Goal: Task Accomplishment & Management: Manage account settings

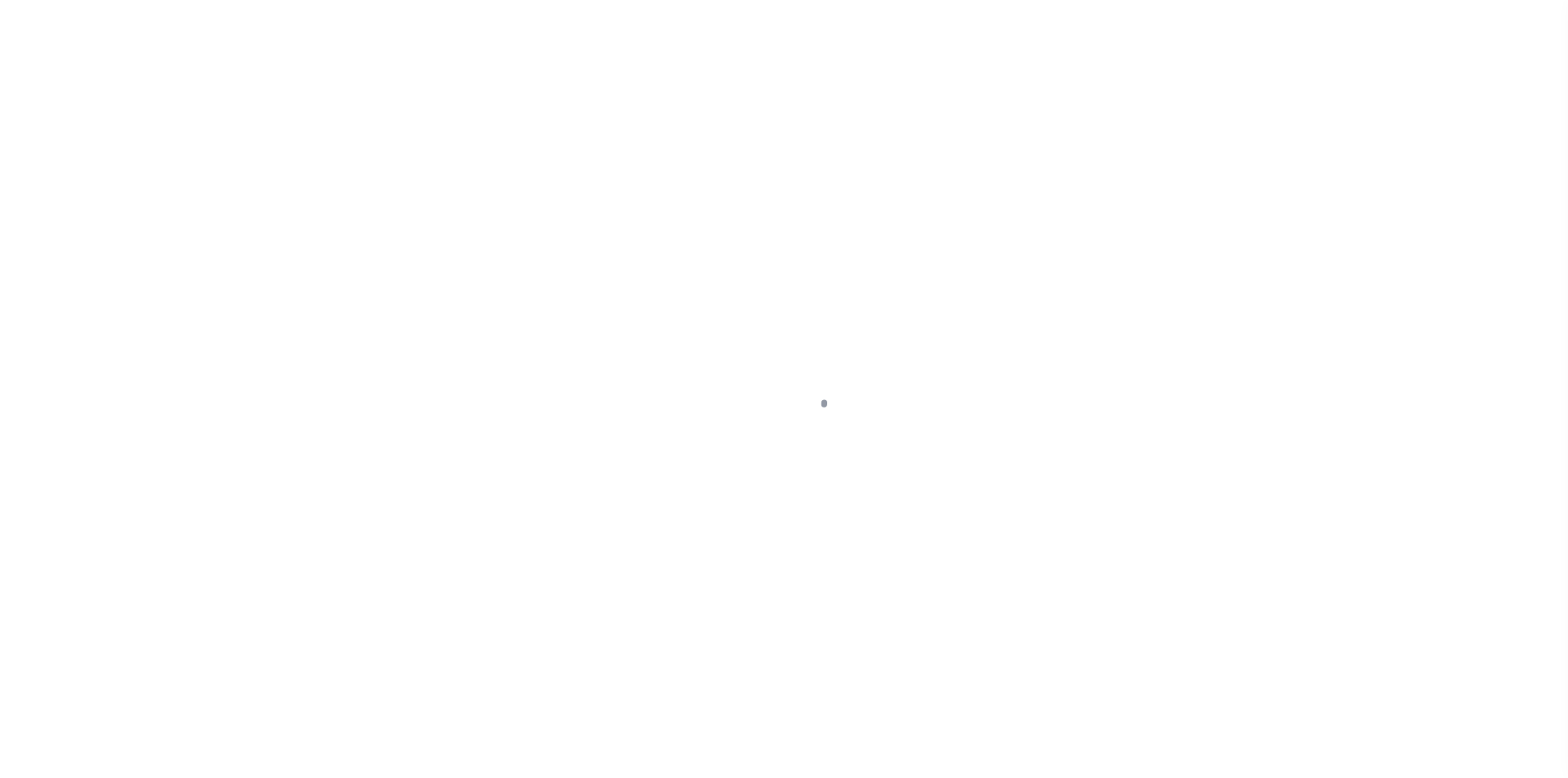
select select "NTX"
select select "5"
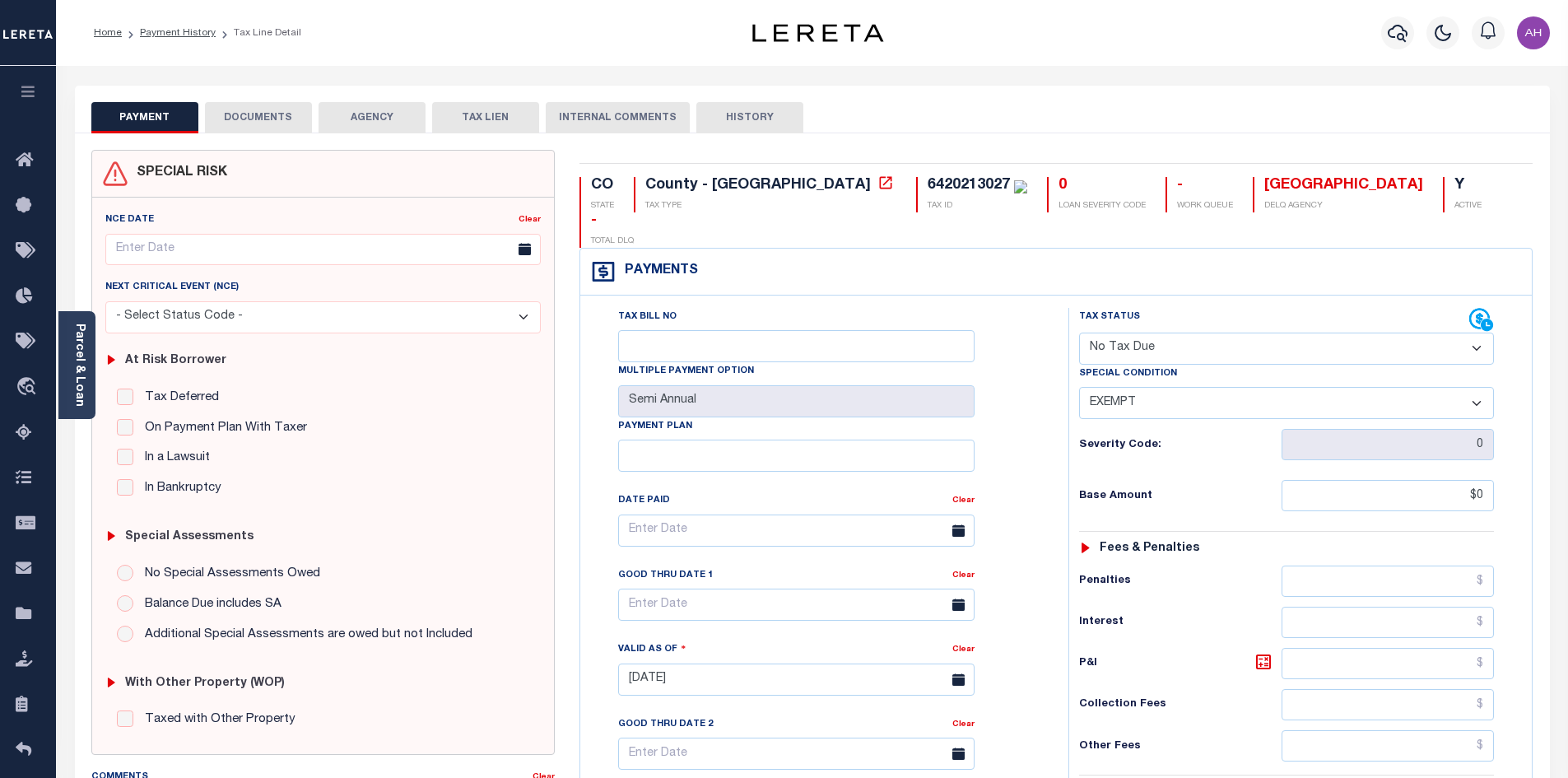
click at [1177, 333] on select "- Select Status Code - Open Due/Unpaid Paid Incomplete No Tax Due Internal Refu…" at bounding box center [1287, 348] width 414 height 32
select select "DUE"
click at [1079, 333] on select "- Select Status Code - Open Due/Unpaid Paid Incomplete No Tax Due Internal Refu…" at bounding box center [1287, 348] width 414 height 32
select select "0"
type input "08/21/2025"
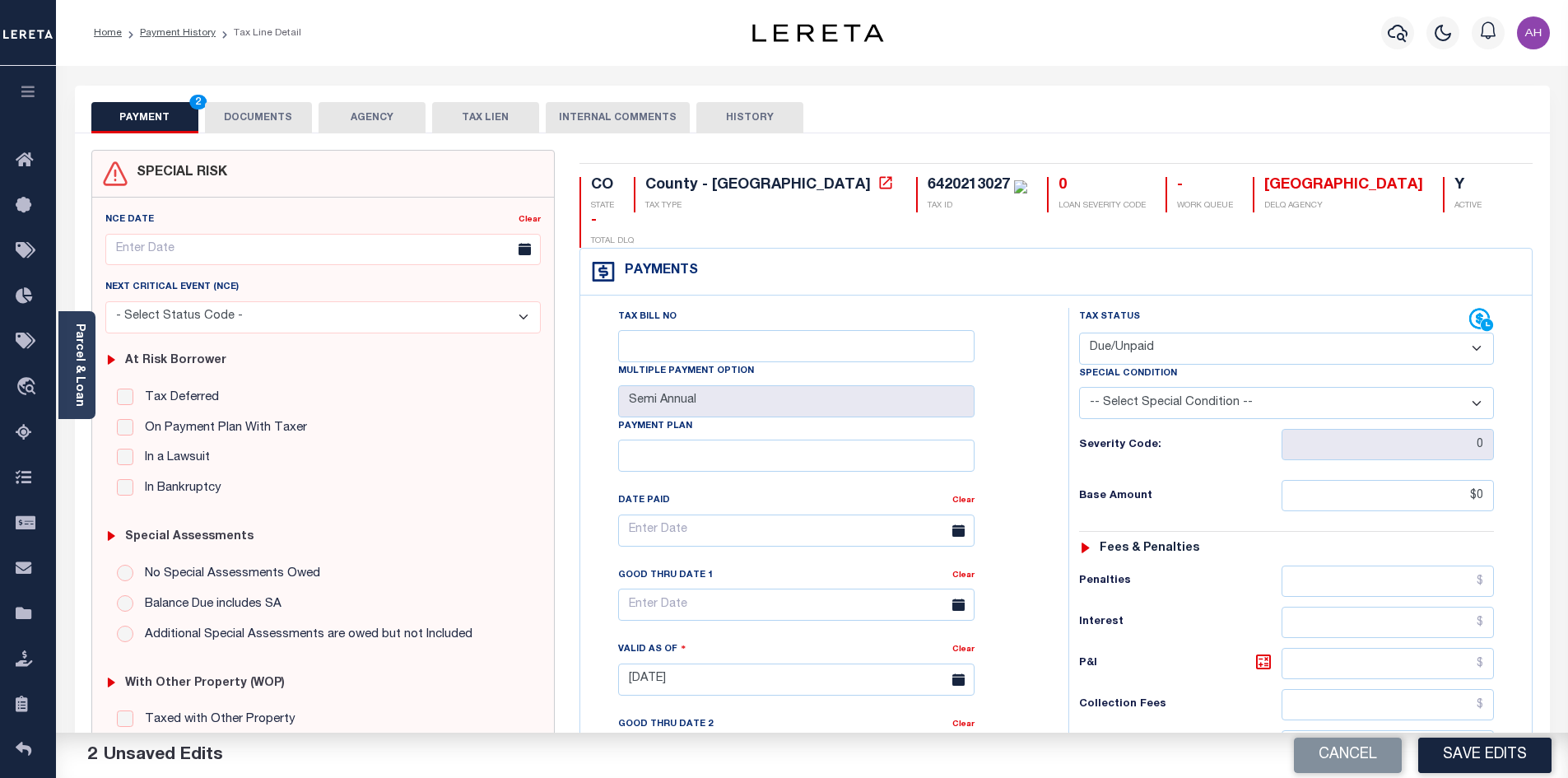
click at [1146, 387] on select "-- Select Special Condition -- 3RD PARTY TAX LIEN AGENCY TAX LIEN (A.K.A Inside…" at bounding box center [1287, 403] width 414 height 32
select select "20"
click at [1079, 387] on select "-- Select Special Condition -- 3RD PARTY TAX LIEN AGENCY TAX LIEN (A.K.A Inside…" at bounding box center [1287, 403] width 414 height 32
click at [1371, 480] on input "$0" at bounding box center [1388, 495] width 213 height 31
drag, startPoint x: 1393, startPoint y: 460, endPoint x: 1501, endPoint y: 478, distance: 109.5
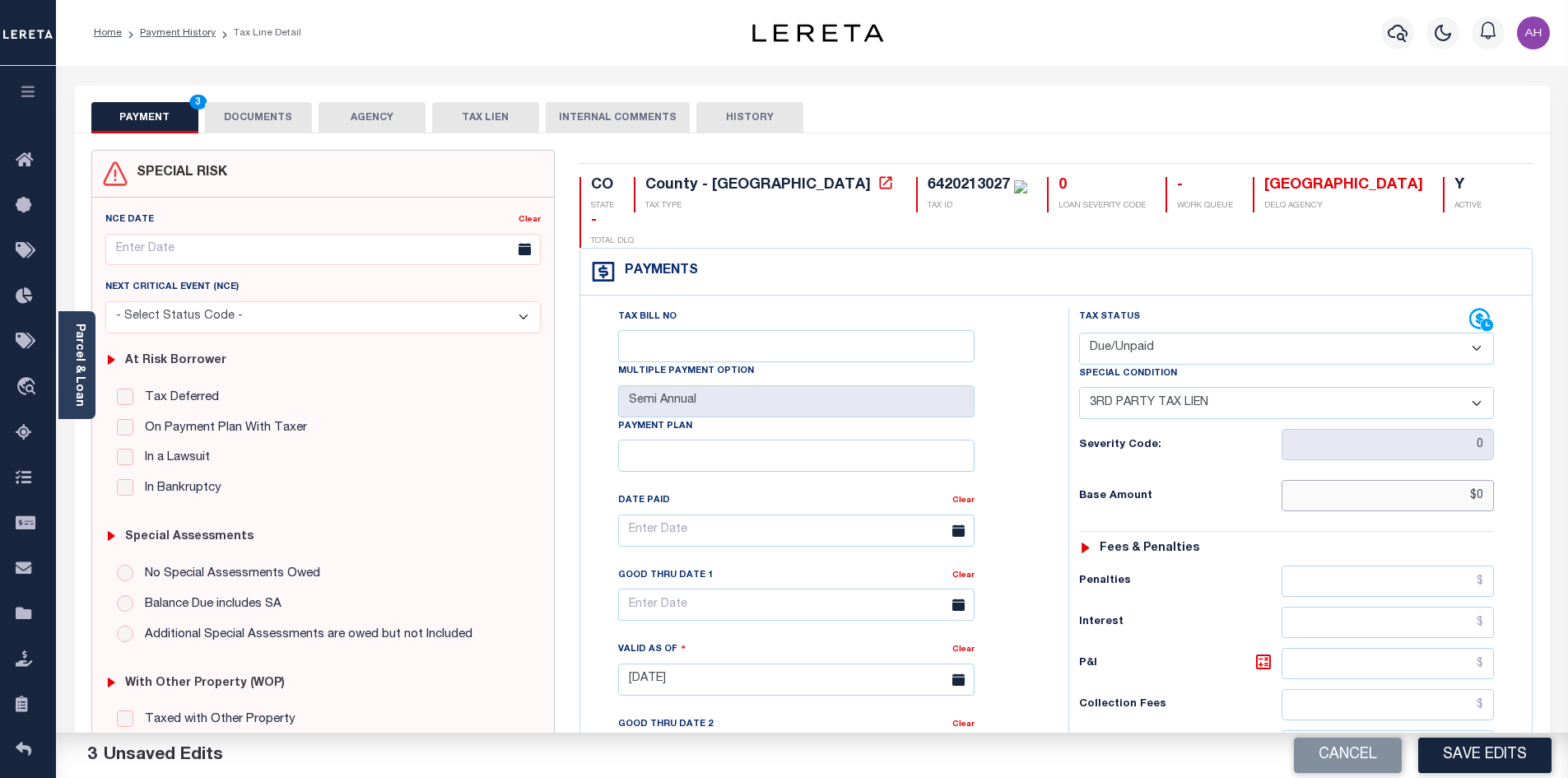
click at [1501, 478] on div "Tax Status Status - Select Status Code -" at bounding box center [1291, 671] width 447 height 727
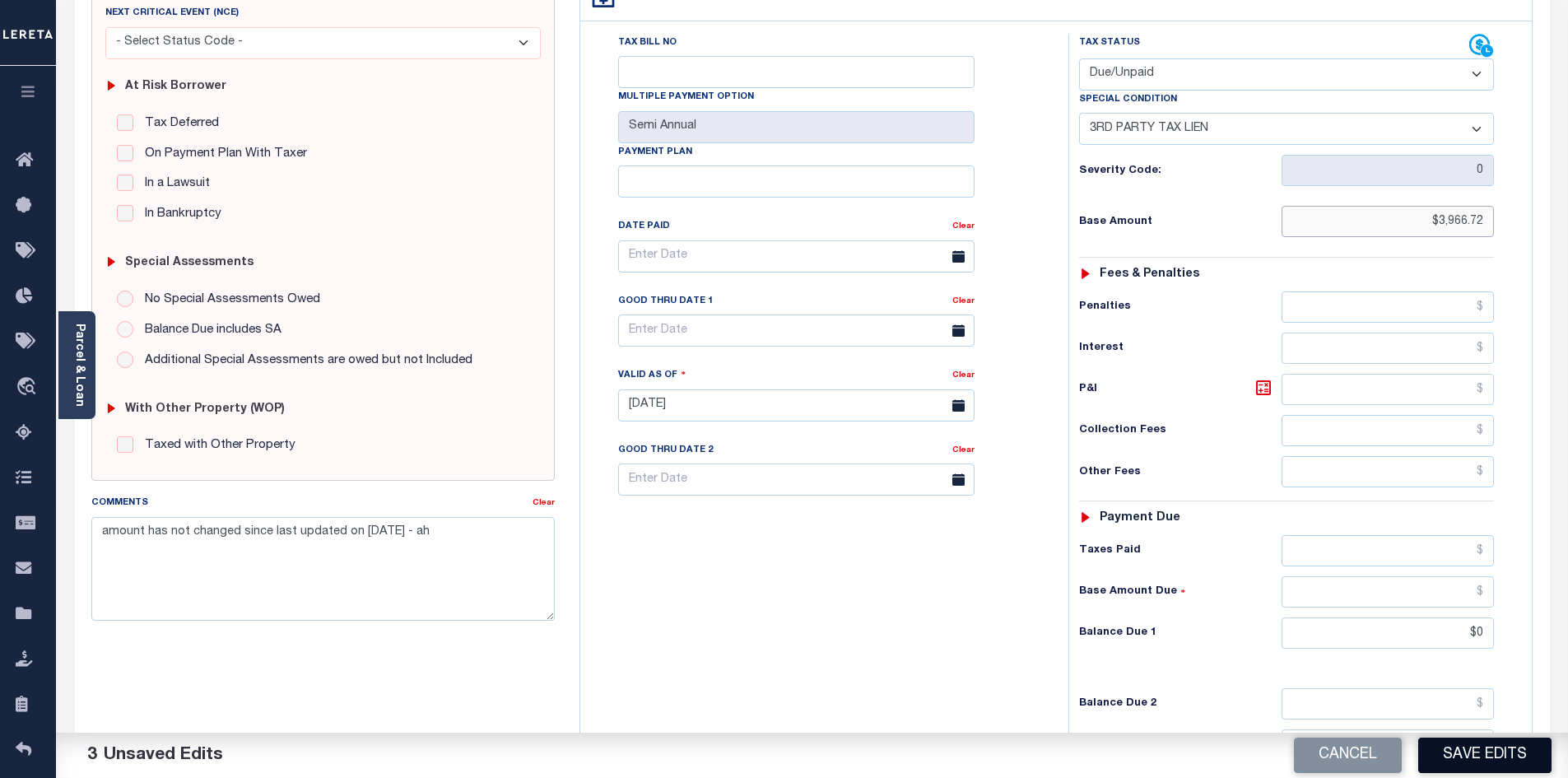
scroll to position [452, 0]
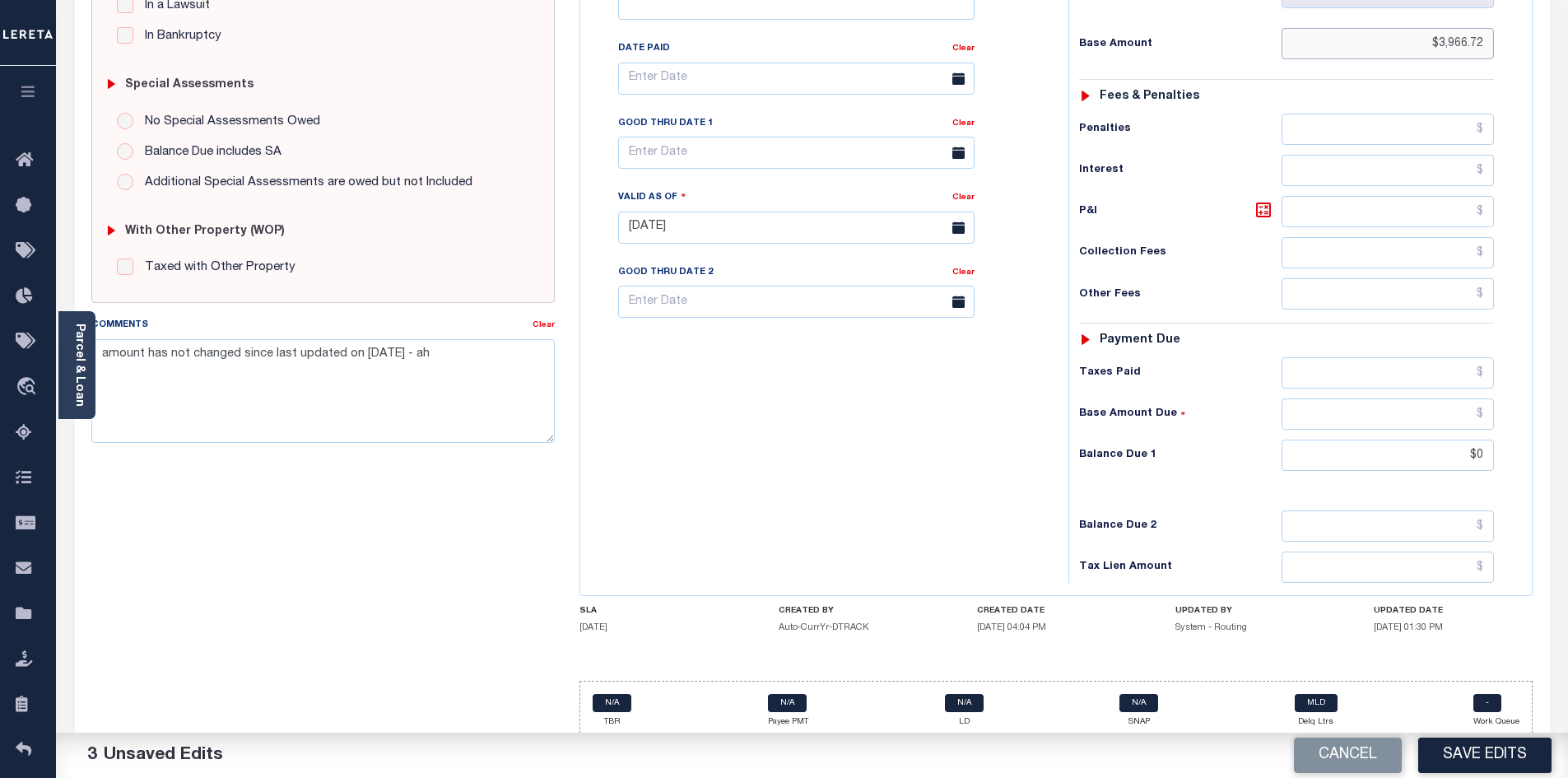
type input "$3,966.72"
drag, startPoint x: 1430, startPoint y: 424, endPoint x: 1497, endPoint y: 415, distance: 67.6
click at [1497, 415] on div "Tax Status Status - Select Status Code -" at bounding box center [1291, 220] width 447 height 727
type input "$3,966.72"
click at [544, 318] on div "Clear" at bounding box center [543, 327] width 22 height 23
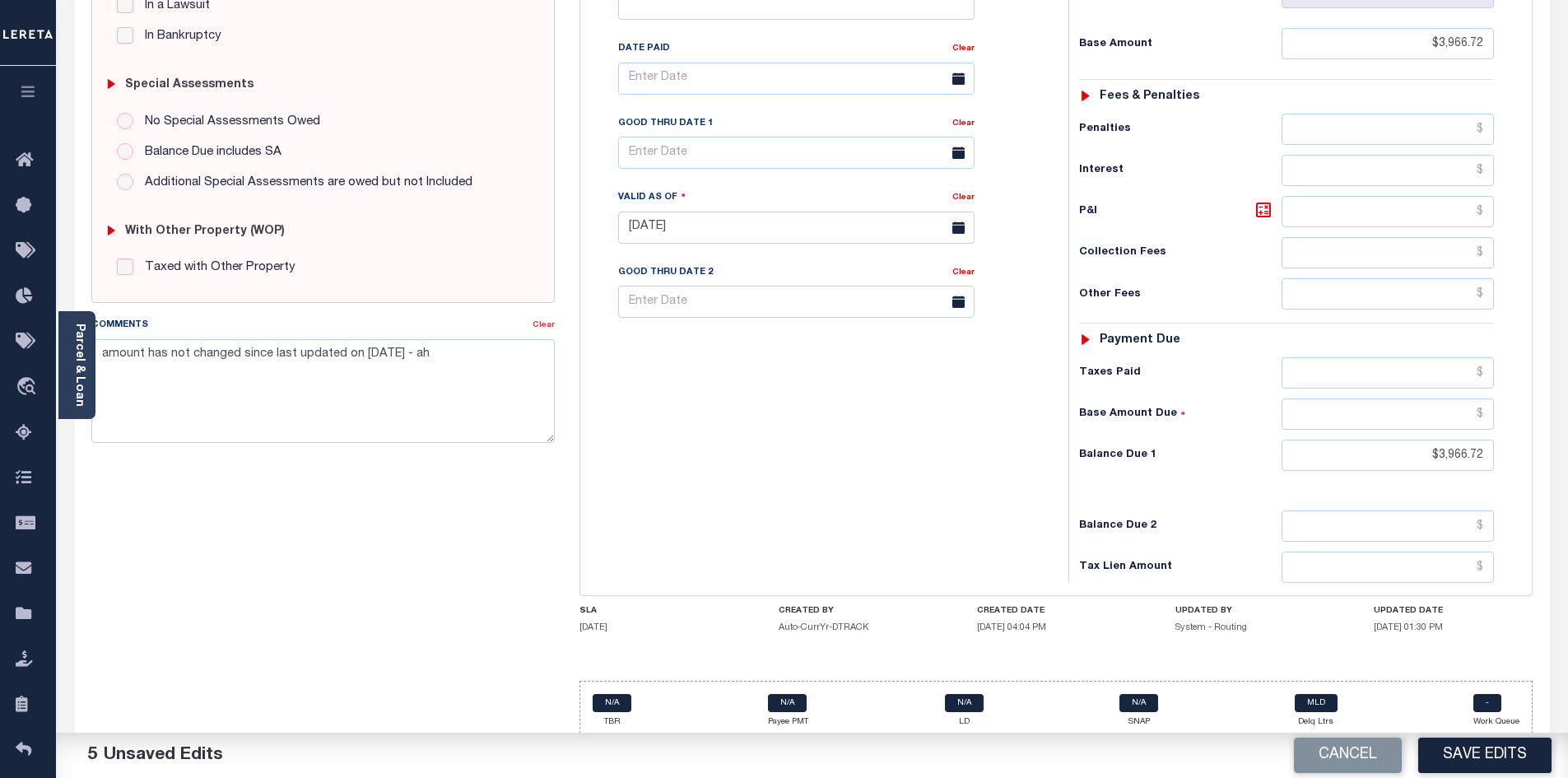
click at [549, 328] on link "Clear" at bounding box center [543, 325] width 22 height 8
click at [298, 371] on textarea "Comments" at bounding box center [324, 392] width 464 height 104
paste textarea "please see 2024 2/2 attachment - ah"
type textarea "please see 2024 2/2 attachment - ah"
click at [1530, 759] on button "Save Edits" at bounding box center [1484, 755] width 133 height 35
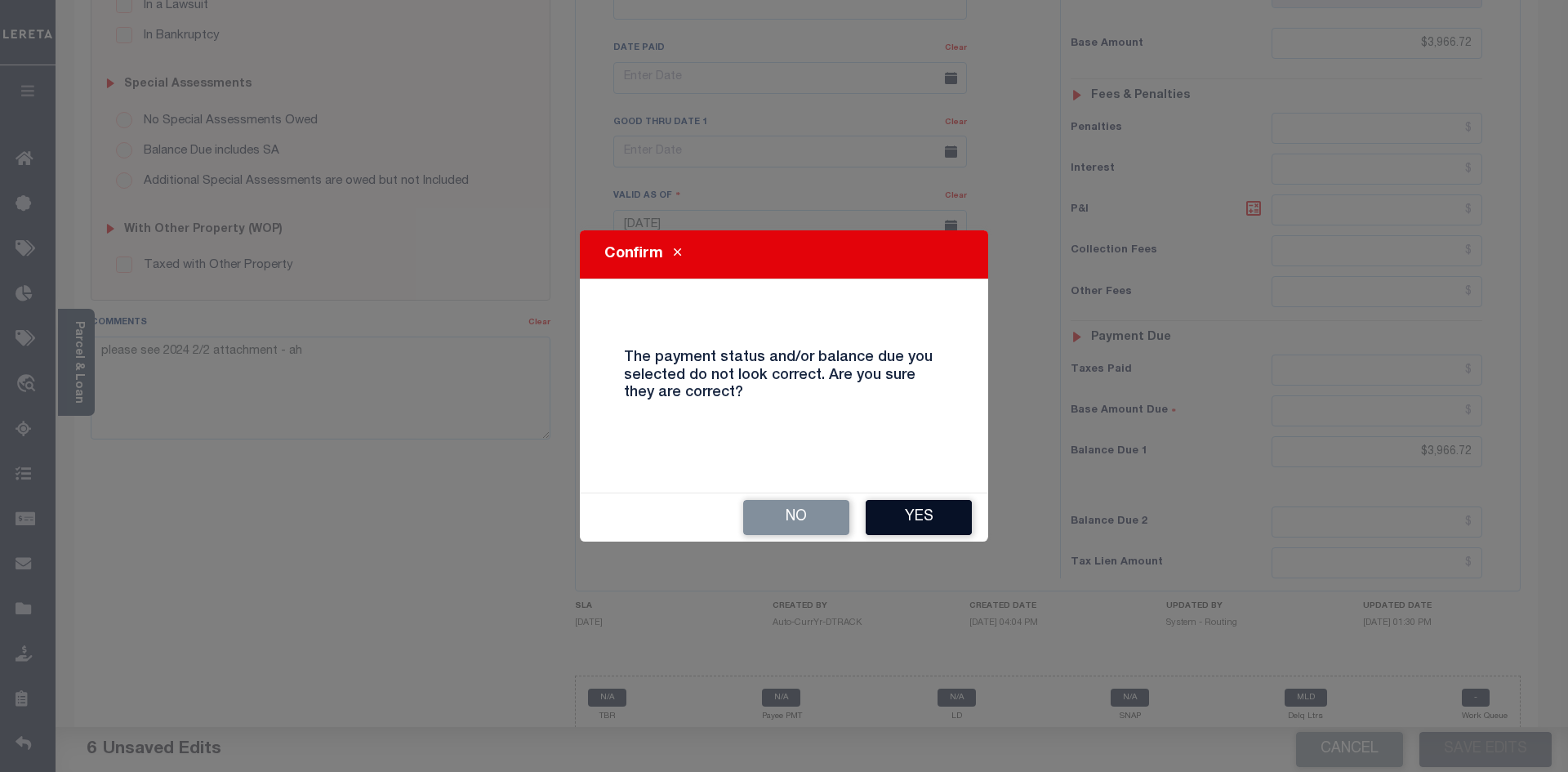
drag, startPoint x: 914, startPoint y: 506, endPoint x: 923, endPoint y: 510, distance: 9.8
click at [916, 507] on button "Yes" at bounding box center [918, 517] width 106 height 35
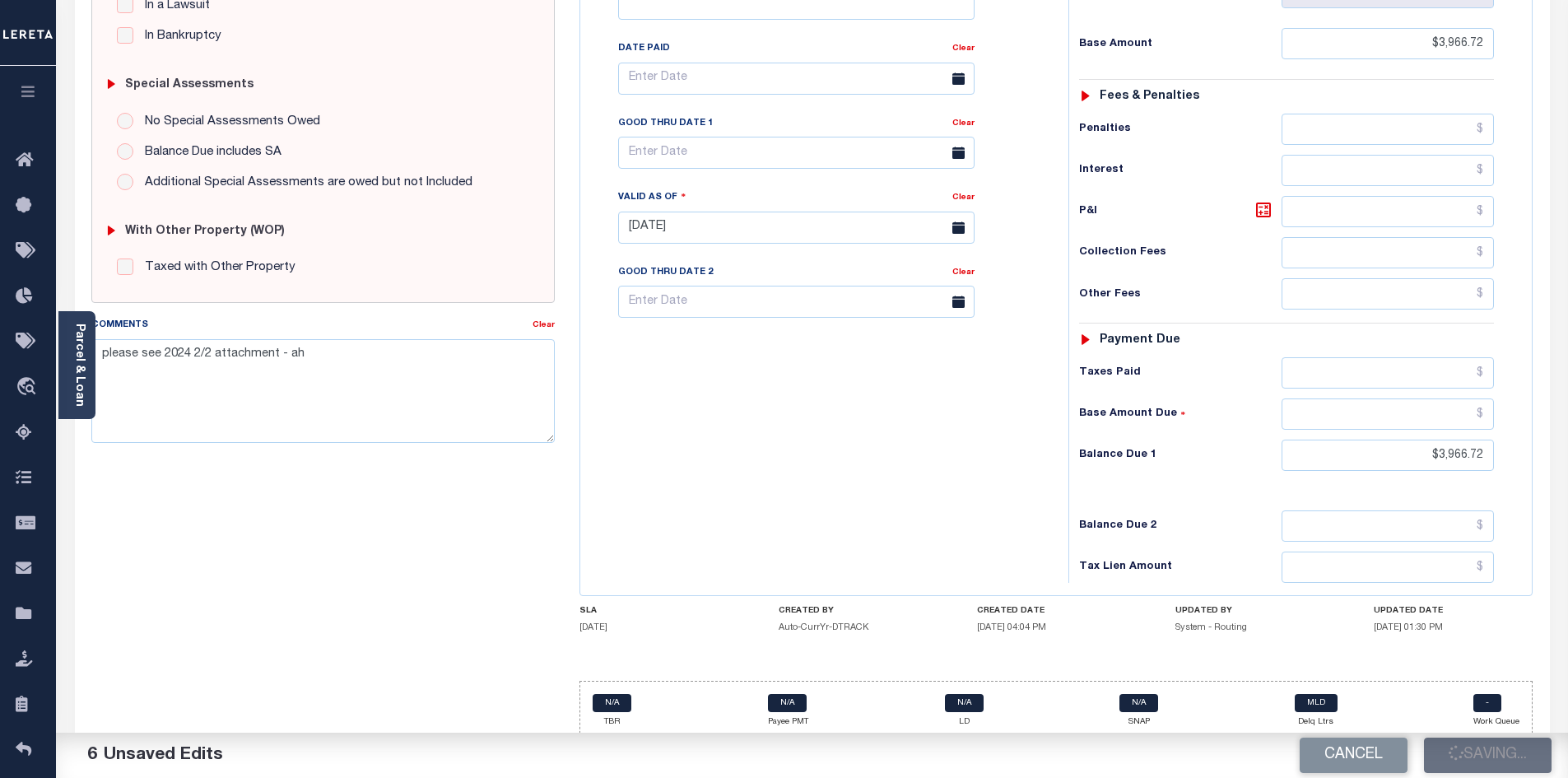
checkbox input "false"
type input "$3,966.72"
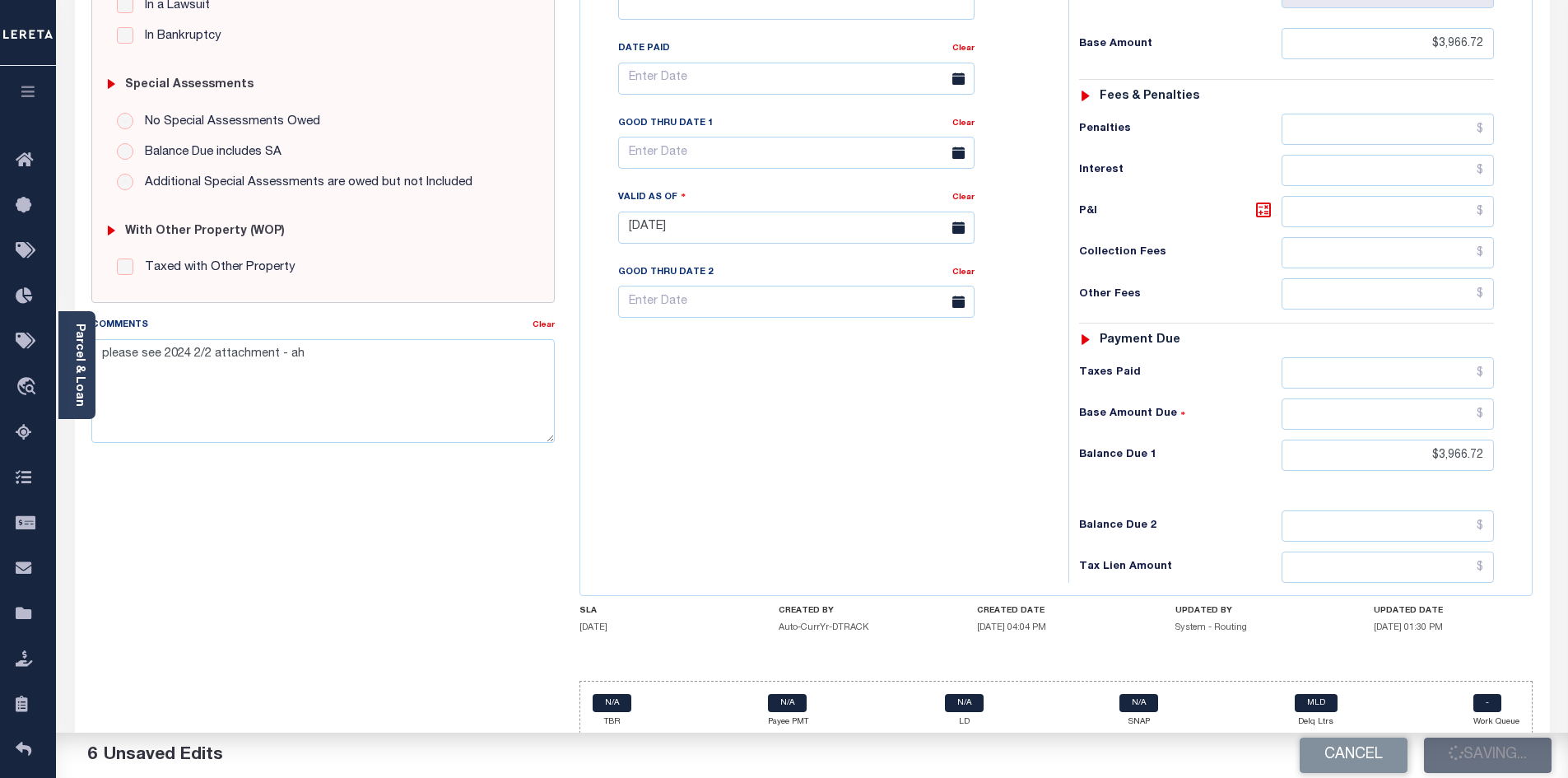
type input "$3,966.72"
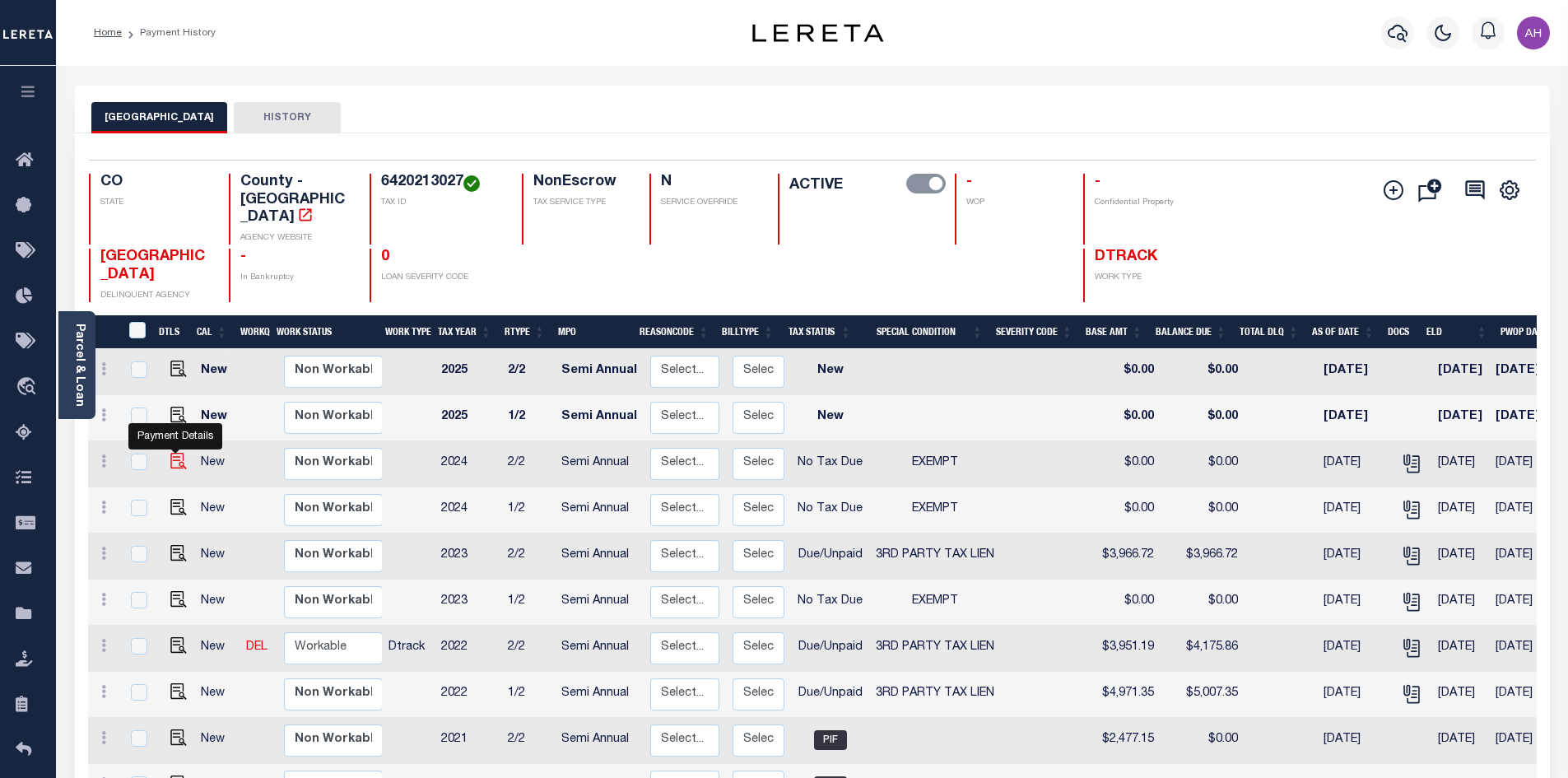
click at [176, 453] on img "" at bounding box center [178, 460] width 17 height 17
checkbox input "true"
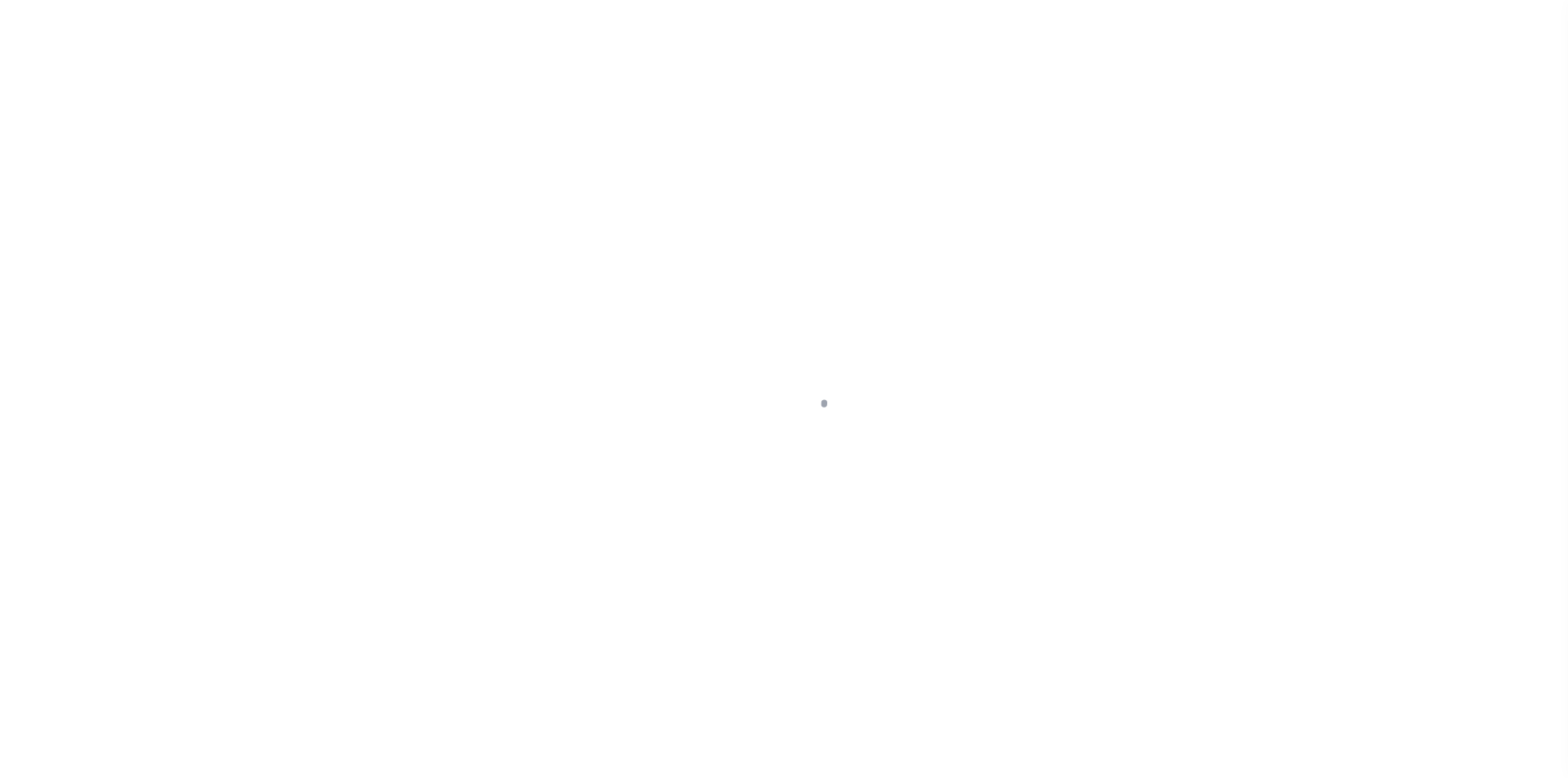
select select "NTX"
select select "5"
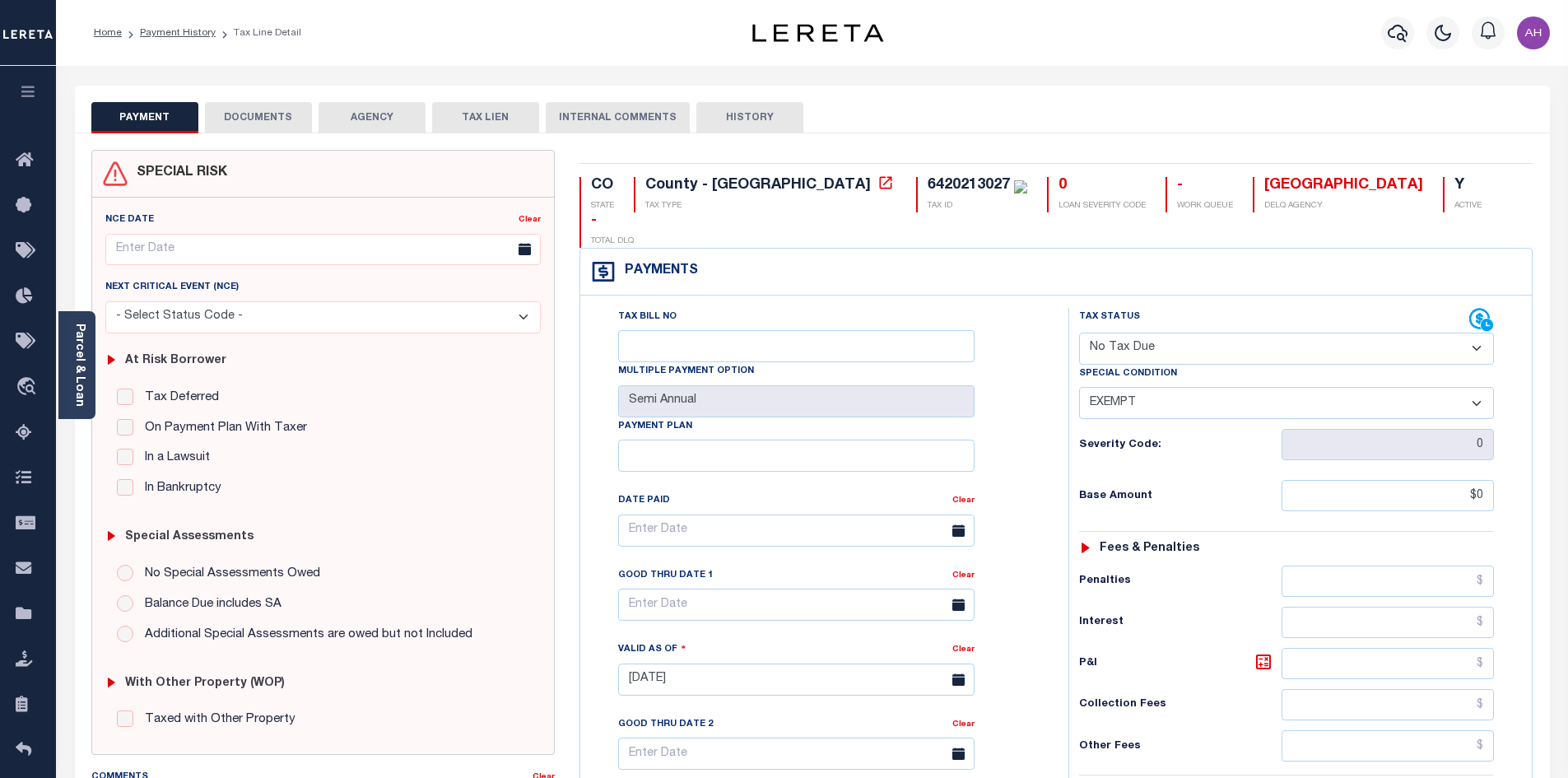
click at [1152, 333] on select "- Select Status Code - Open Due/Unpaid Paid Incomplete No Tax Due Internal Refu…" at bounding box center [1287, 348] width 414 height 32
select select "DUE"
click at [1079, 333] on select "- Select Status Code - Open Due/Unpaid Paid Incomplete No Tax Due Internal Refu…" at bounding box center [1287, 348] width 414 height 32
select select "0"
type input "[DATE]"
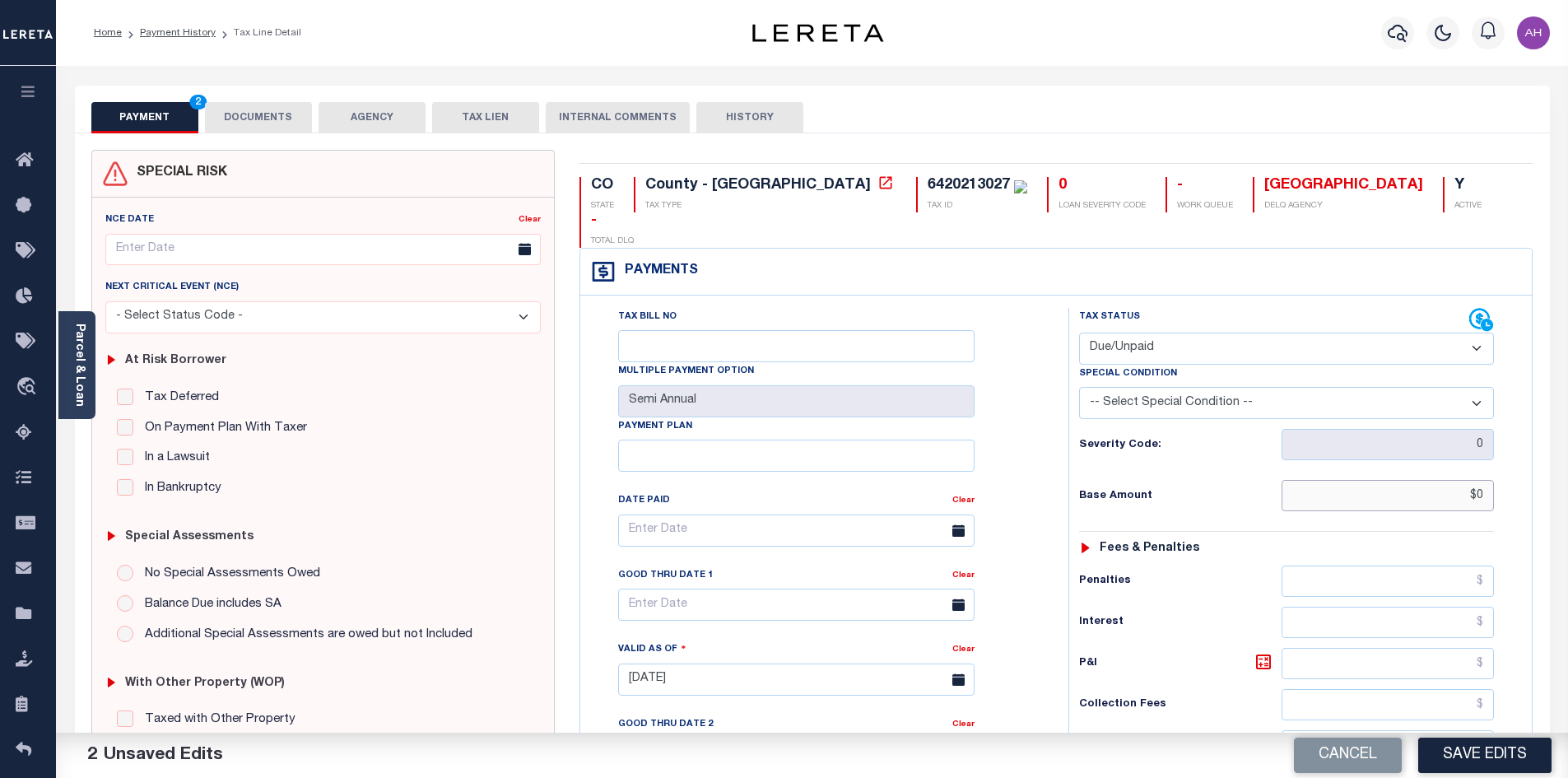
drag, startPoint x: 1333, startPoint y: 460, endPoint x: 1579, endPoint y: 483, distance: 247.1
click at [1567, 483] on html "Home Payment History Tax Line Detail" at bounding box center [784, 628] width 1568 height 1256
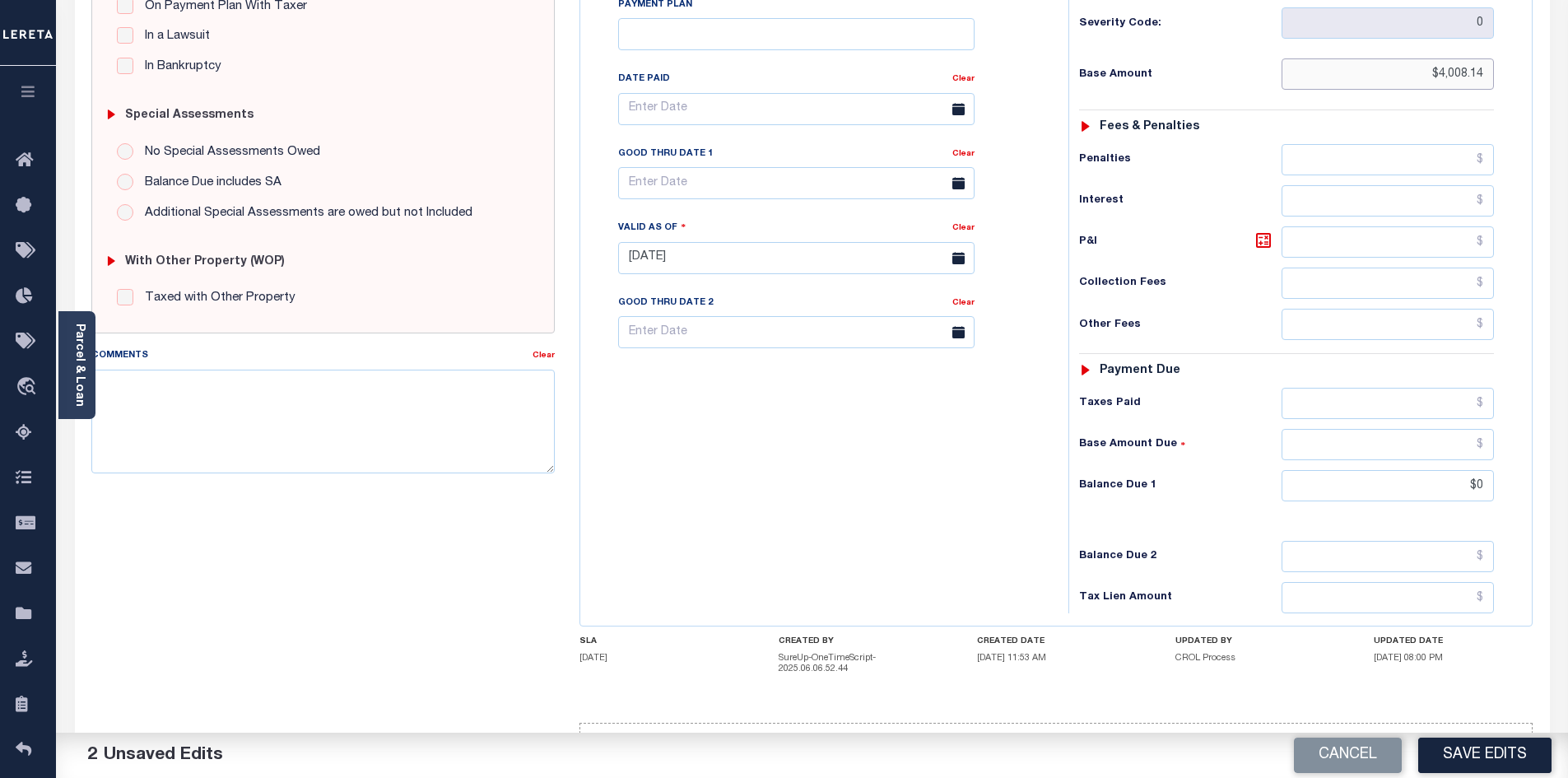
scroll to position [452, 0]
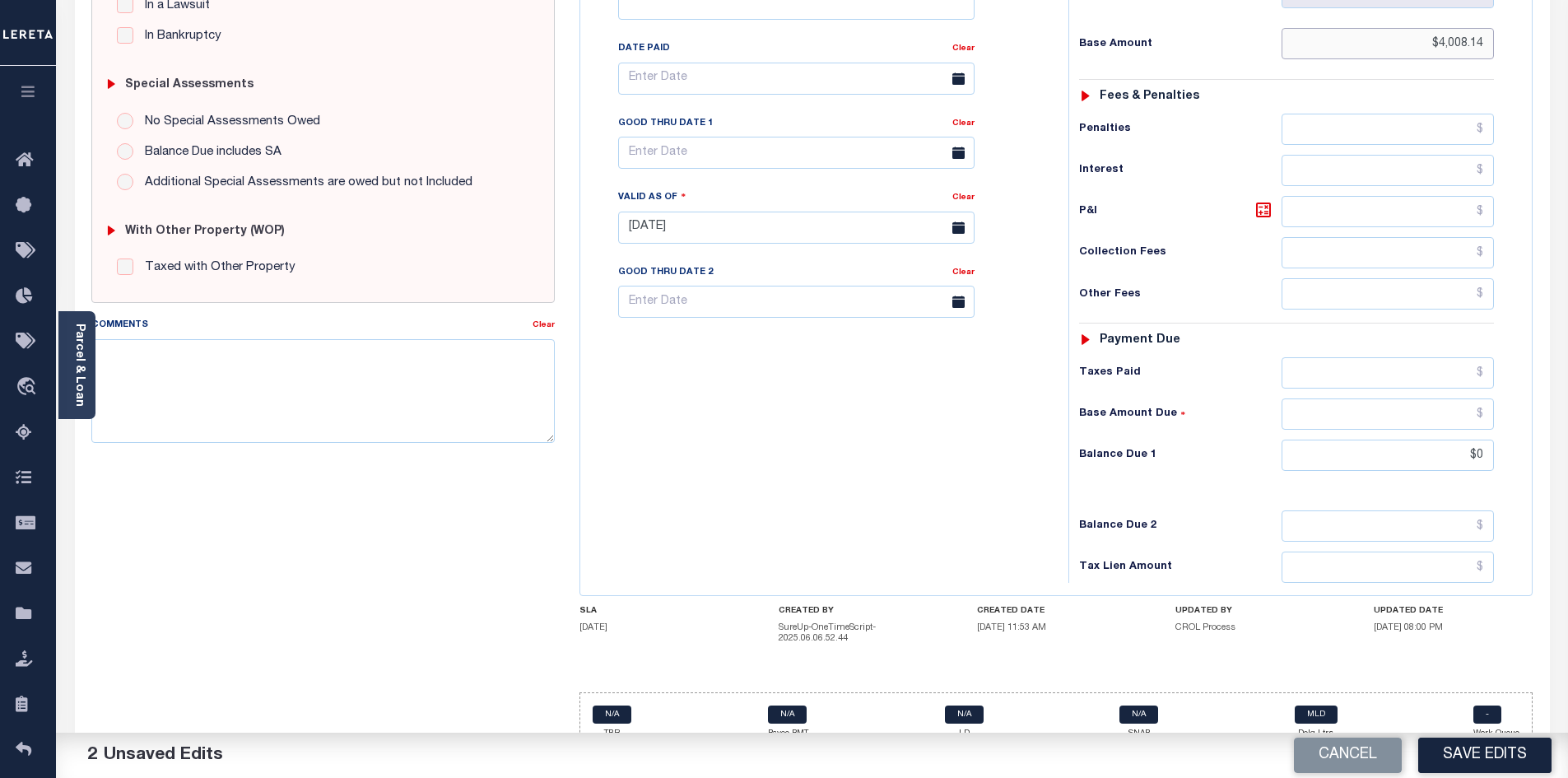
type input "$4,008.14"
drag, startPoint x: 1414, startPoint y: 418, endPoint x: 1542, endPoint y: 425, distance: 128.2
click at [1542, 425] on div "CO STATE County - CO TAX TYPE 6420213027 TAX ID 0 LOAN SEVERITY CODE - WORK QUE…" at bounding box center [1056, 231] width 978 height 1068
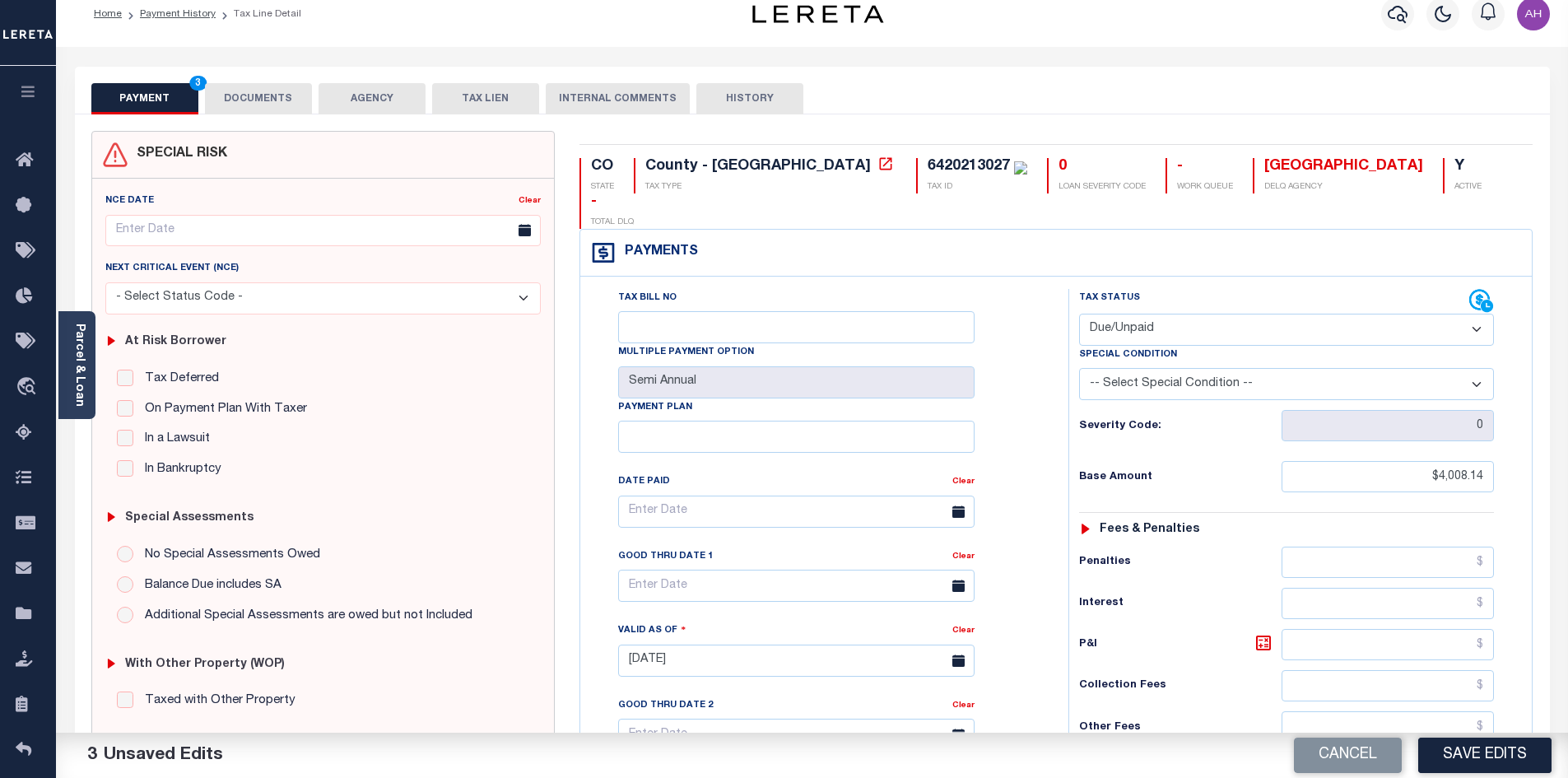
scroll to position [0, 0]
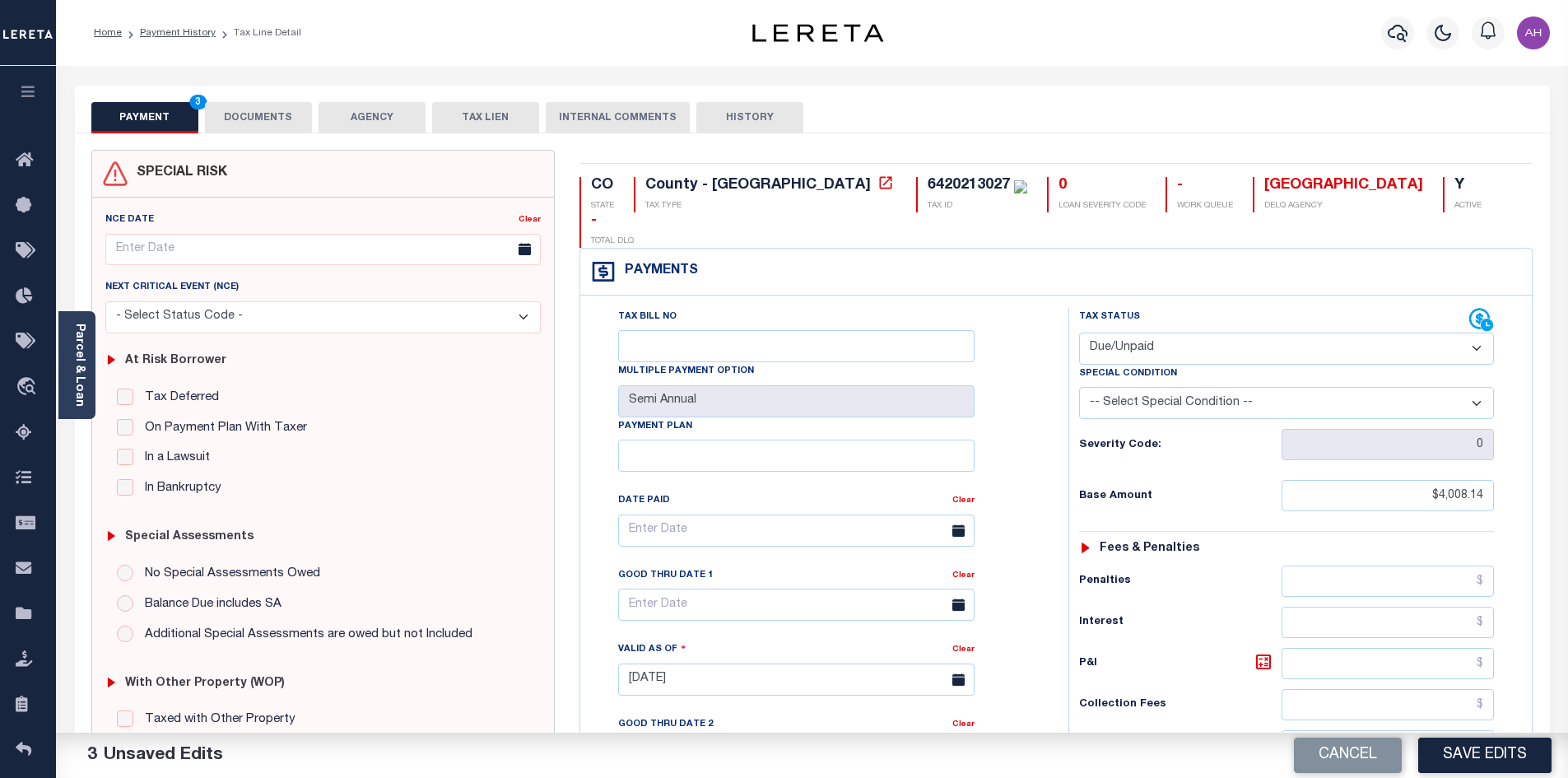
type input "$4,008.14"
click at [265, 112] on button "DOCUMENTS" at bounding box center [258, 117] width 107 height 31
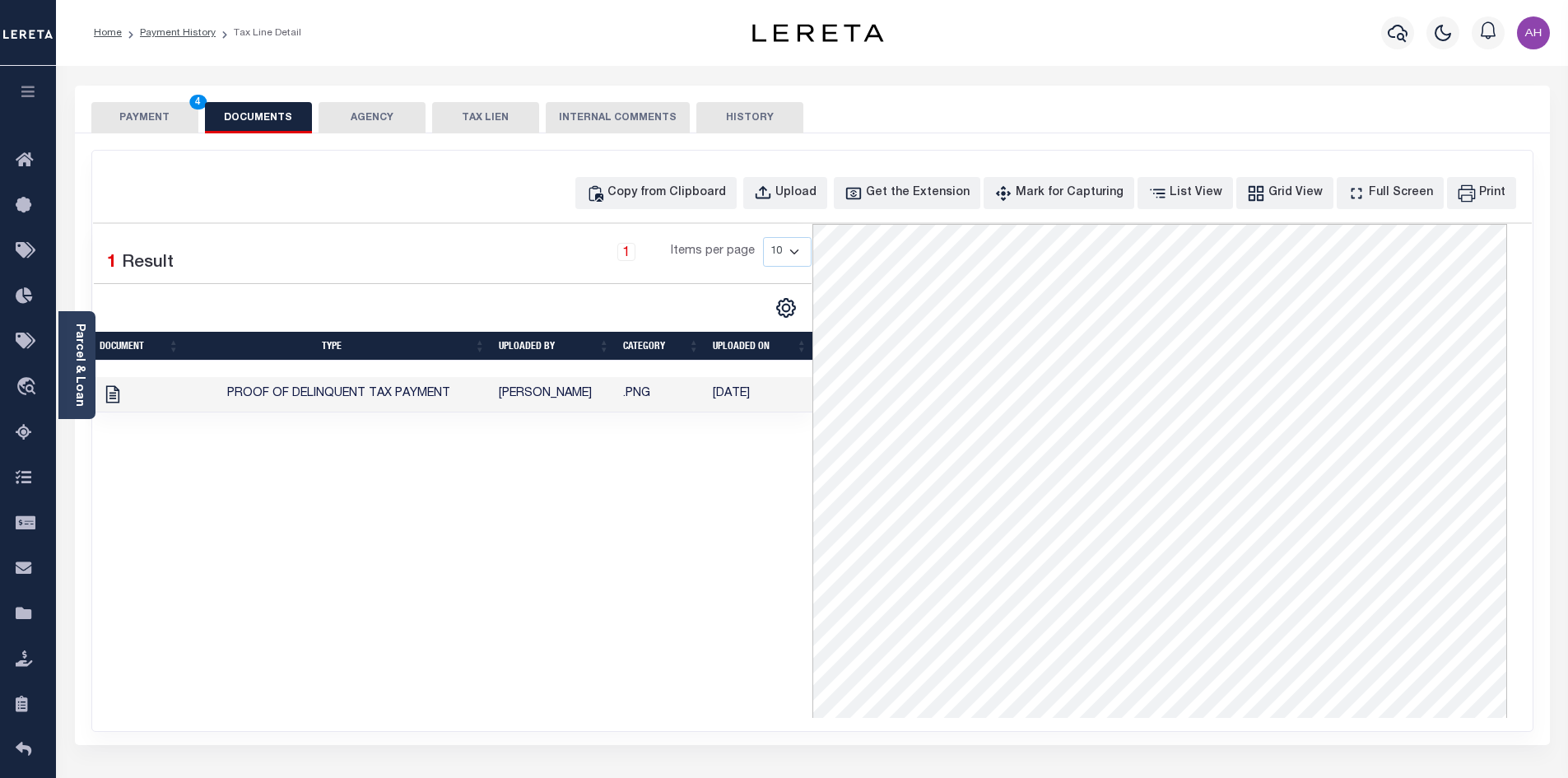
click at [156, 109] on button "PAYMENT 4" at bounding box center [145, 117] width 107 height 31
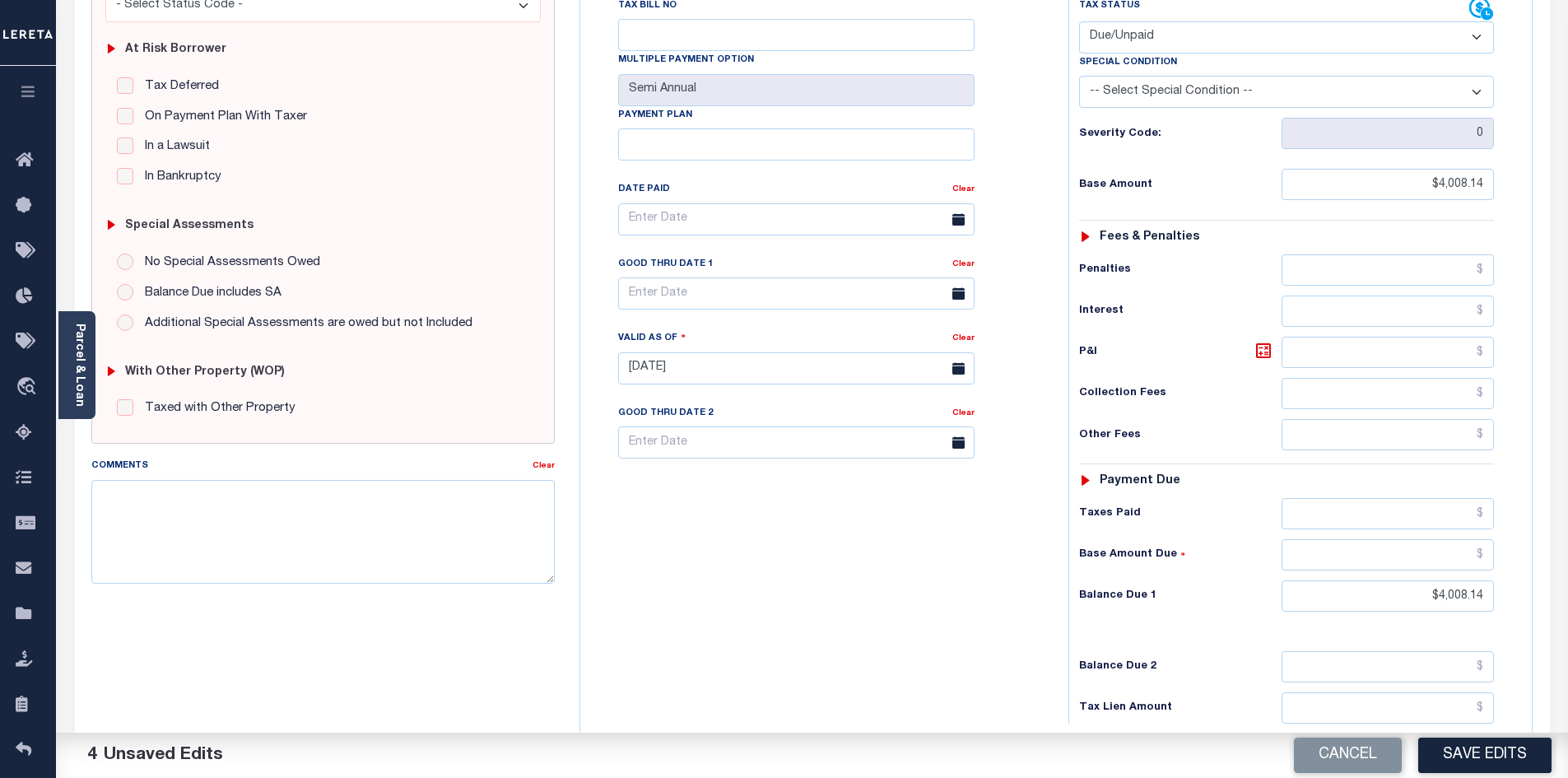
scroll to position [412, 0]
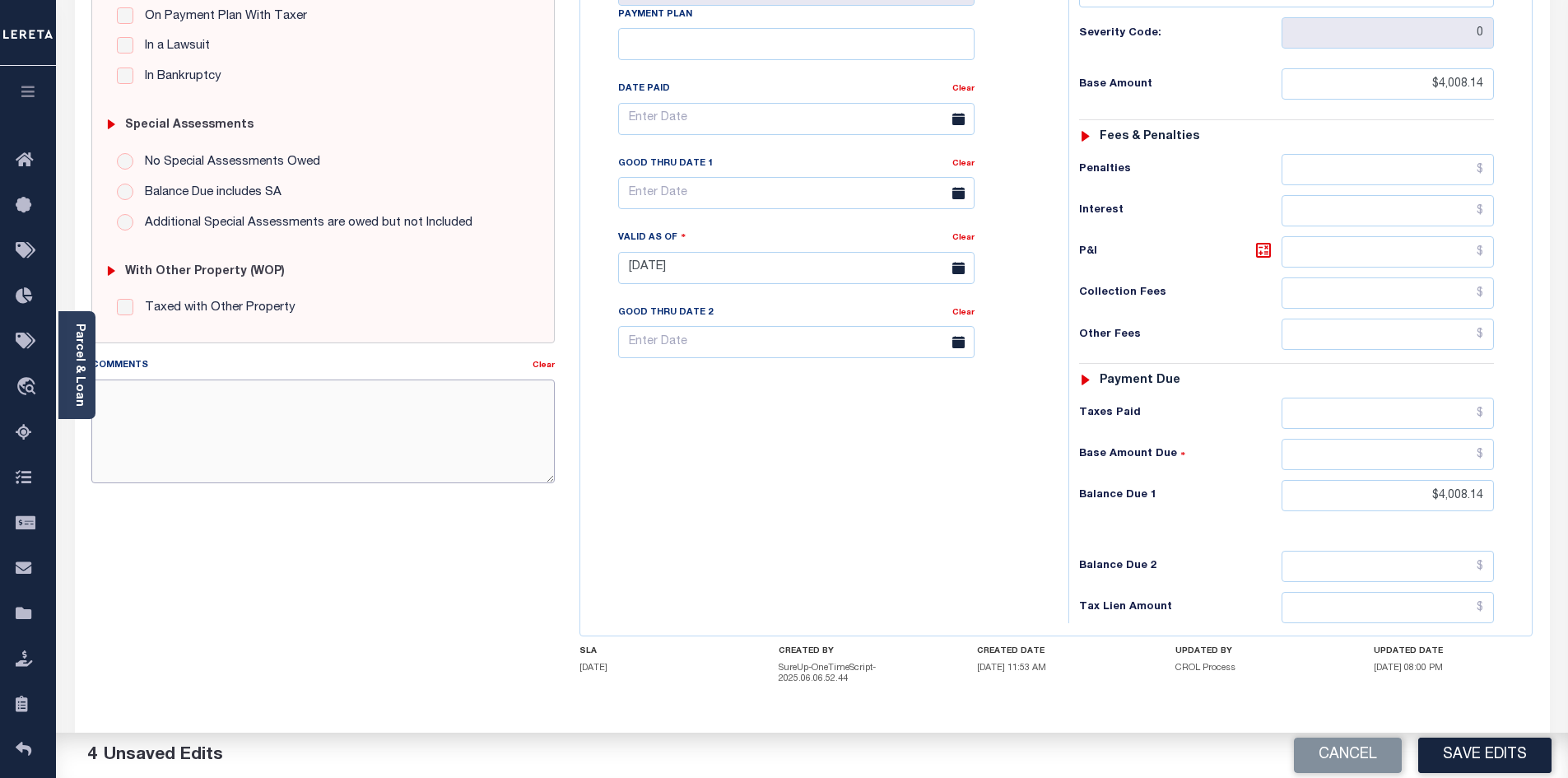
click at [353, 430] on textarea "Comments" at bounding box center [324, 431] width 464 height 104
paste textarea "please see 2024 2/2 attachment - ah"
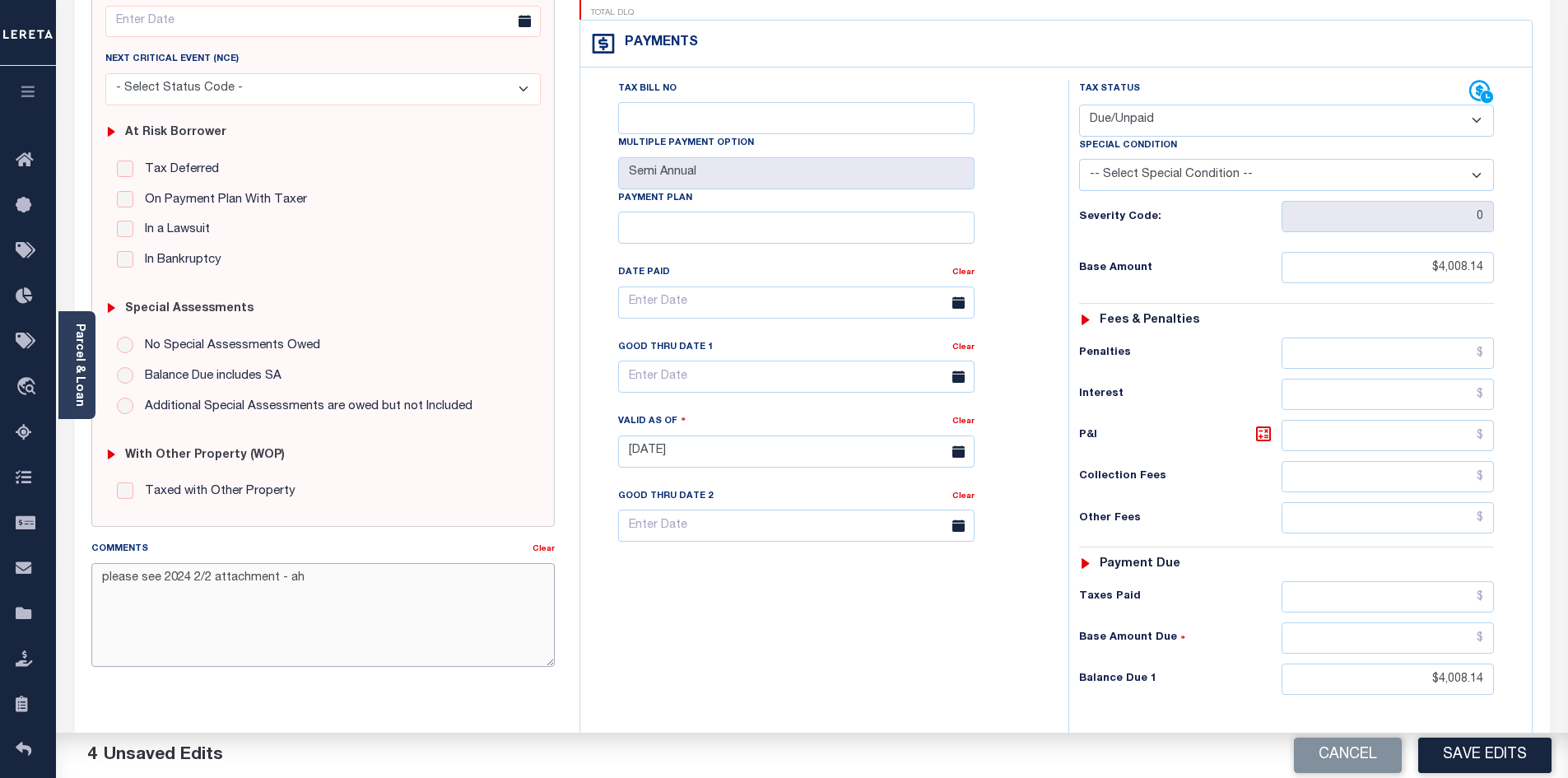
scroll to position [0, 0]
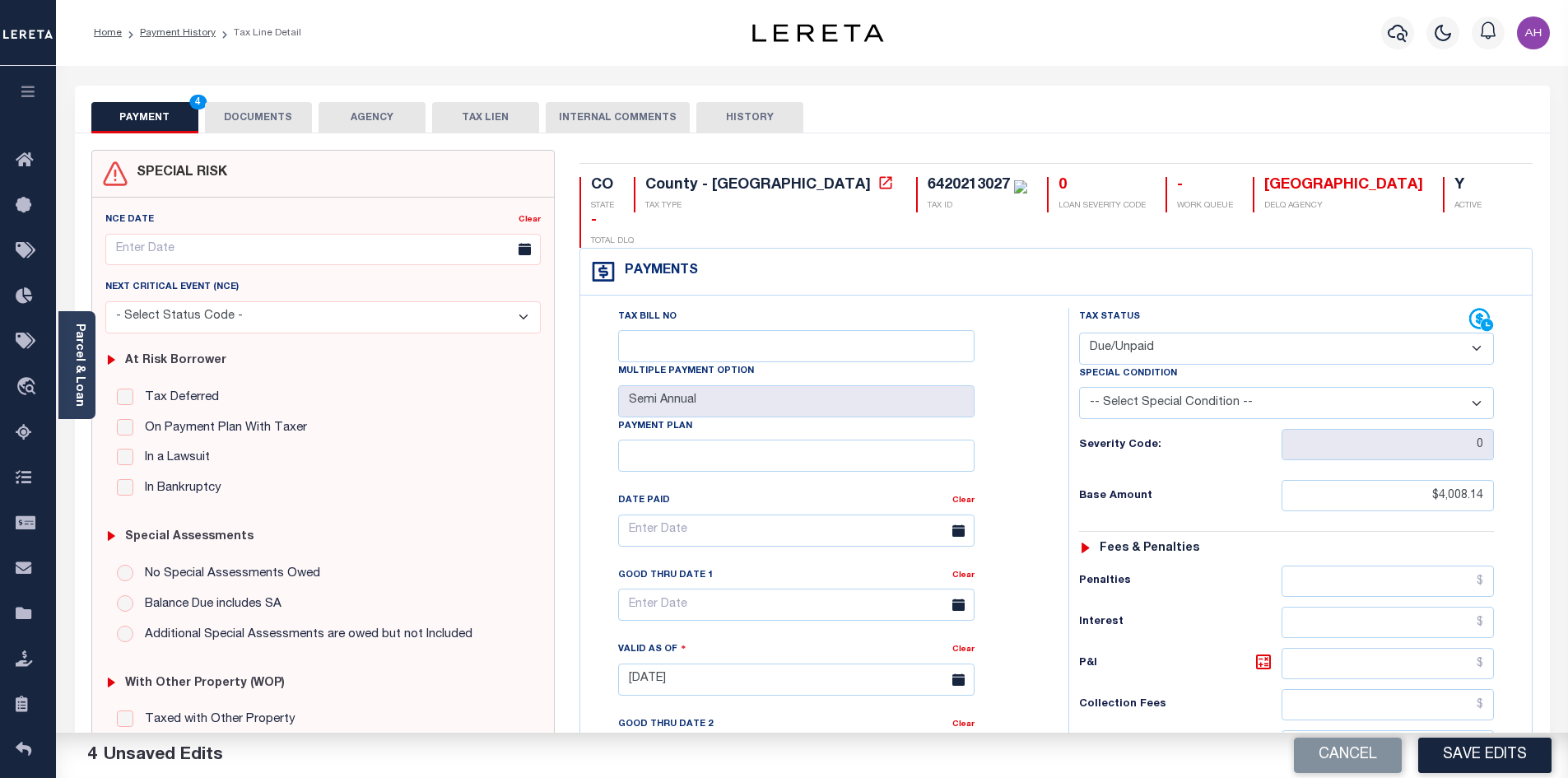
type textarea "please see 2024 2/2 attachment - ah"
click at [273, 116] on button "DOCUMENTS" at bounding box center [258, 117] width 107 height 31
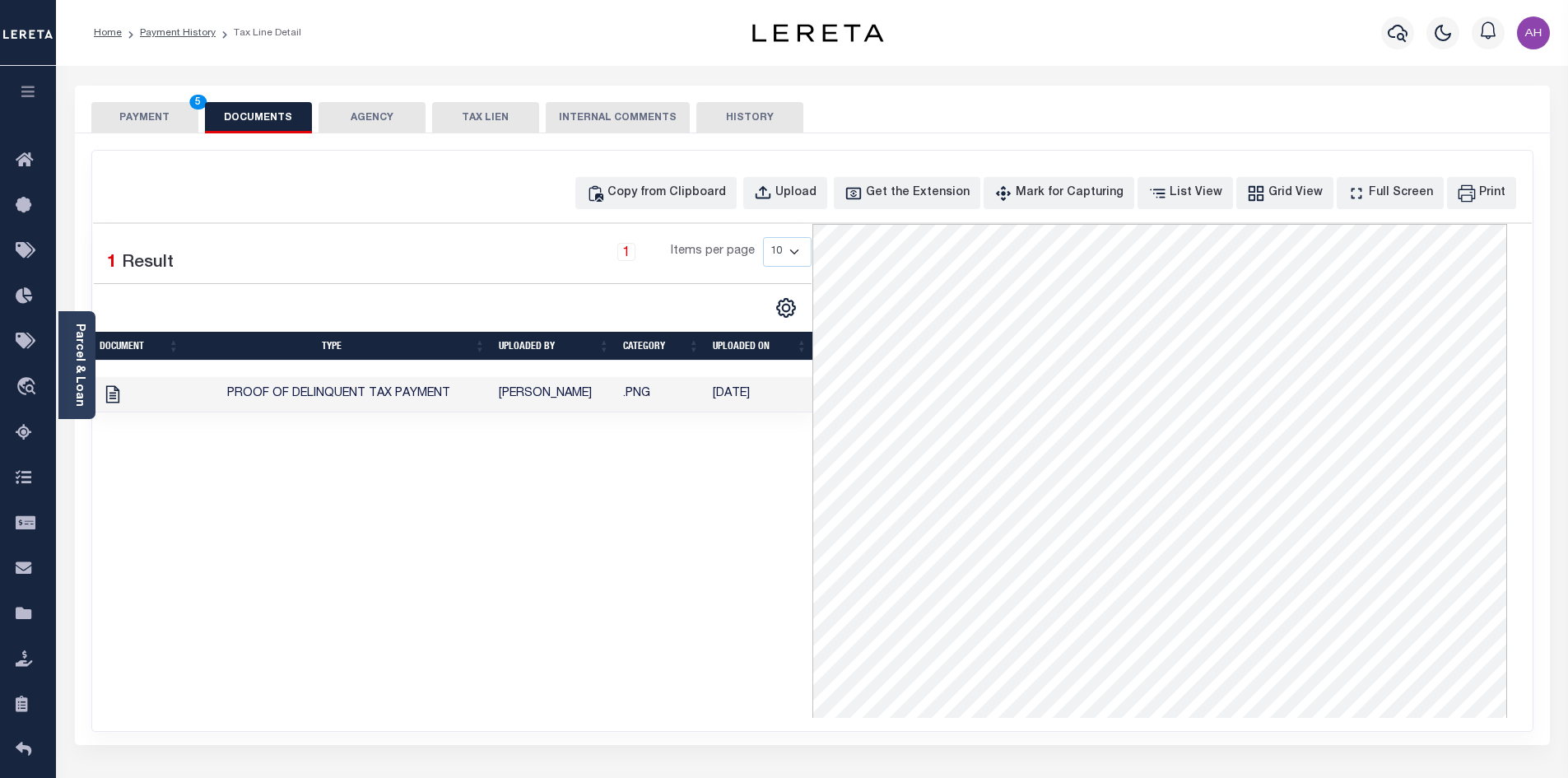
drag, startPoint x: 189, startPoint y: 110, endPoint x: 212, endPoint y: 113, distance: 23.2
click at [189, 110] on button "PAYMENT 5" at bounding box center [145, 117] width 107 height 31
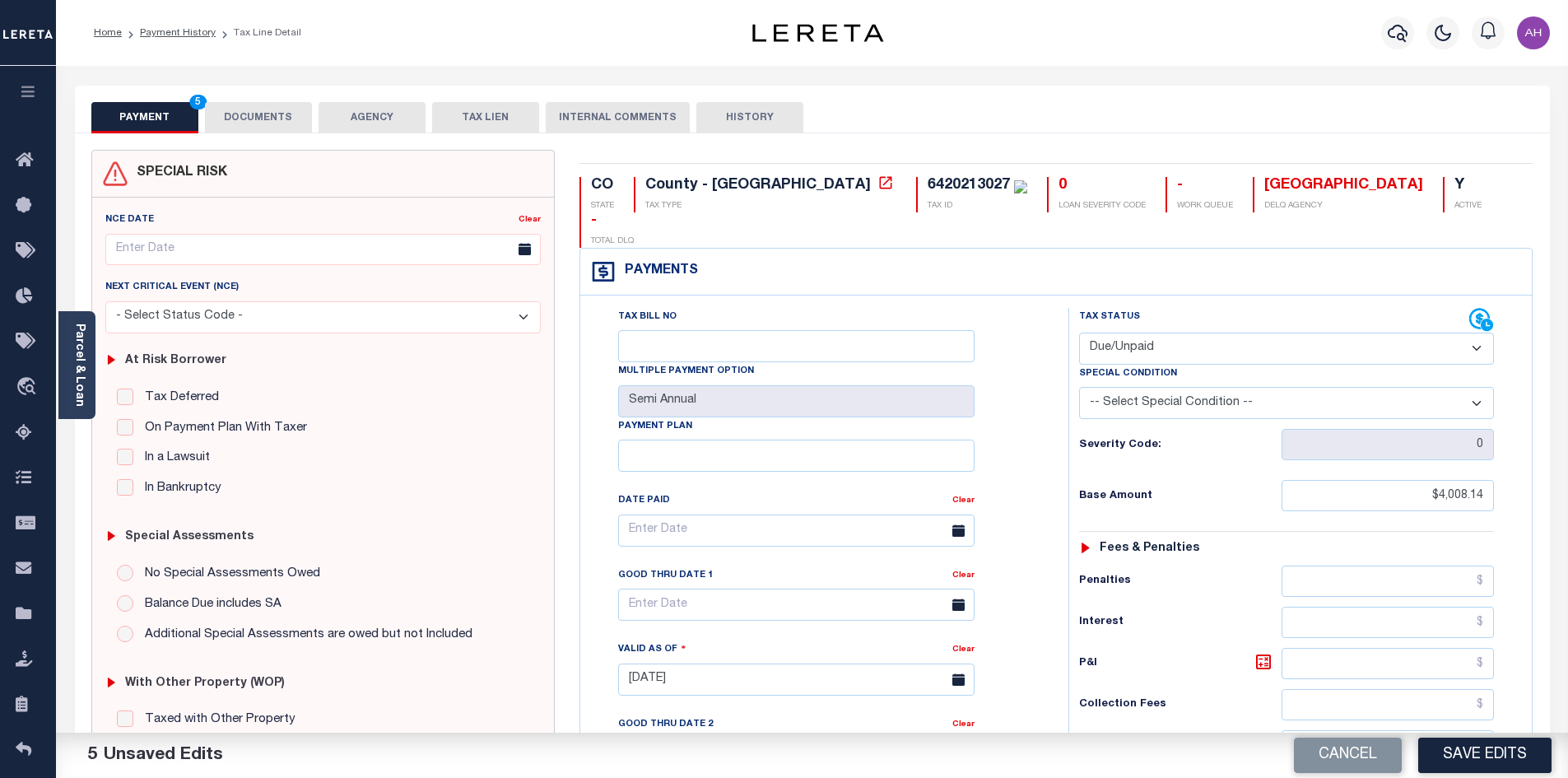
click at [261, 117] on button "DOCUMENTS" at bounding box center [258, 117] width 107 height 31
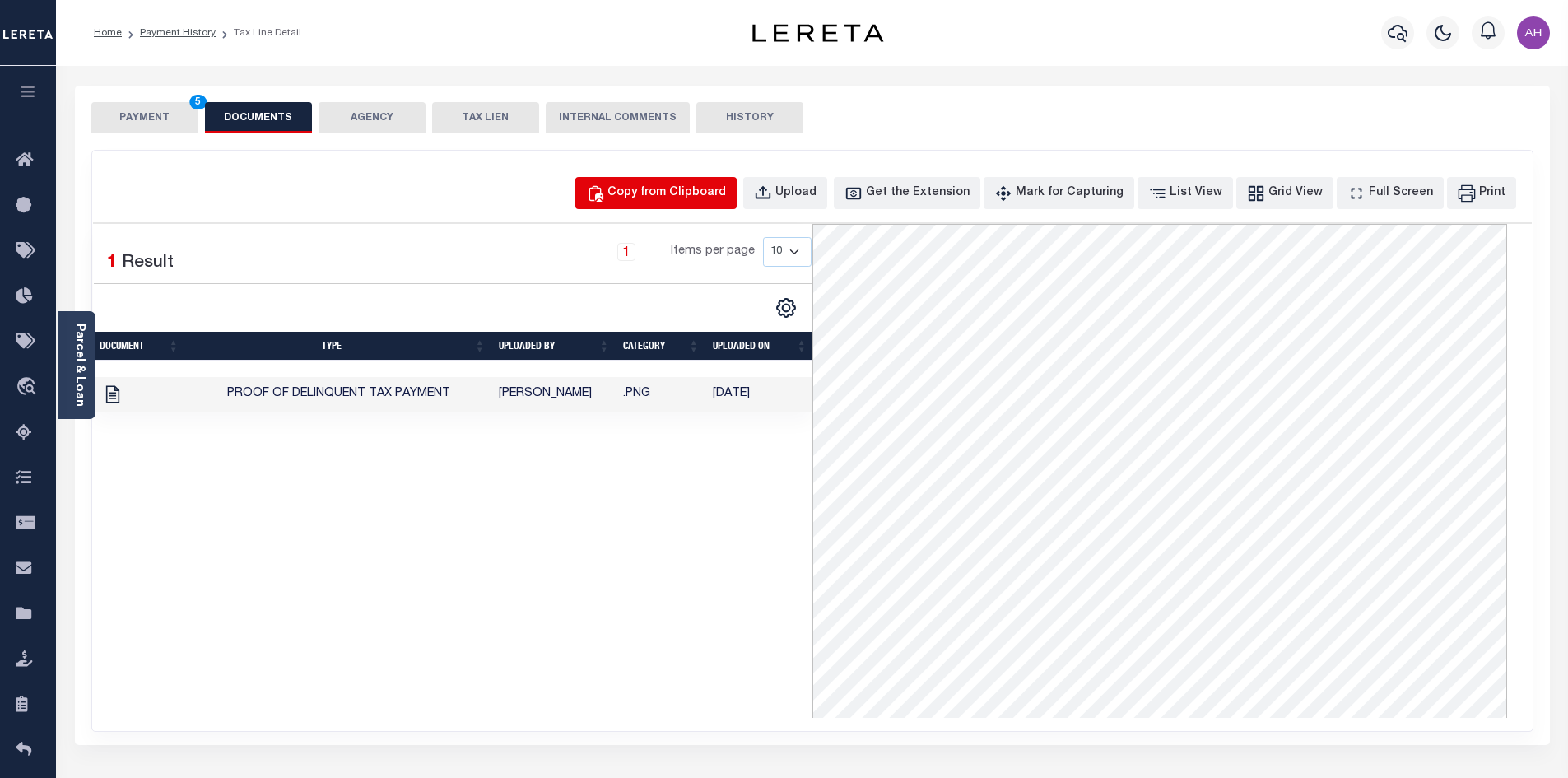
click at [681, 199] on div "Copy from Clipboard" at bounding box center [667, 193] width 118 height 19
select select "POP"
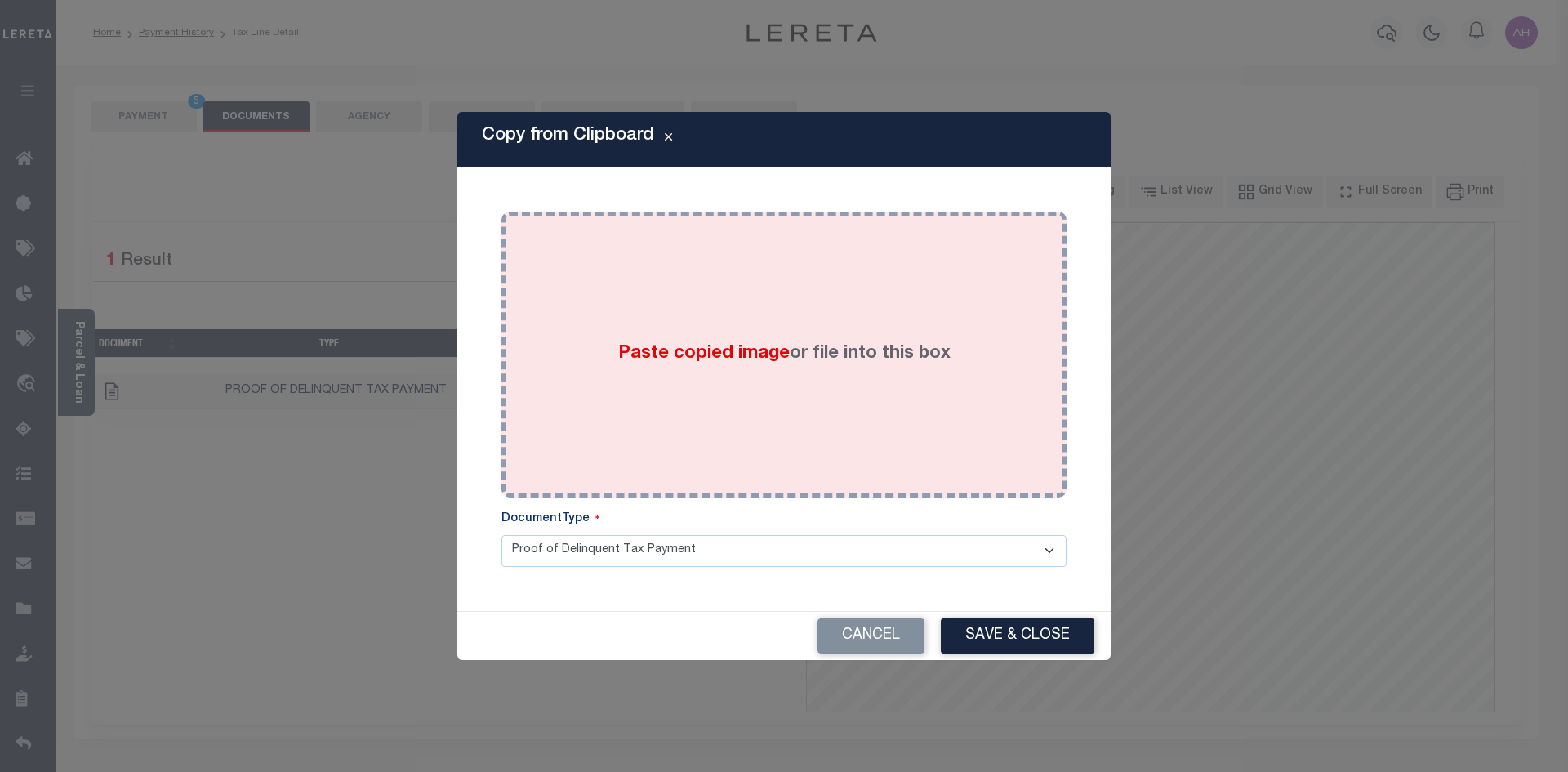
click at [660, 337] on div "Paste copied image or file into this box" at bounding box center [784, 354] width 541 height 262
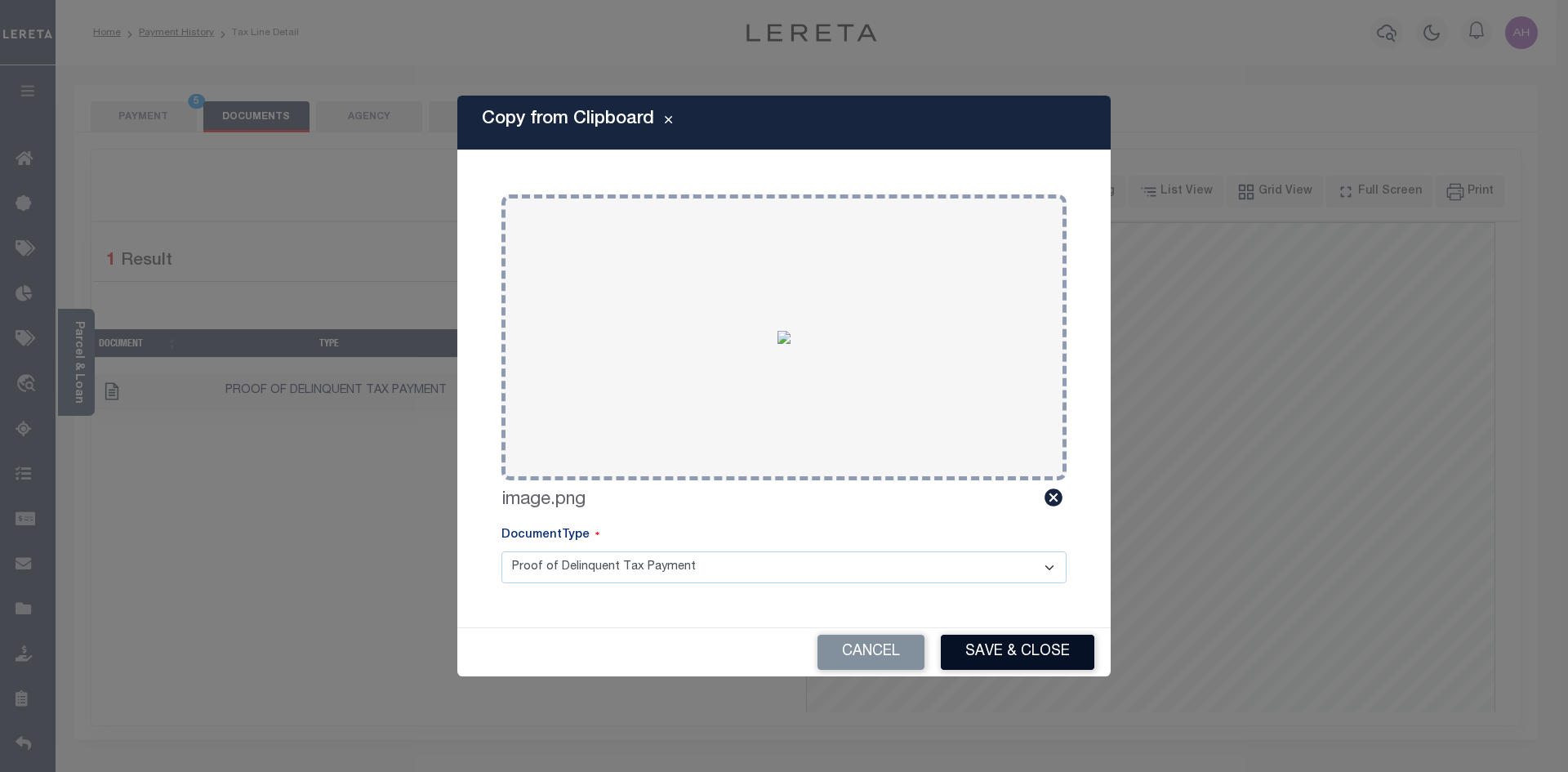
click at [1021, 655] on button "Save & Close" at bounding box center [1017, 652] width 153 height 35
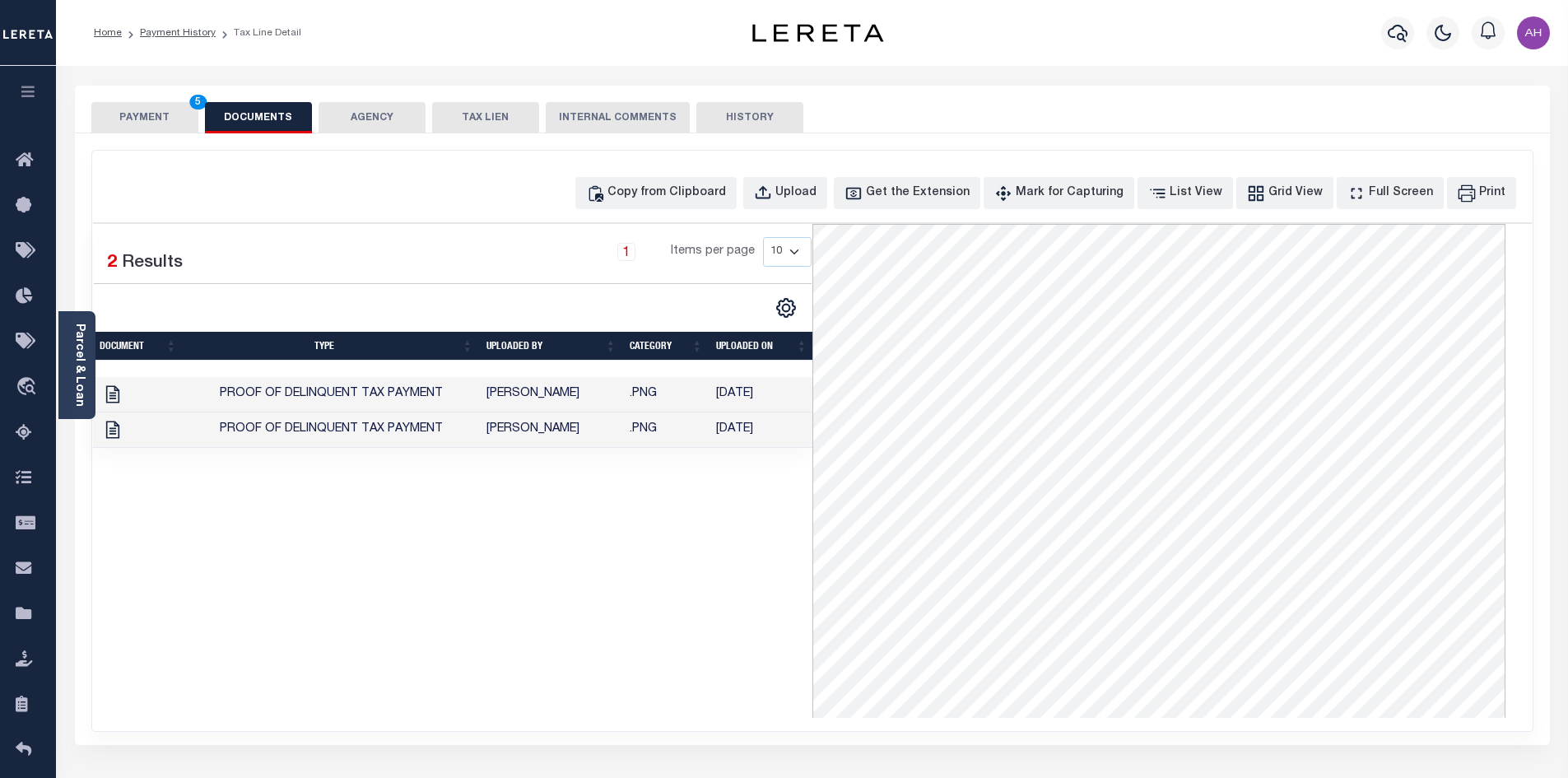
click at [130, 114] on button "PAYMENT 5" at bounding box center [145, 117] width 107 height 31
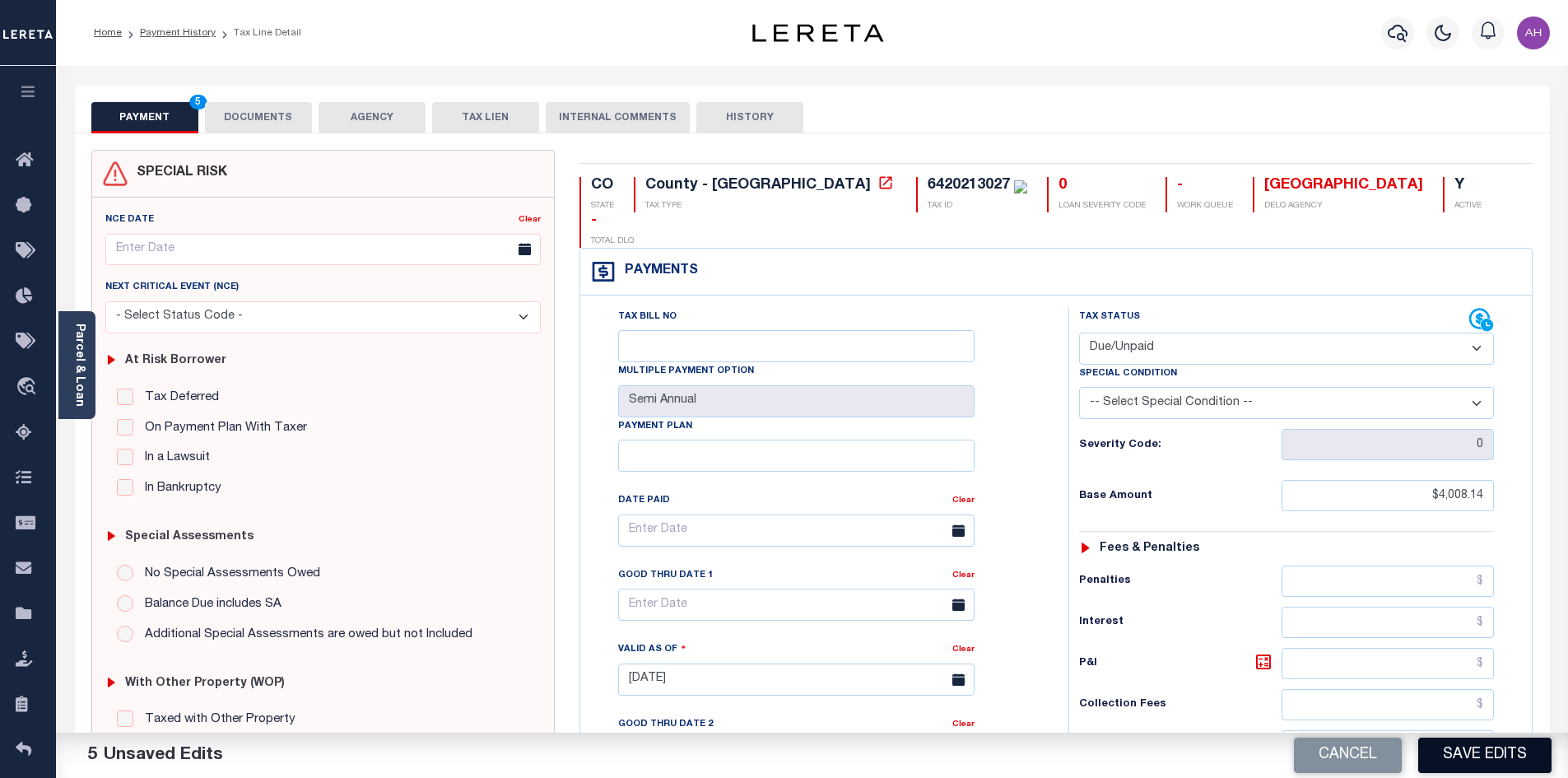
click at [1460, 752] on button "Save Edits" at bounding box center [1484, 755] width 133 height 35
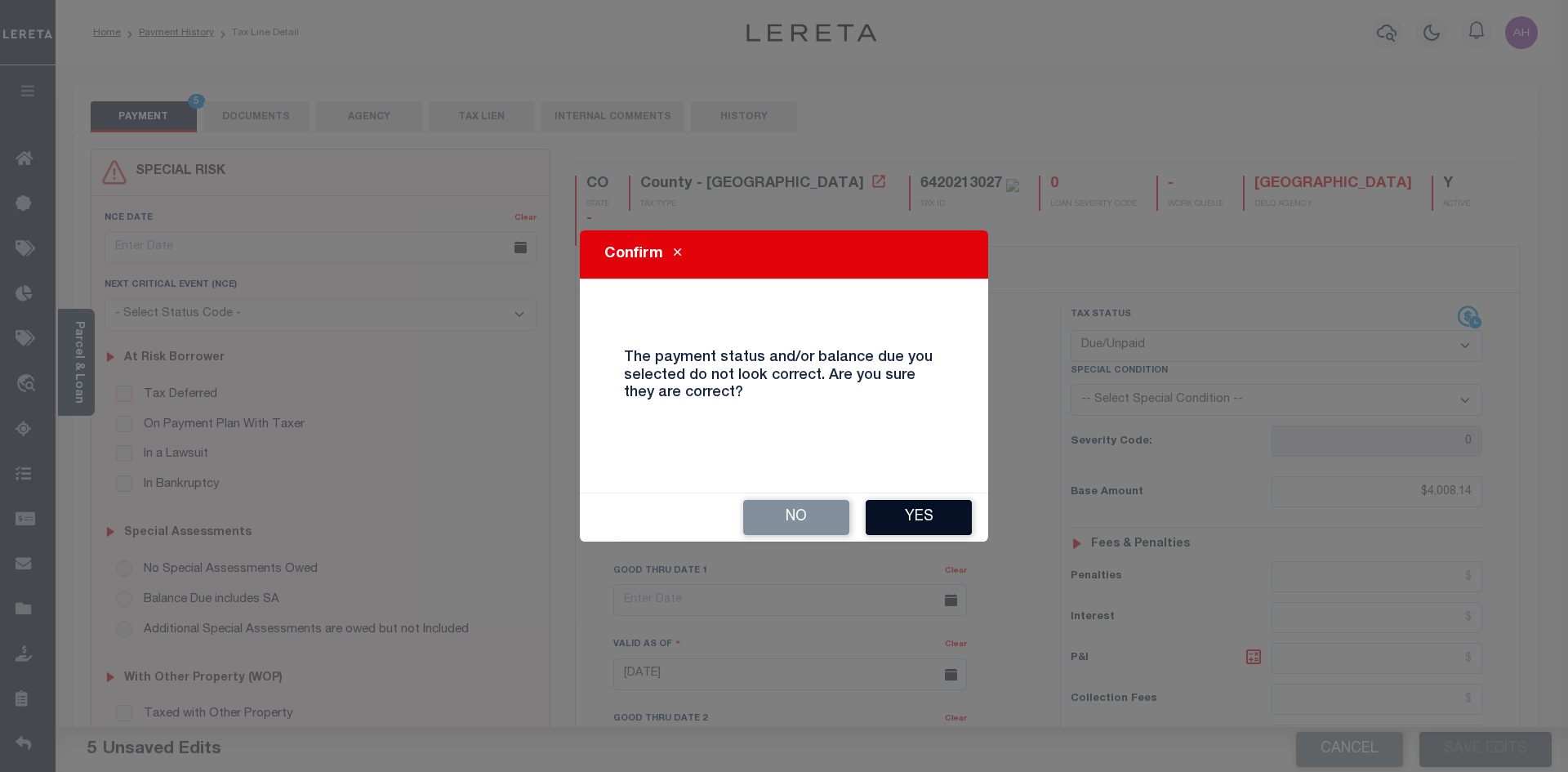
click at [927, 504] on button "Yes" at bounding box center [918, 517] width 106 height 35
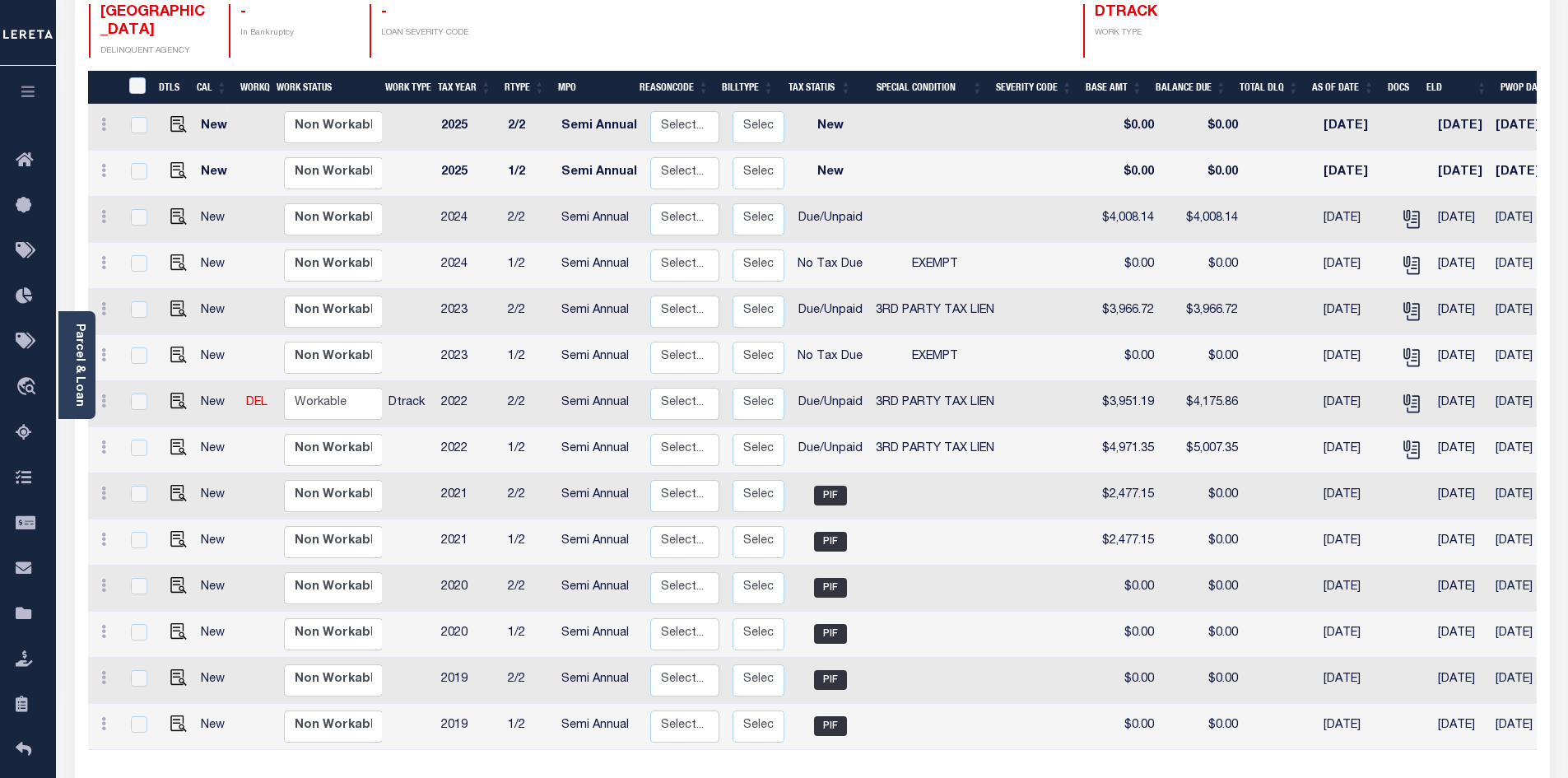
scroll to position [247, 0]
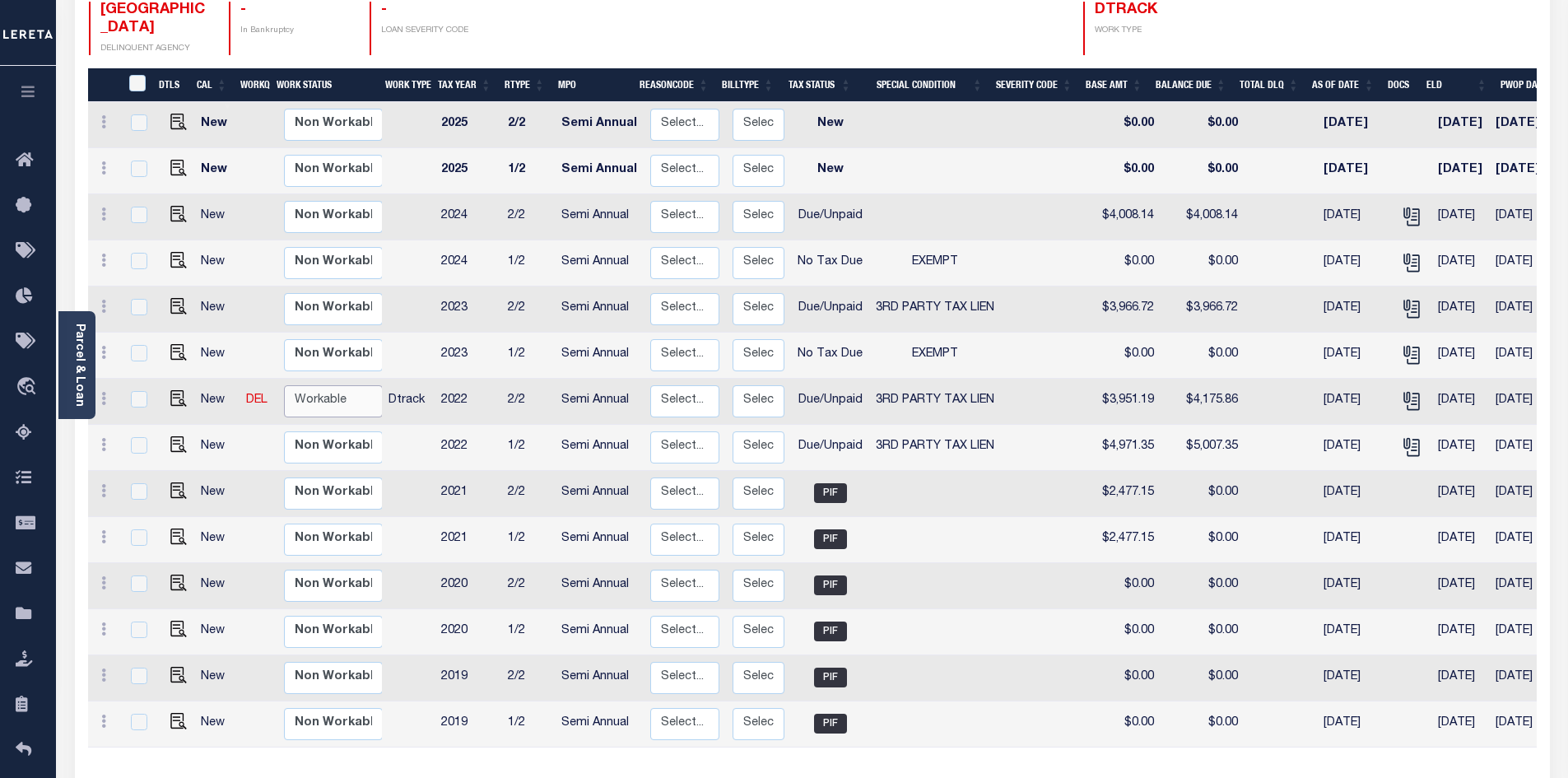
click at [354, 385] on select "Non Workable Workable" at bounding box center [333, 401] width 99 height 32
checkbox input "true"
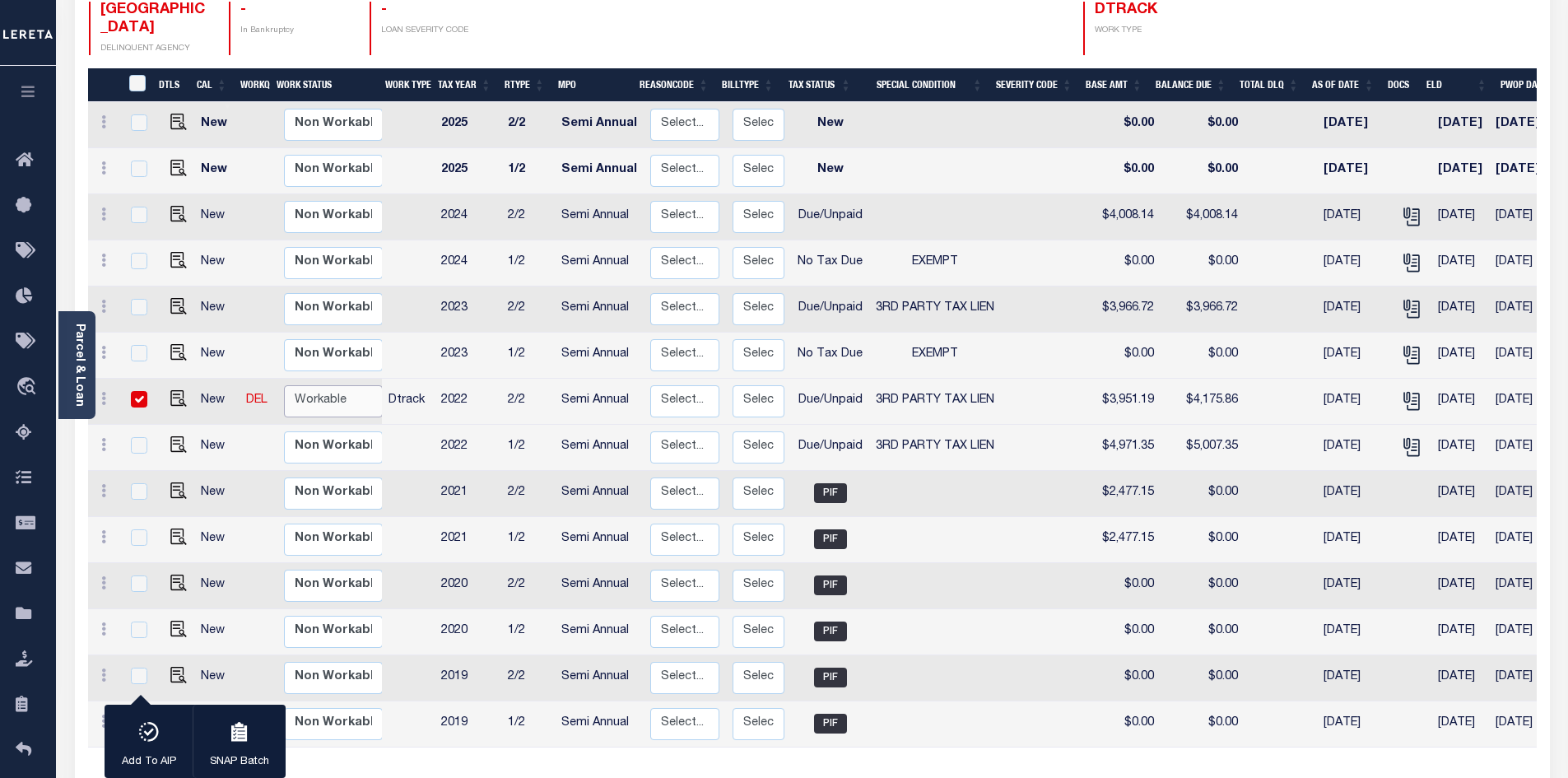
select select "true"
click at [284, 385] on select "Non Workable Workable" at bounding box center [333, 401] width 99 height 32
checkbox input "false"
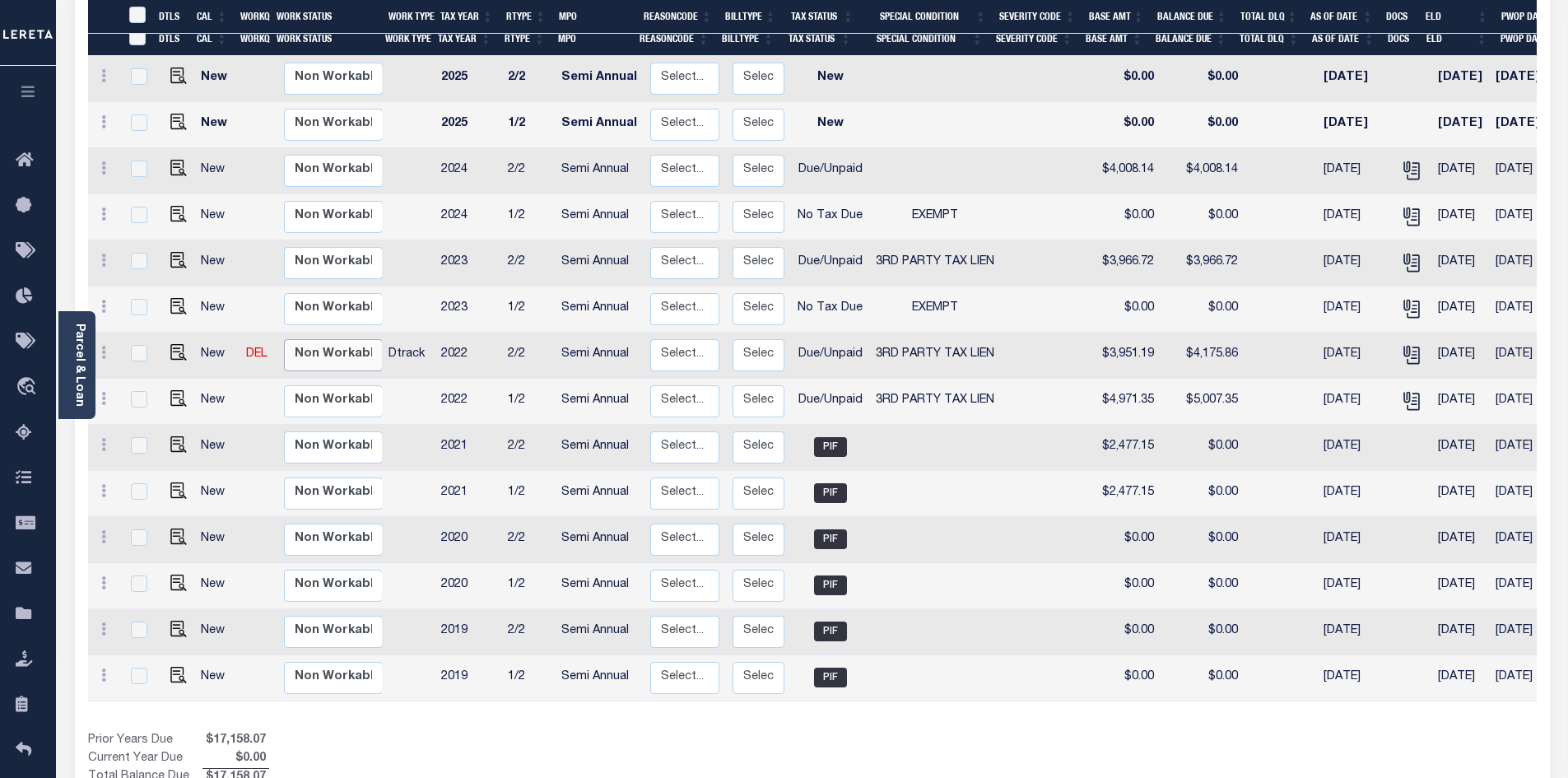
scroll to position [326, 0]
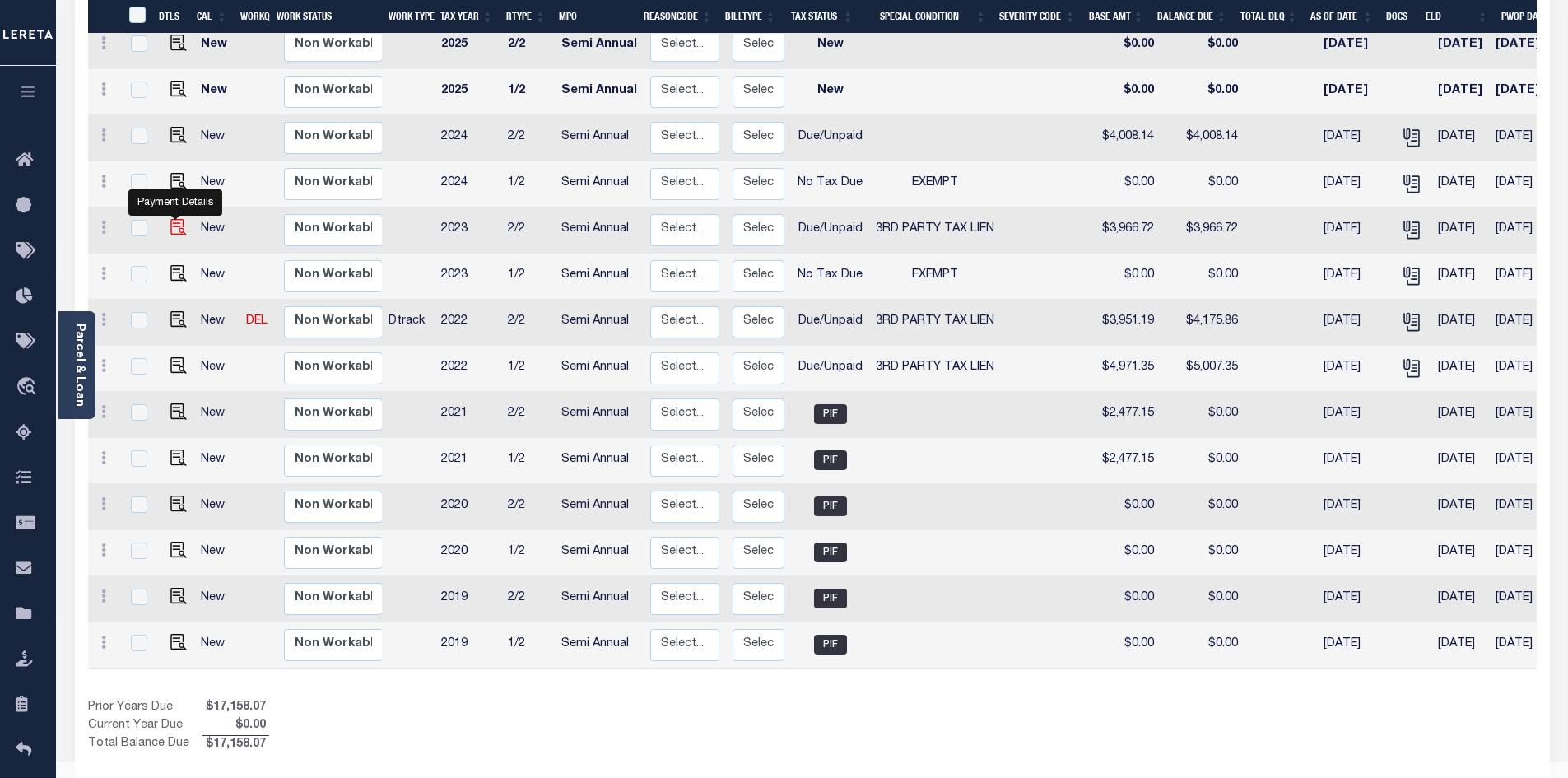
click at [179, 219] on img "" at bounding box center [178, 227] width 17 height 17
checkbox input "true"
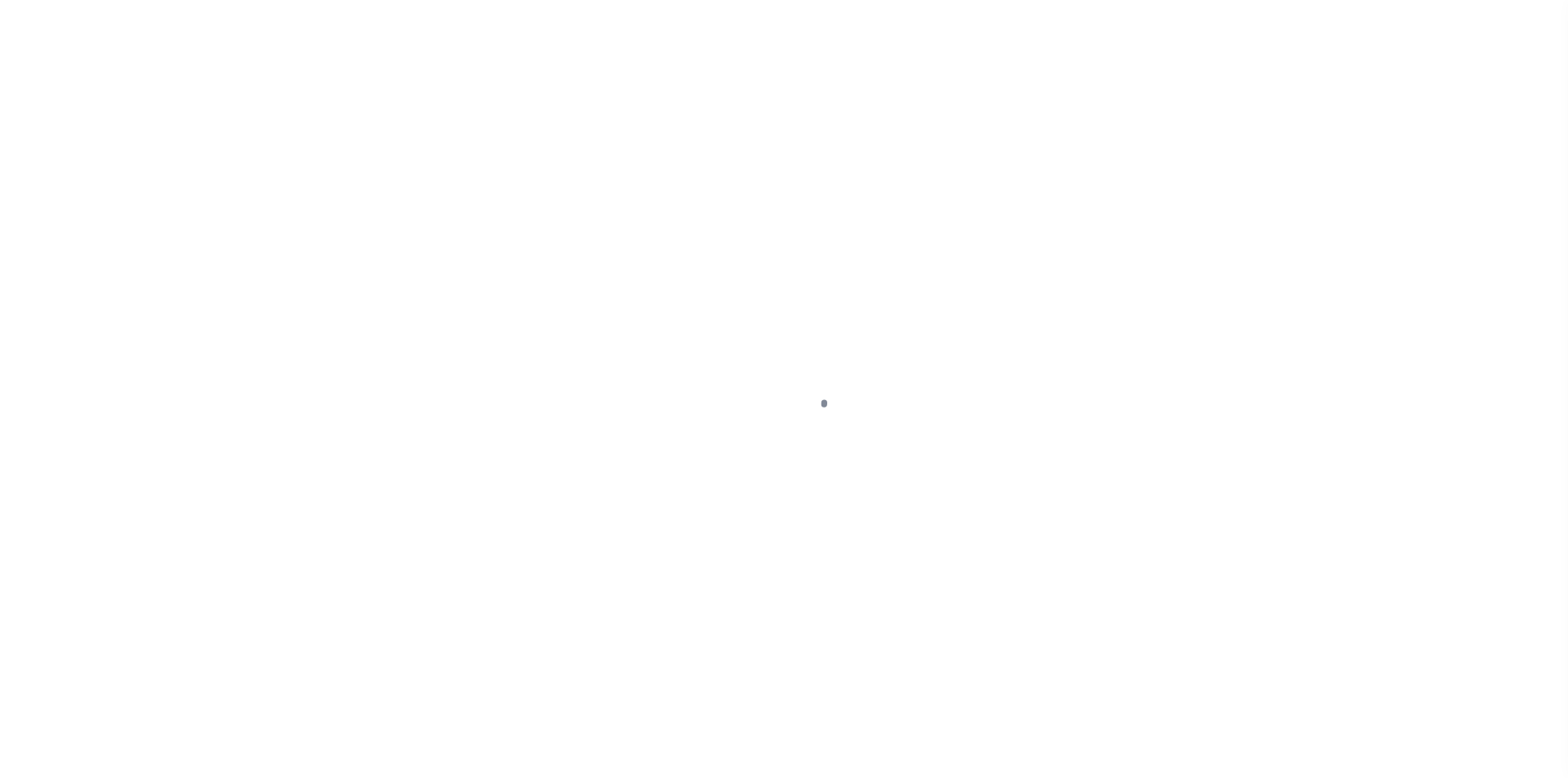
select select "DUE"
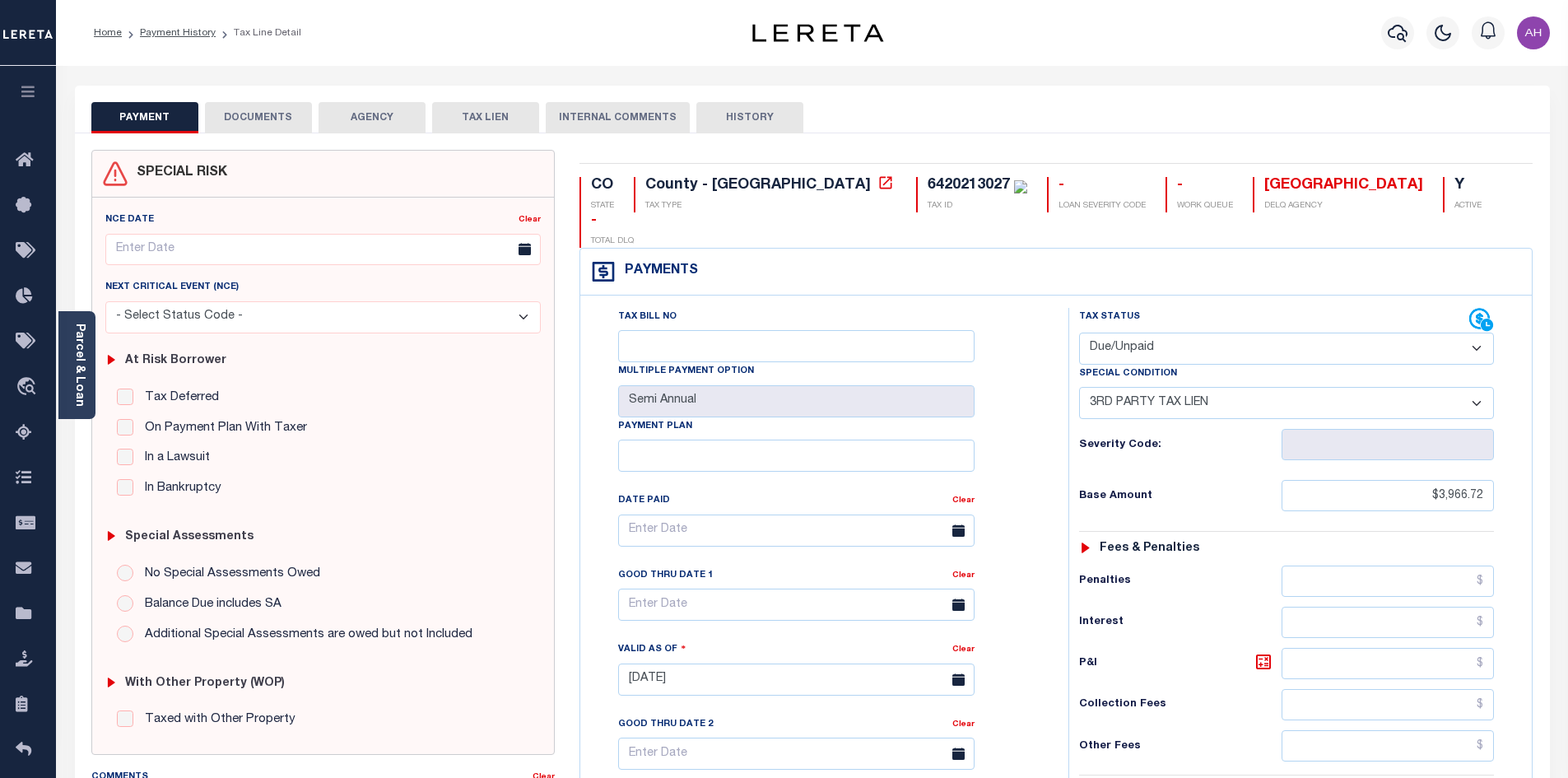
click at [1290, 387] on select "-- Select Special Condition -- 3RD PARTY TAX LIEN AGENCY TAX LIEN (A.K.A Inside…" at bounding box center [1287, 403] width 414 height 32
select select "15"
click at [1079, 387] on select "-- Select Special Condition -- 3RD PARTY TAX LIEN AGENCY TAX LIEN (A.K.A Inside…" at bounding box center [1287, 403] width 414 height 32
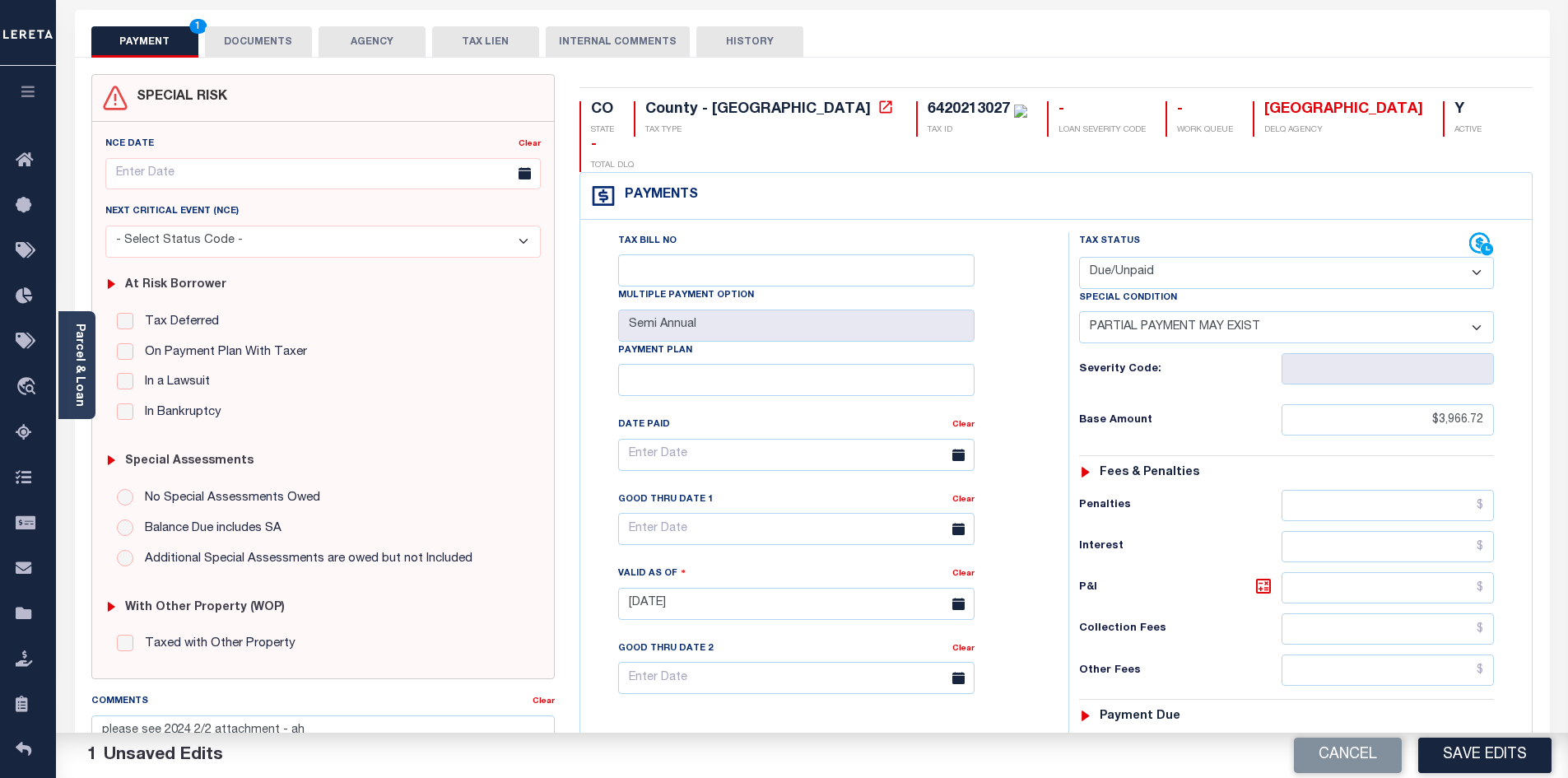
scroll to position [329, 0]
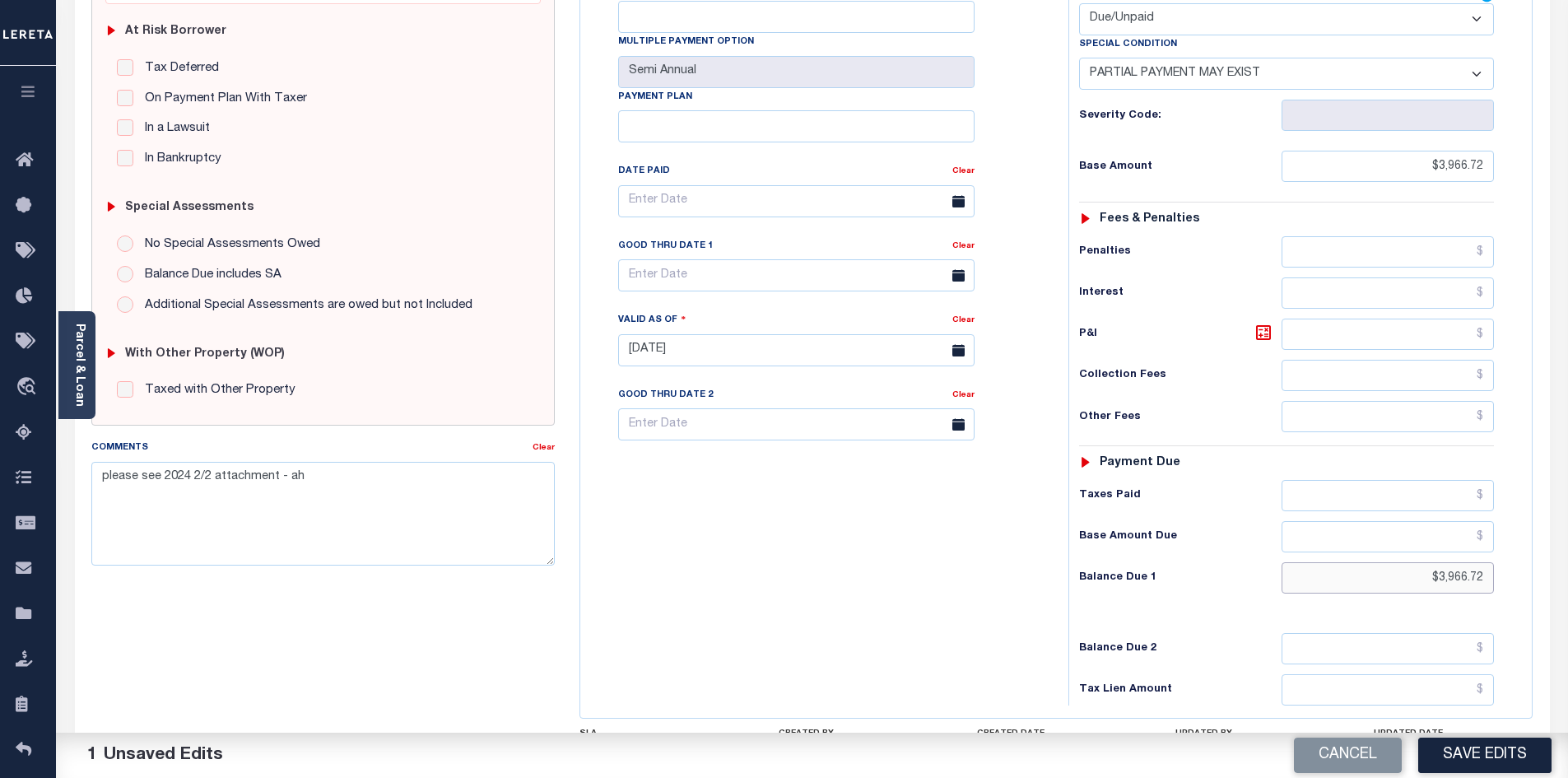
drag, startPoint x: 1363, startPoint y: 535, endPoint x: 1501, endPoint y: 539, distance: 138.1
click at [1500, 539] on div "Tax Status Status - Select Status Code -" at bounding box center [1291, 342] width 447 height 727
type input "$1,546.64"
click at [1478, 759] on button "Save Edits" at bounding box center [1484, 755] width 133 height 35
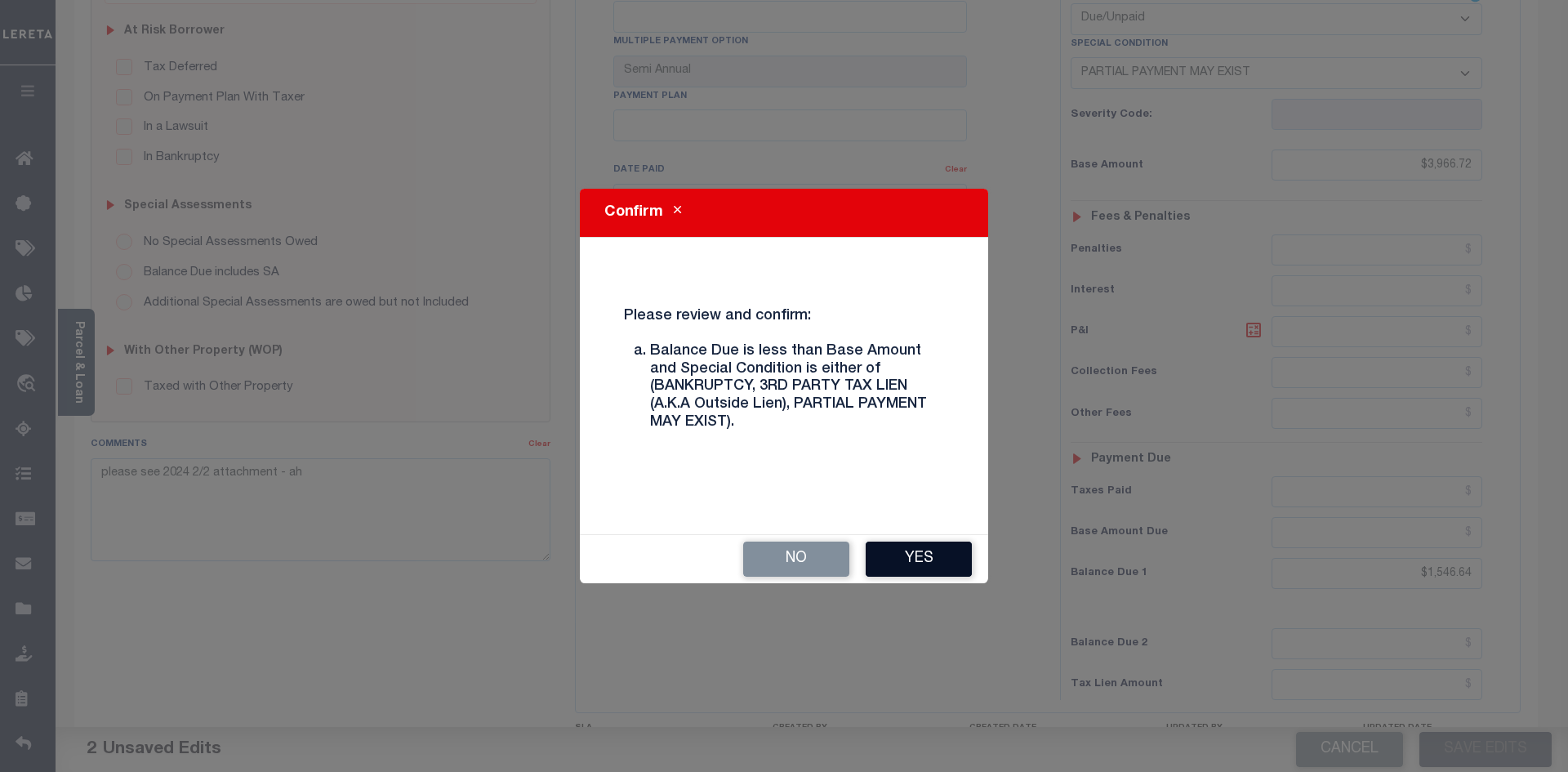
click at [928, 567] on button "Yes" at bounding box center [918, 559] width 106 height 35
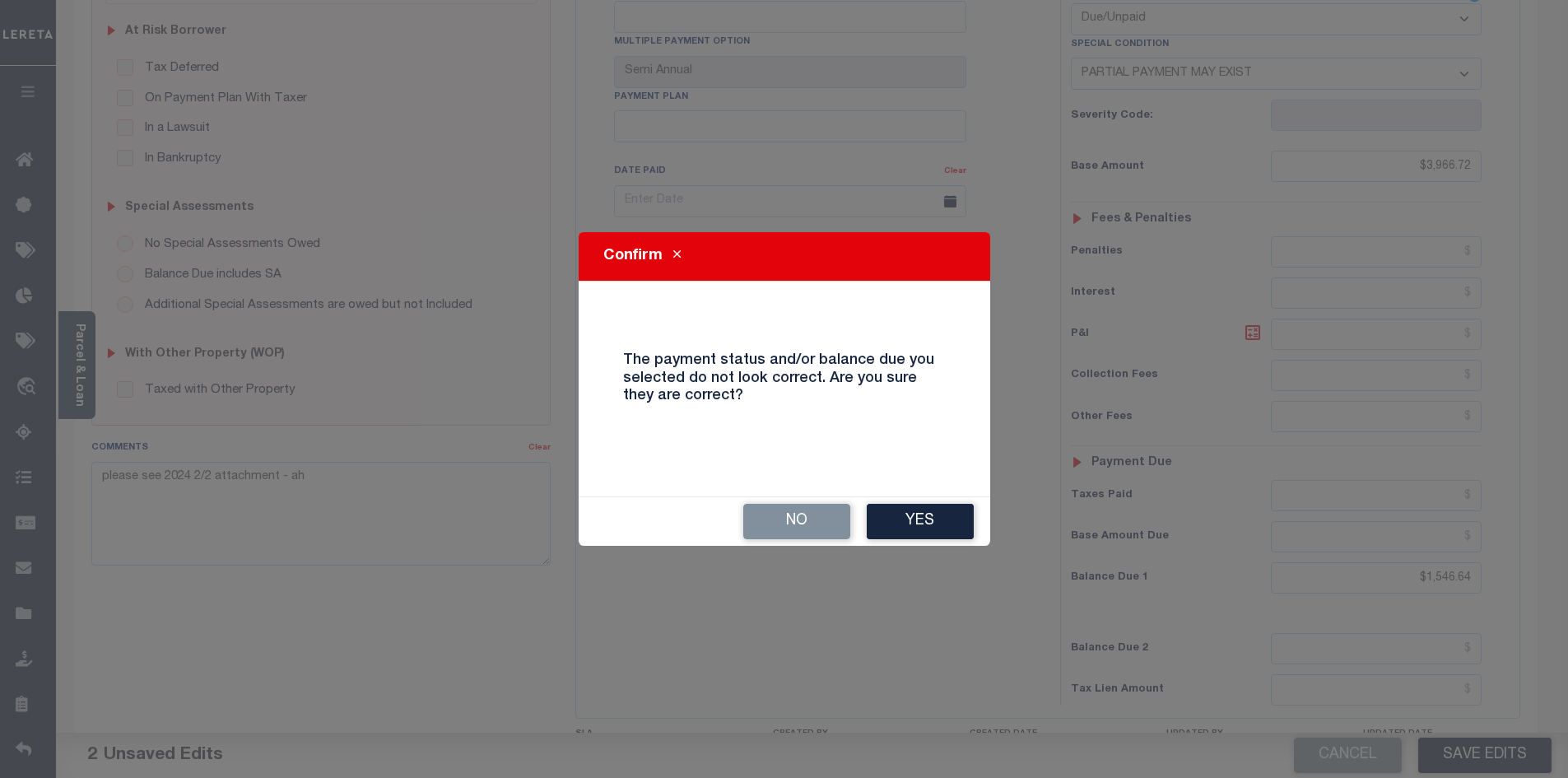
click at [937, 545] on div "No Yes" at bounding box center [784, 521] width 412 height 49
click at [926, 519] on button "Yes" at bounding box center [920, 521] width 107 height 35
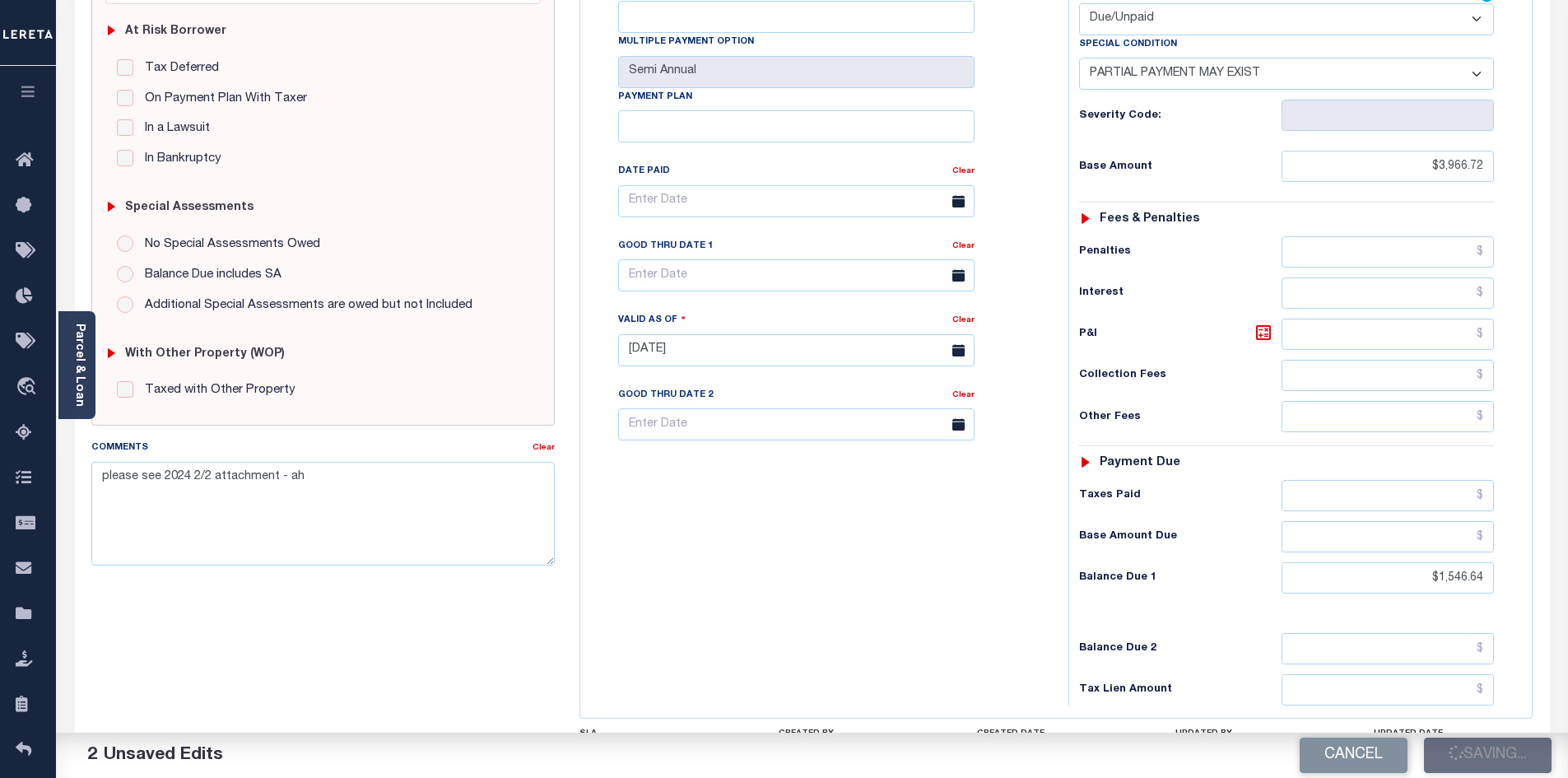
checkbox input "false"
type input "$3,966.72"
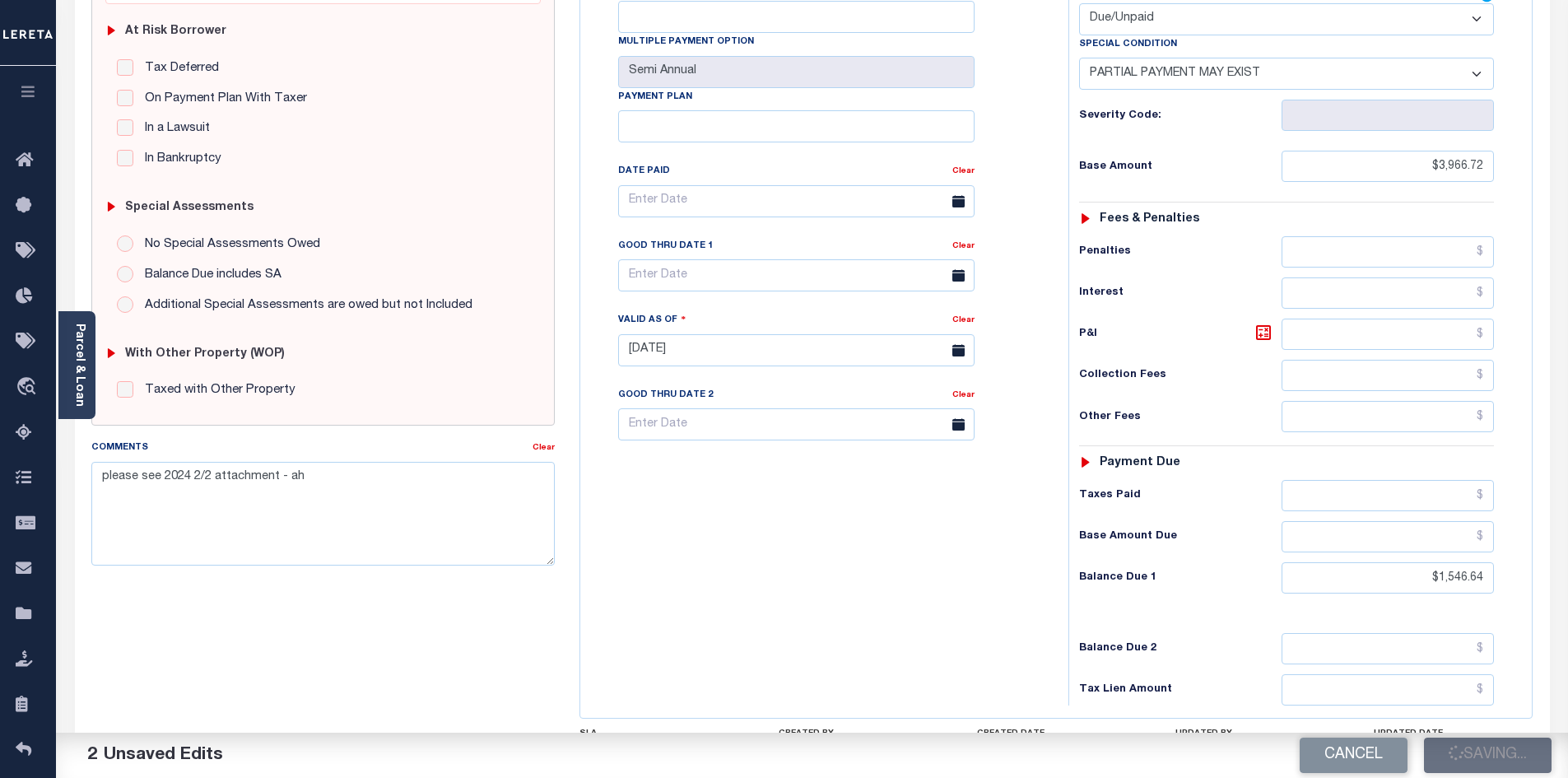
type input "$1,546.64"
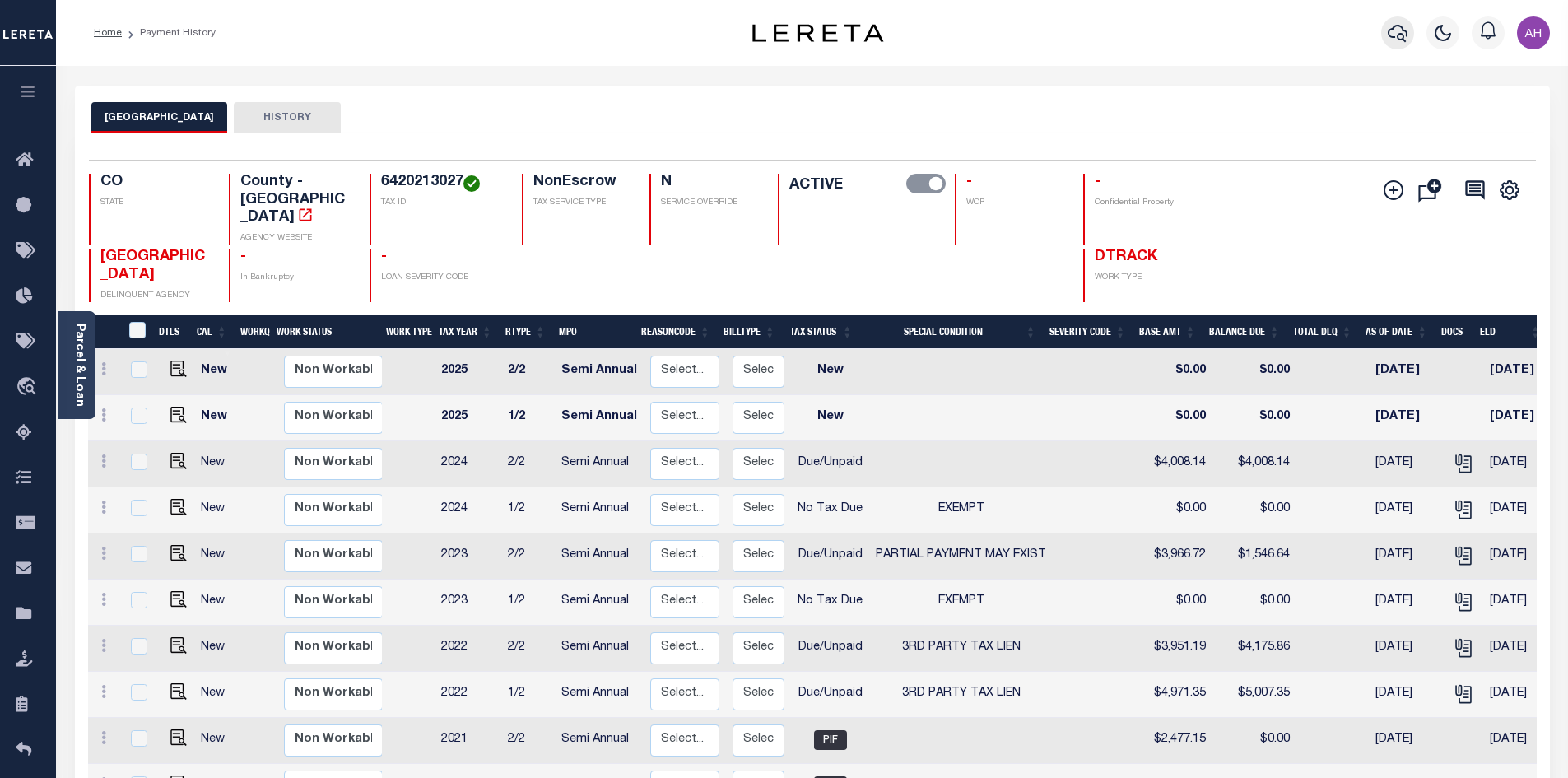
click at [1396, 32] on icon "button" at bounding box center [1398, 33] width 19 height 19
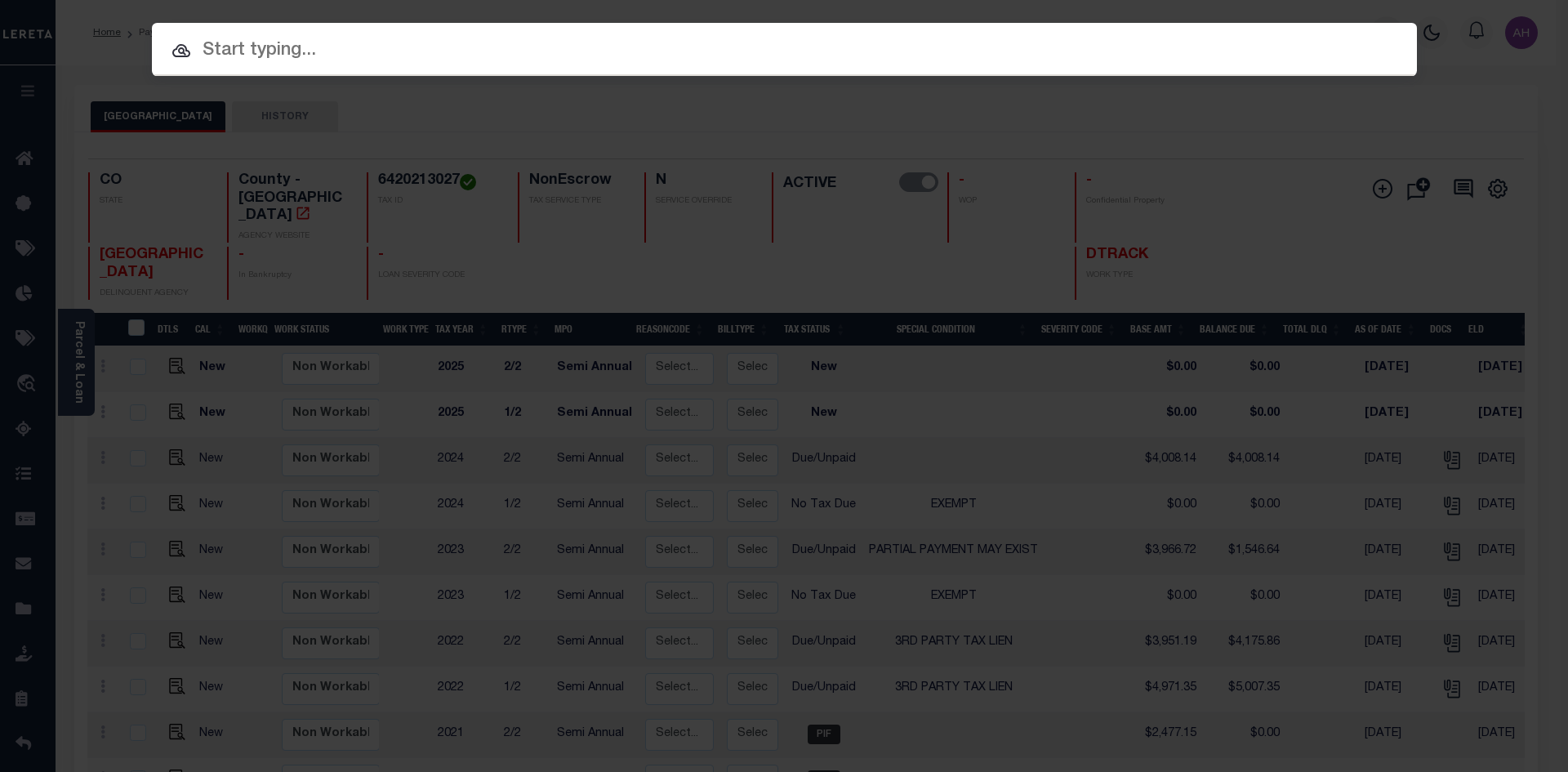
paste input "4306210008626"
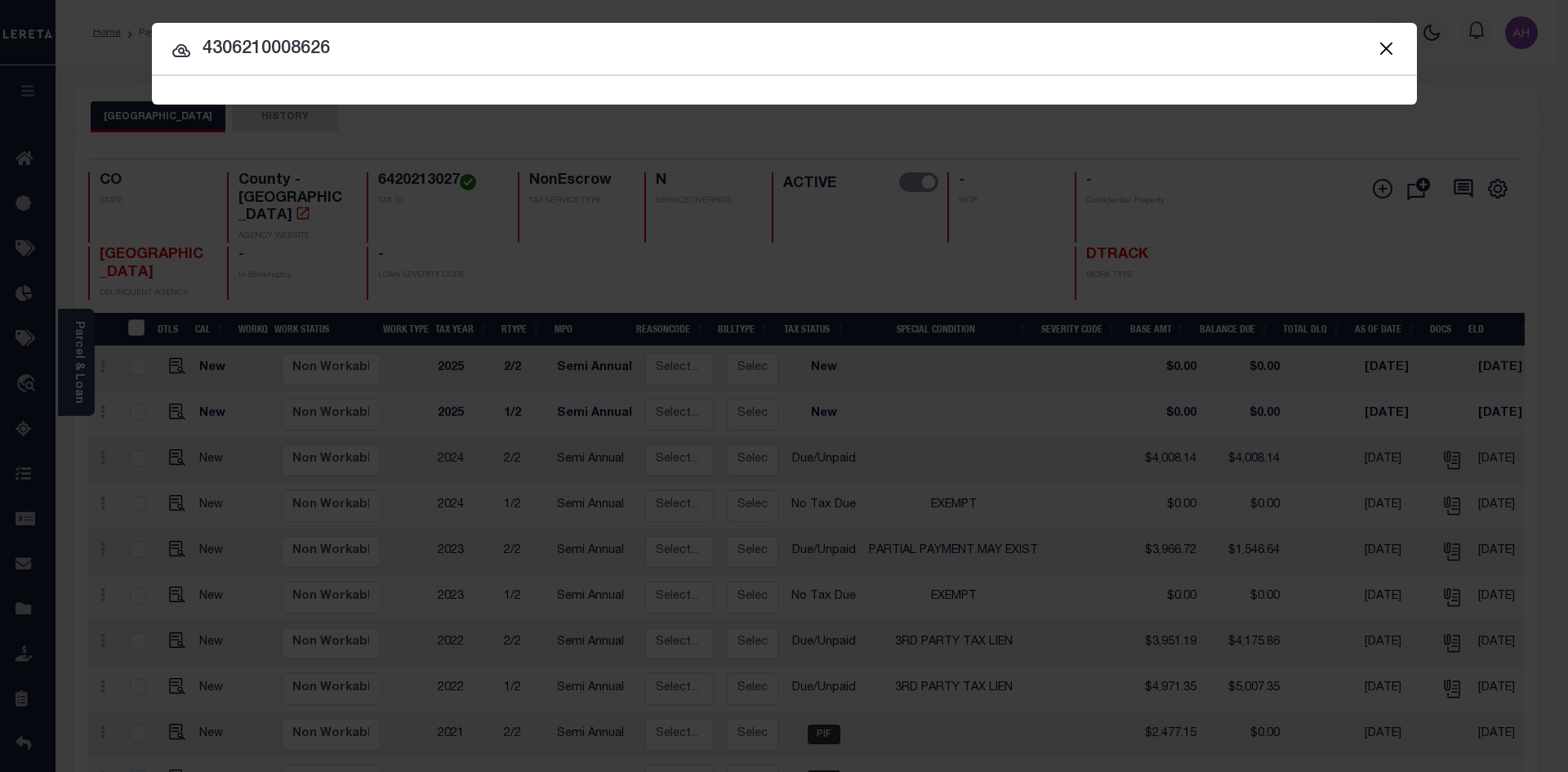
type input "4306210008626"
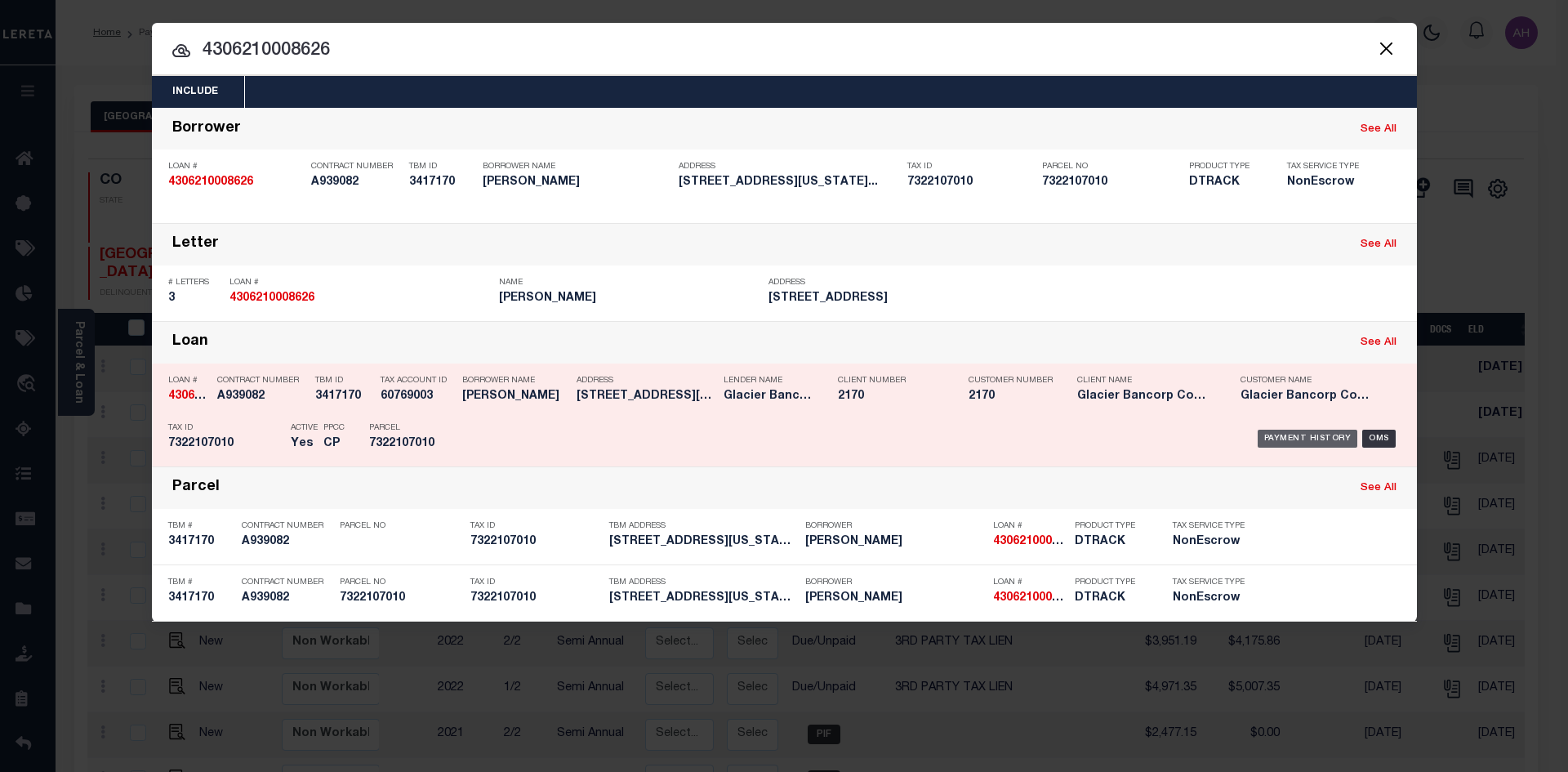
click at [1290, 435] on div "Payment History" at bounding box center [1307, 439] width 101 height 18
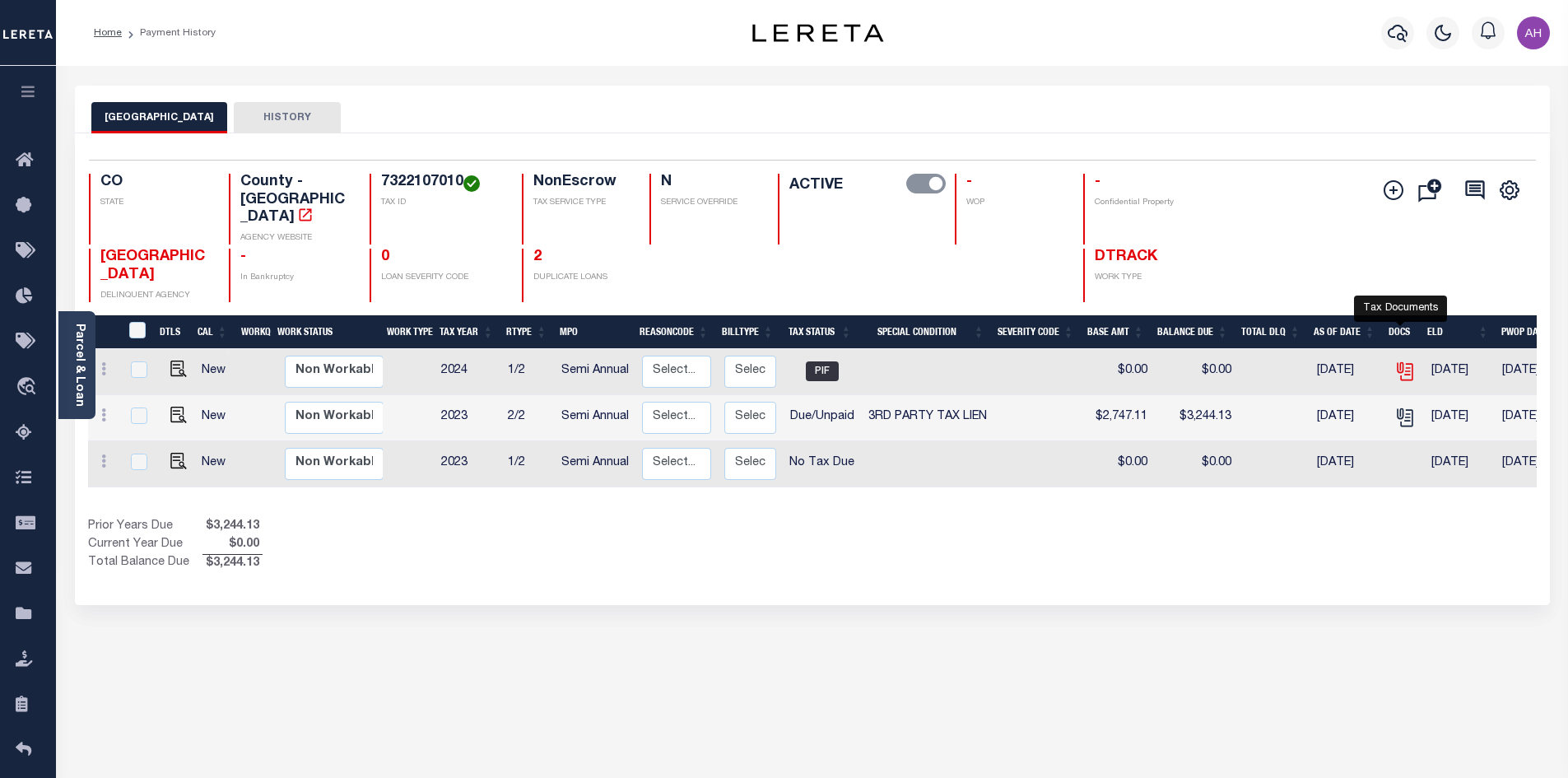
click at [1400, 361] on icon "" at bounding box center [1405, 371] width 21 height 21
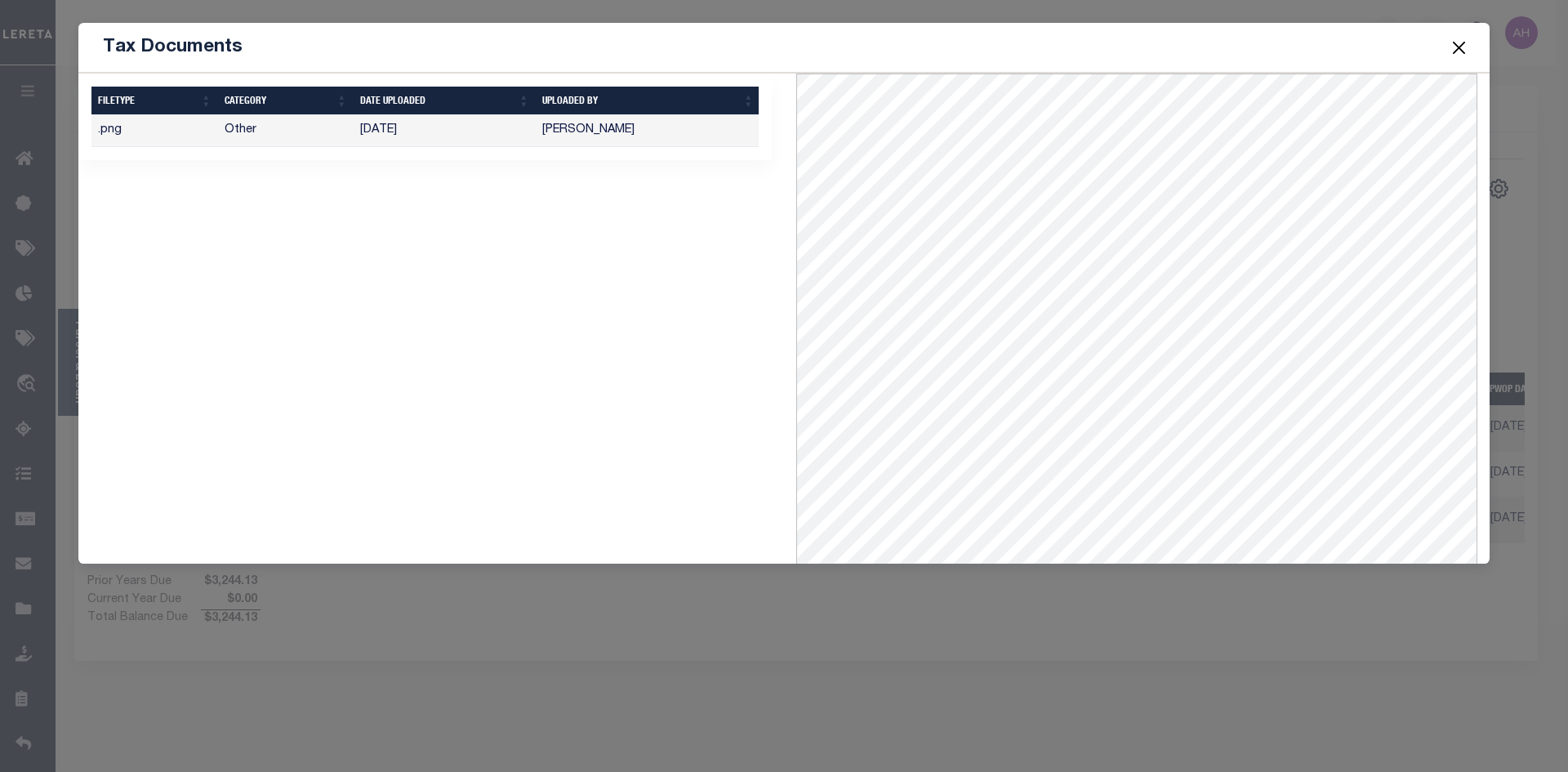
click at [1451, 43] on button "Close" at bounding box center [1460, 47] width 21 height 21
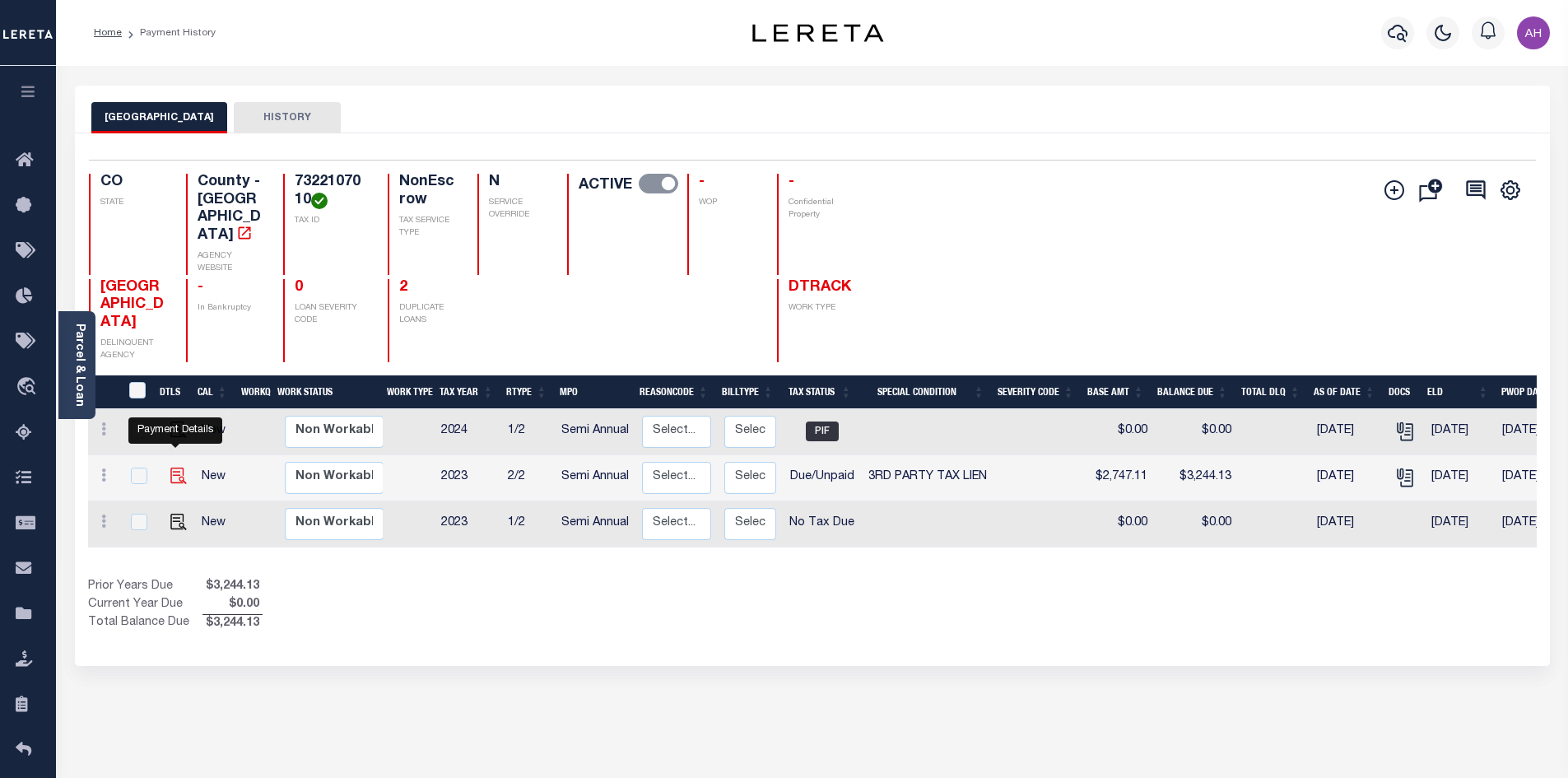
click at [170, 468] on img "" at bounding box center [178, 475] width 17 height 17
checkbox input "true"
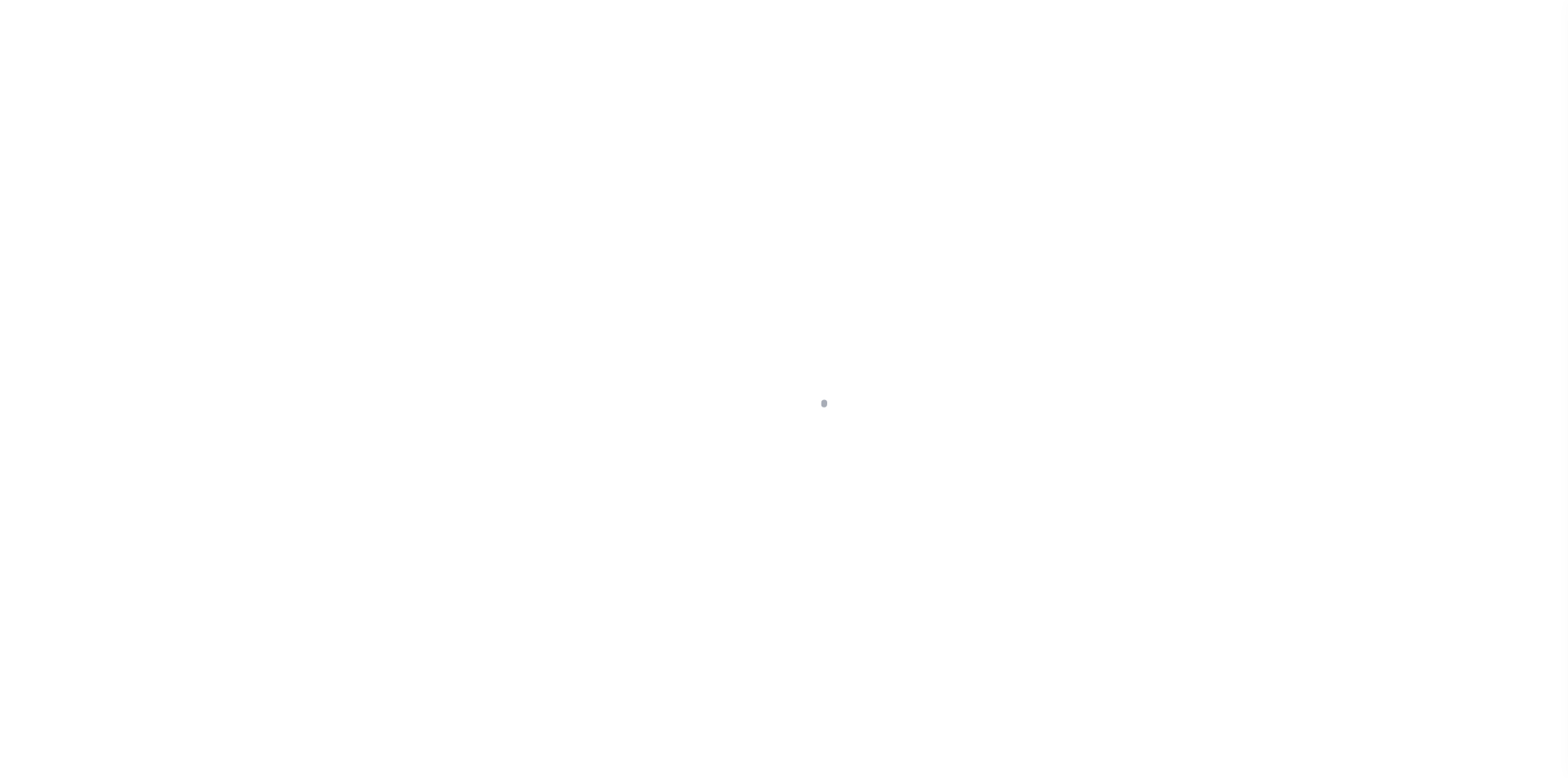
select select "DUE"
select select "20"
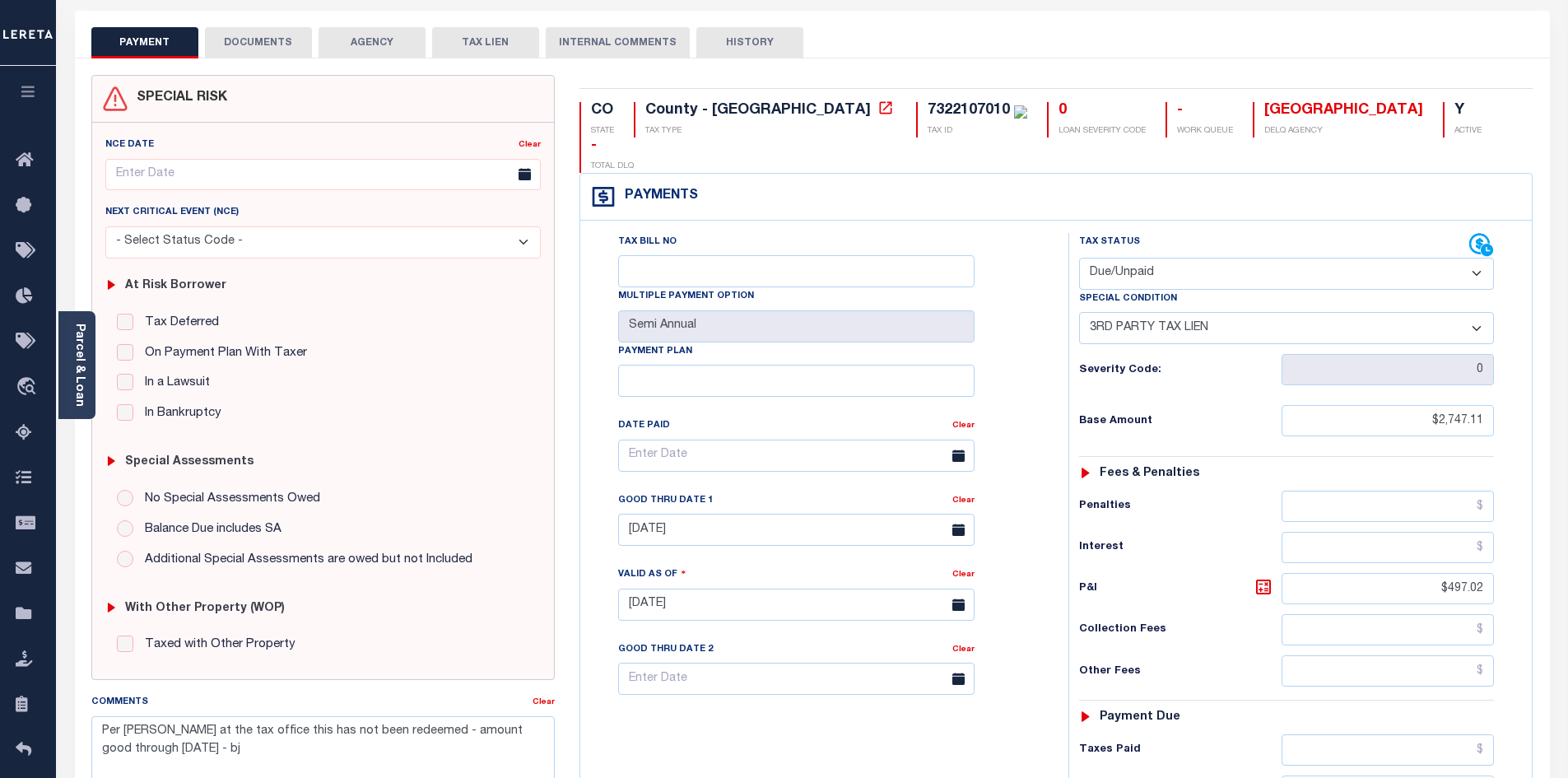
scroll to position [247, 0]
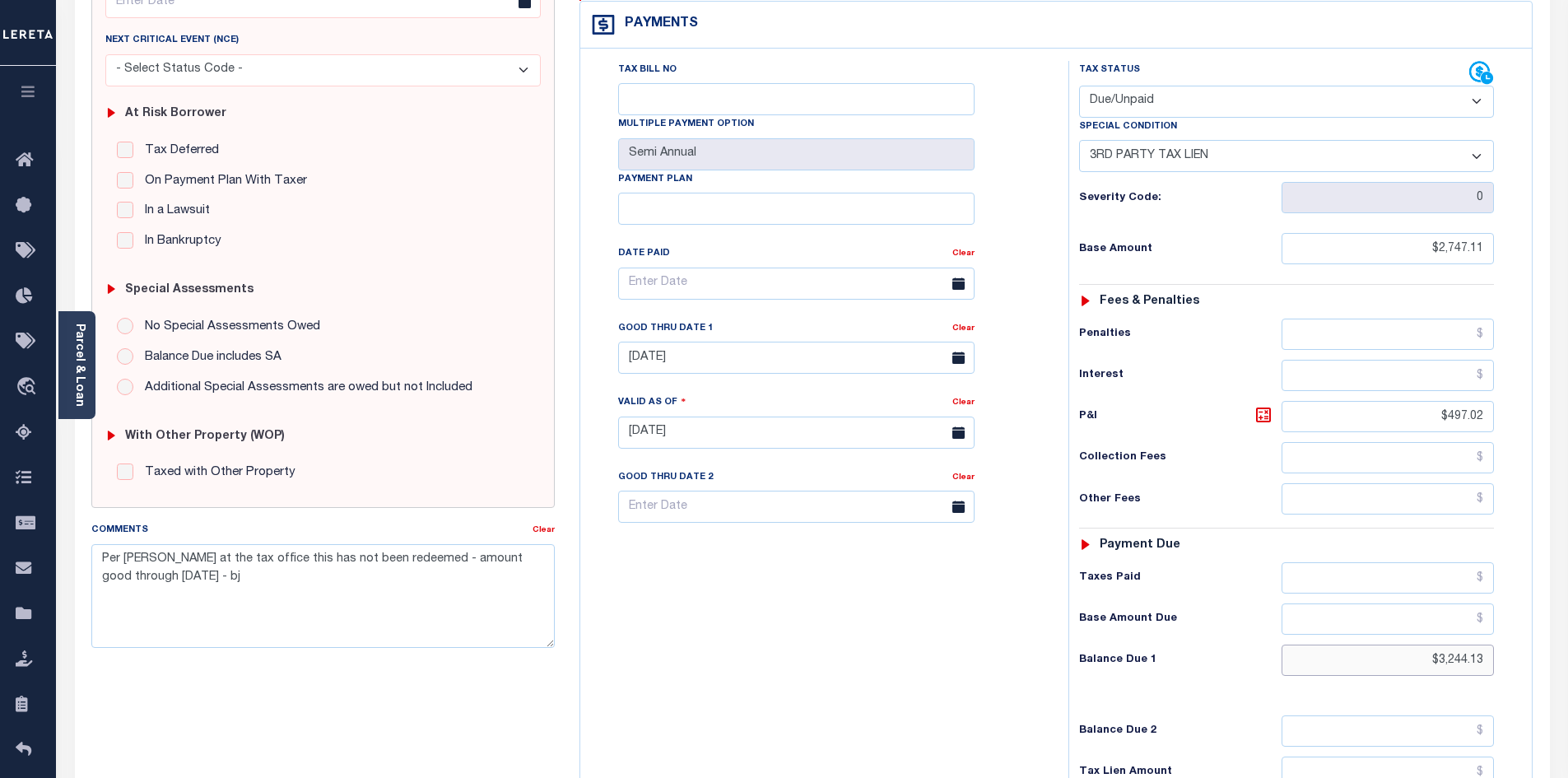
drag, startPoint x: 1420, startPoint y: 622, endPoint x: 1579, endPoint y: 622, distance: 159.0
click at [1567, 622] on html "Home Payment History Tax Line Detail" at bounding box center [784, 377] width 1568 height 1248
type input "$"
type input "08/21/2025"
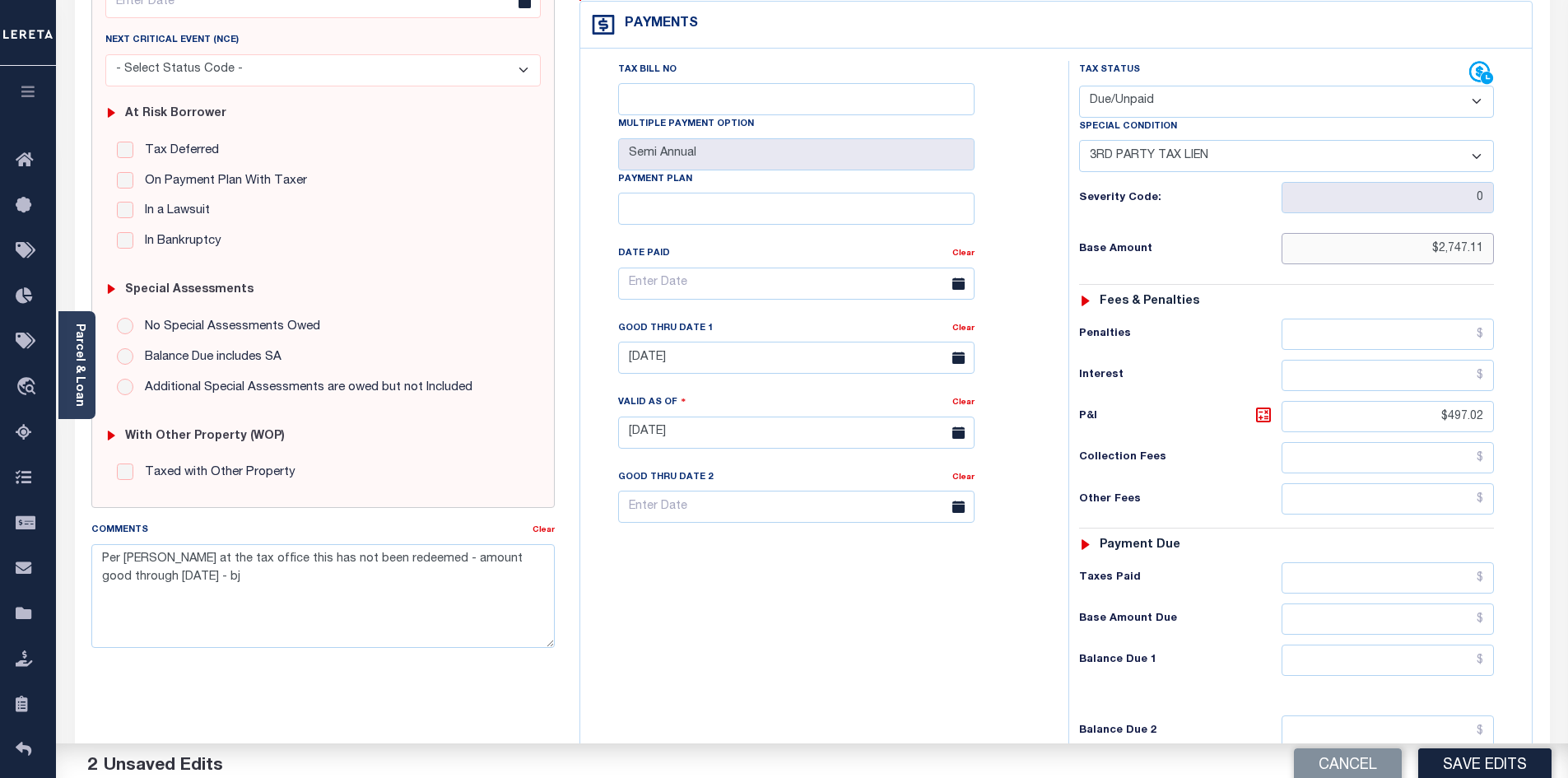
drag, startPoint x: 1385, startPoint y: 215, endPoint x: 1579, endPoint y: 216, distance: 194.0
click at [1567, 216] on html "Home Payment History Tax Line Detail" at bounding box center [784, 377] width 1568 height 1248
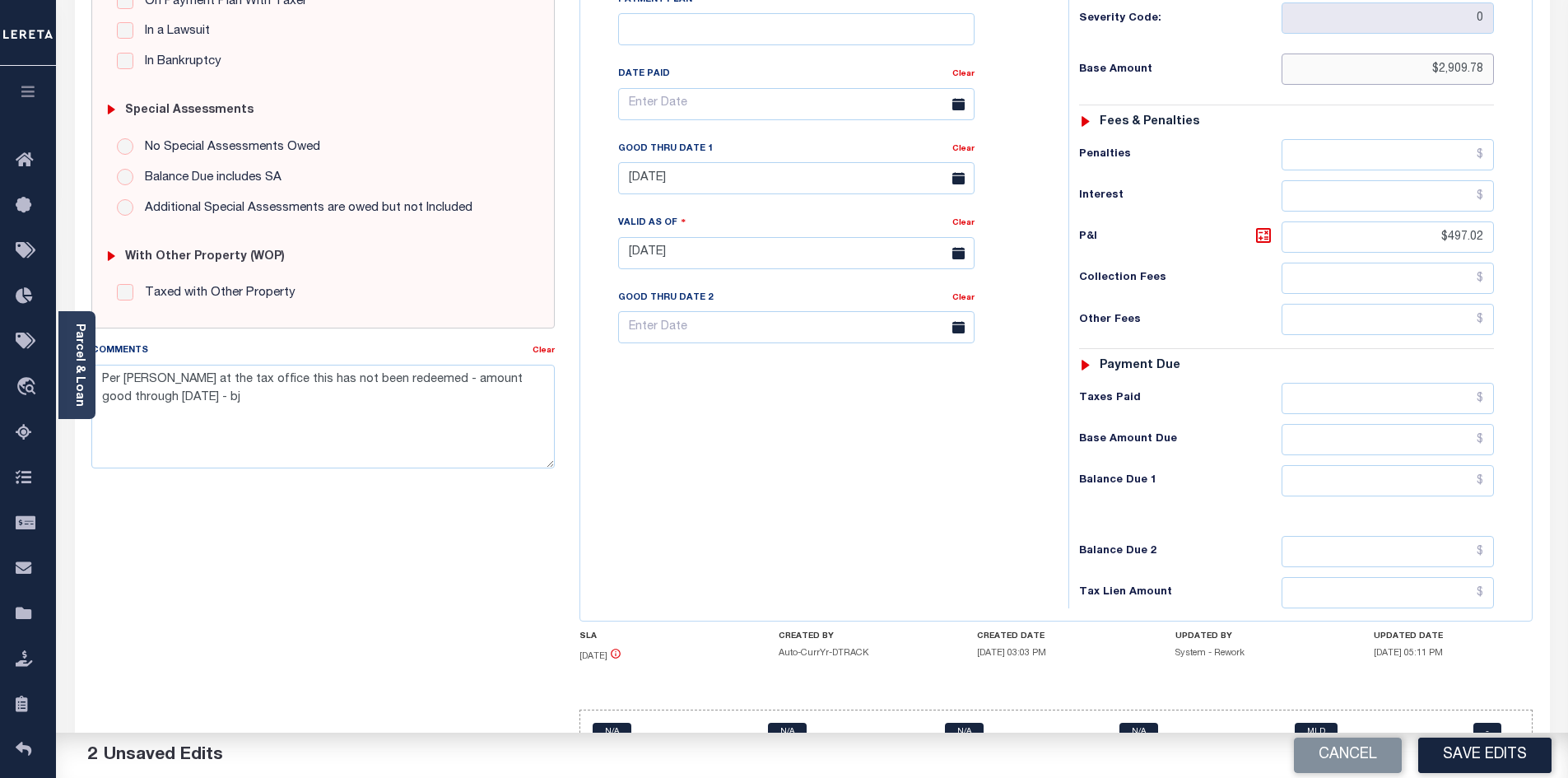
scroll to position [437, 0]
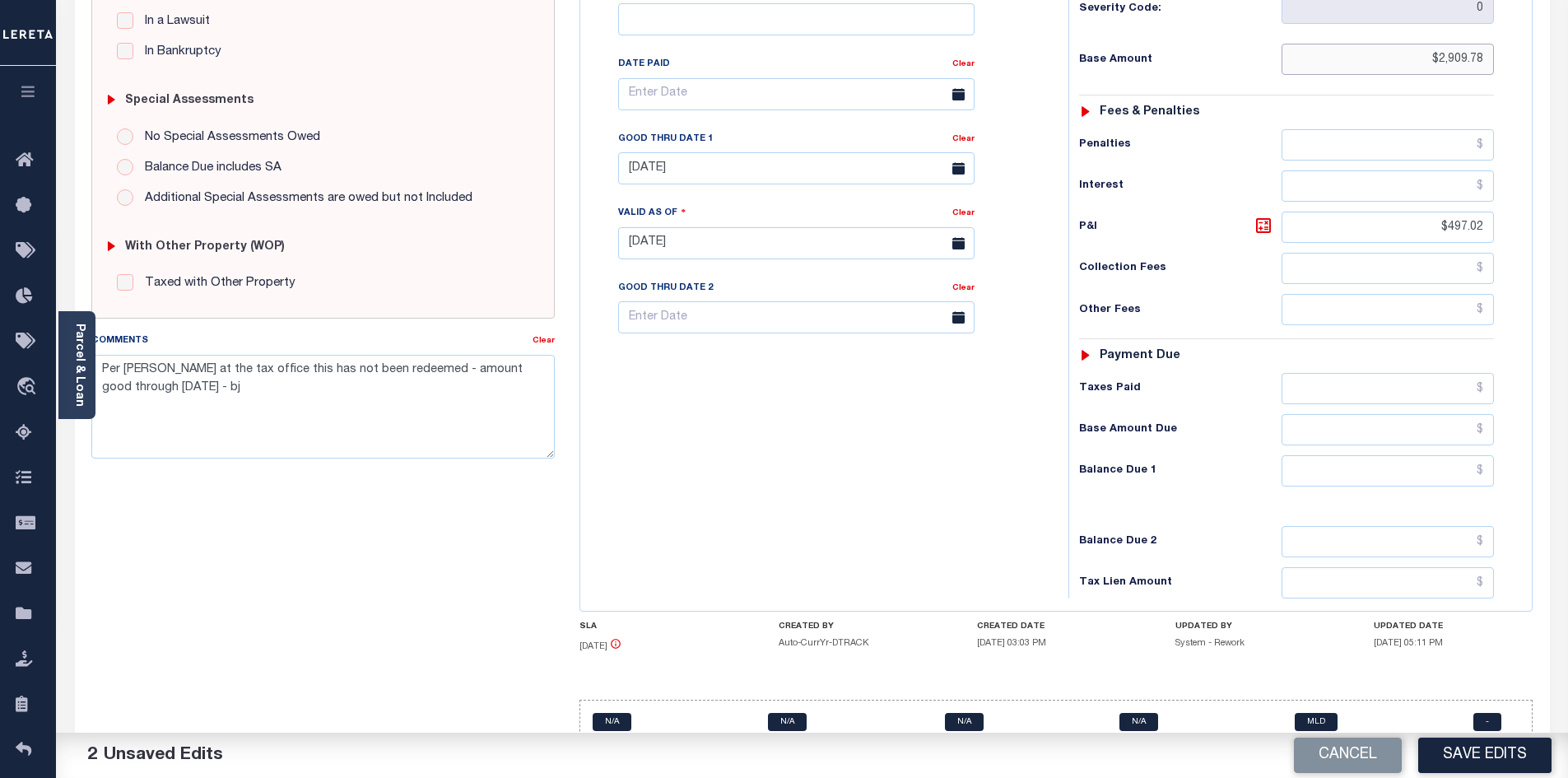
type input "$2,909.78"
click at [1411, 455] on input "text" at bounding box center [1388, 470] width 213 height 31
type input "$3,353.25"
click at [1254, 216] on icon at bounding box center [1263, 226] width 19 height 19
type input "$443.47"
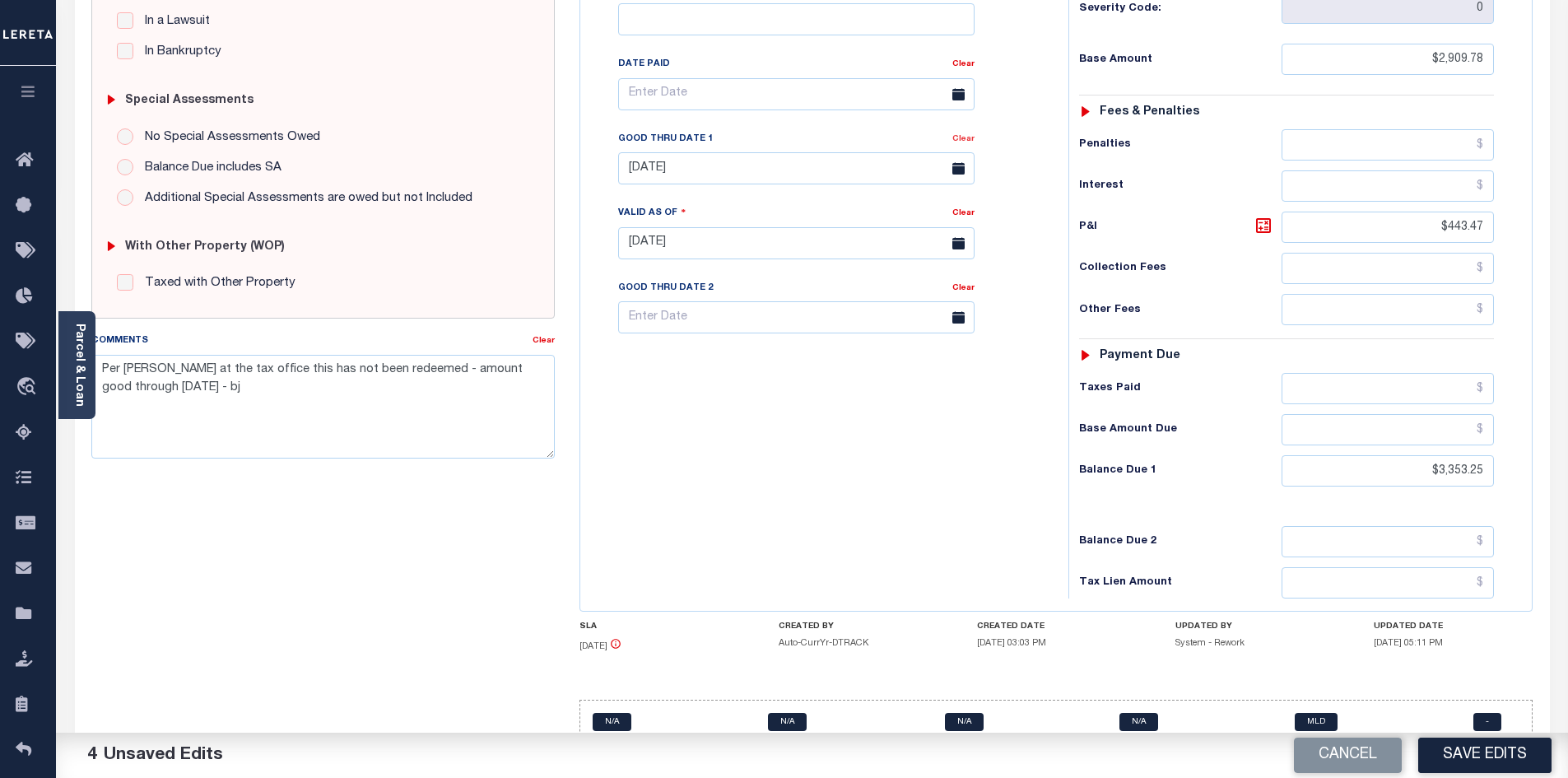
click at [955, 135] on link "Clear" at bounding box center [963, 138] width 22 height 8
click at [549, 340] on link "Clear" at bounding box center [543, 340] width 22 height 8
click at [241, 378] on textarea "Comments" at bounding box center [324, 407] width 464 height 104
type textarea "please see attachment - ah"
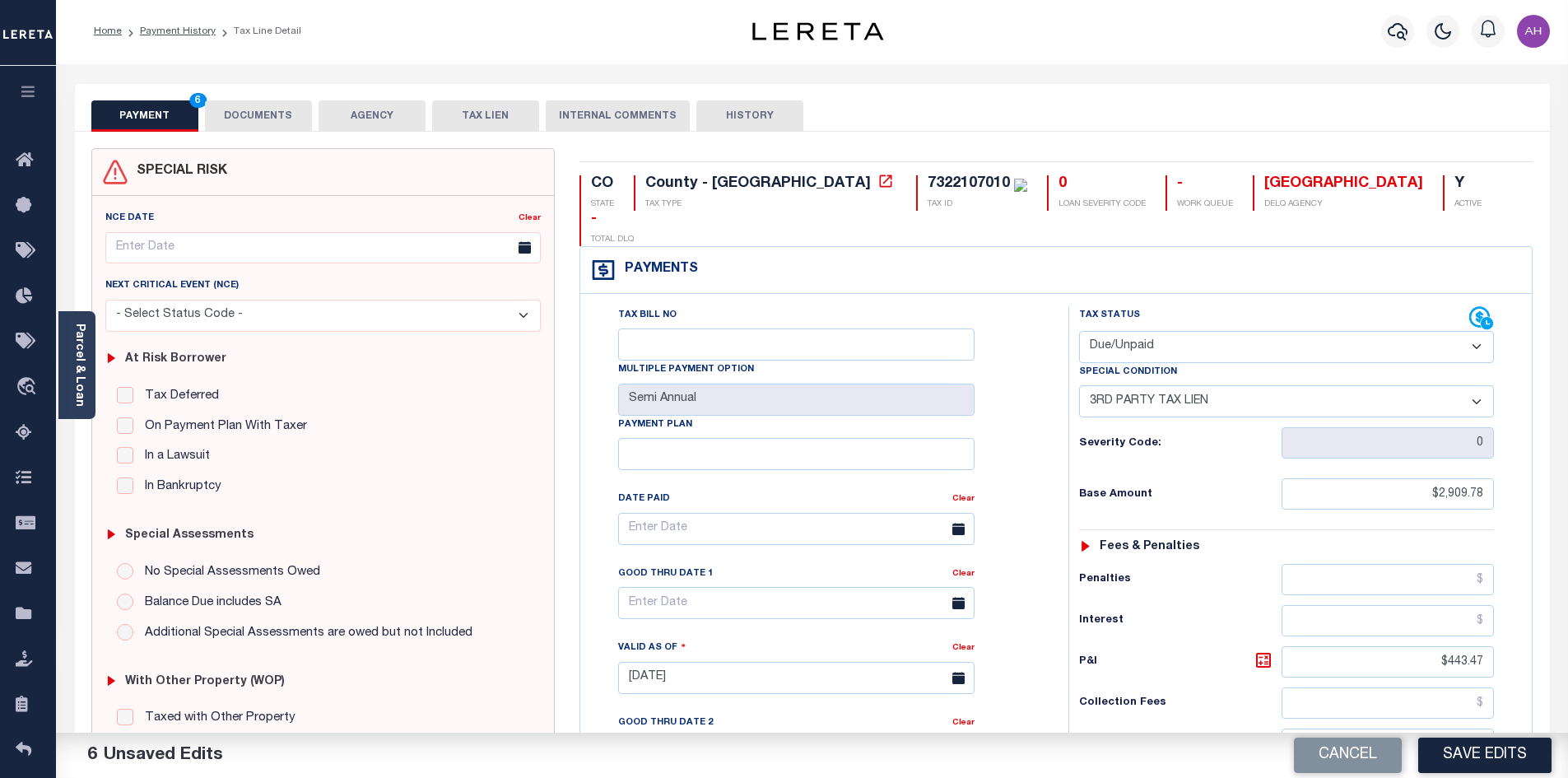
scroll to position [0, 0]
drag, startPoint x: 275, startPoint y: 112, endPoint x: 297, endPoint y: 119, distance: 23.1
click at [277, 113] on button "DOCUMENTS" at bounding box center [258, 117] width 107 height 31
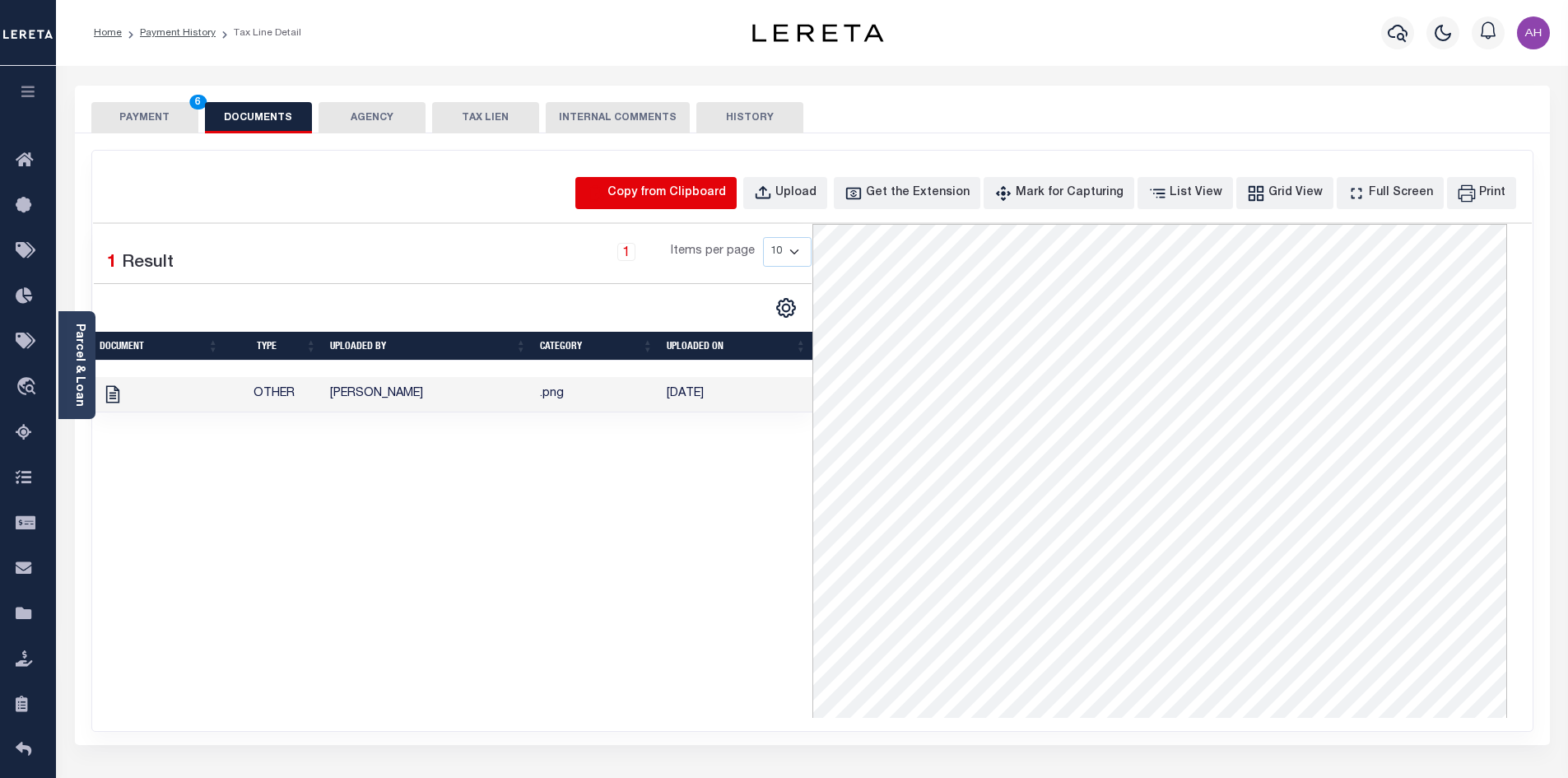
click at [602, 187] on icon "button" at bounding box center [595, 193] width 14 height 16
select select "POP"
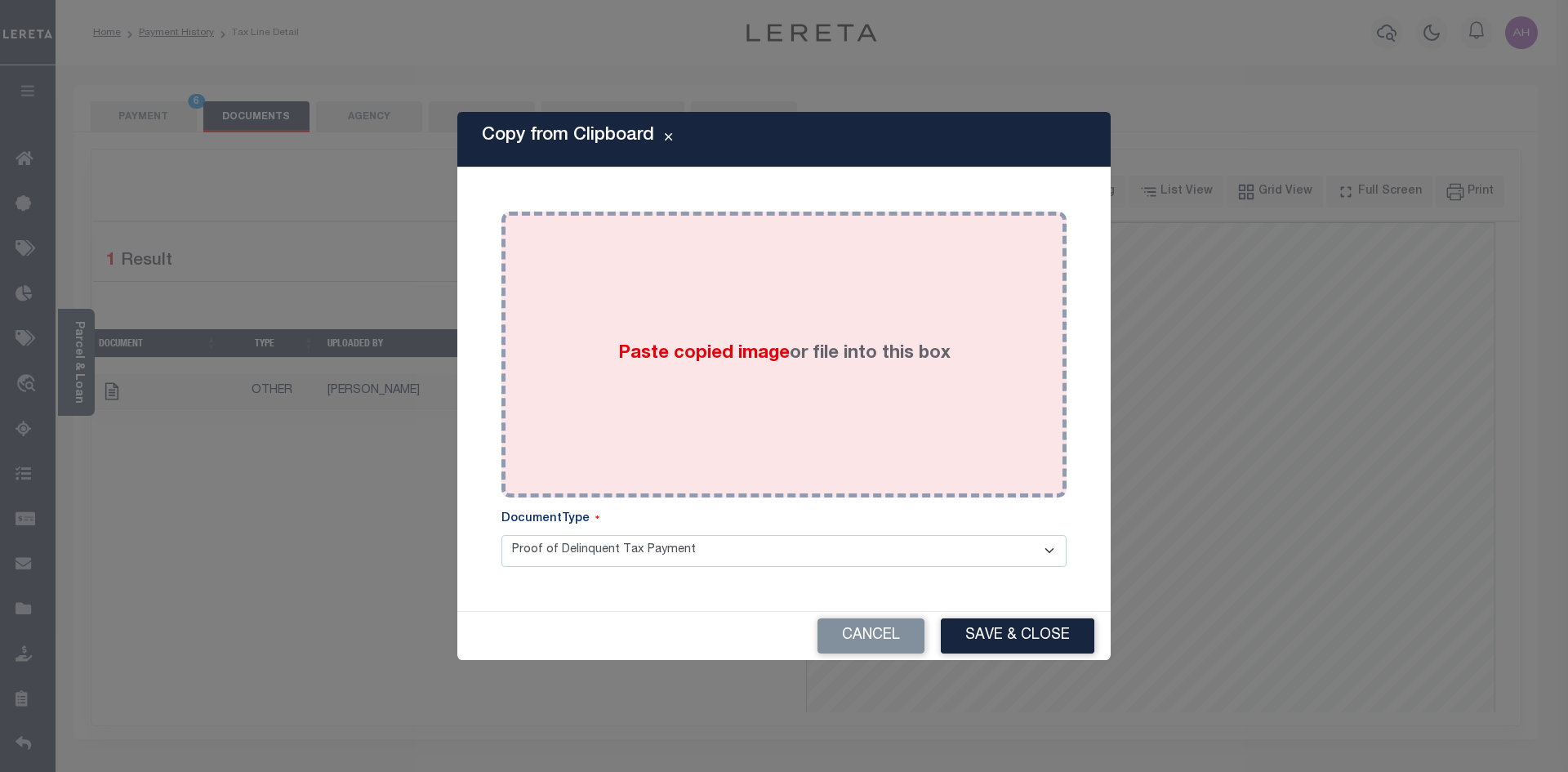
click at [649, 361] on span "Paste copied image" at bounding box center [704, 354] width 172 height 18
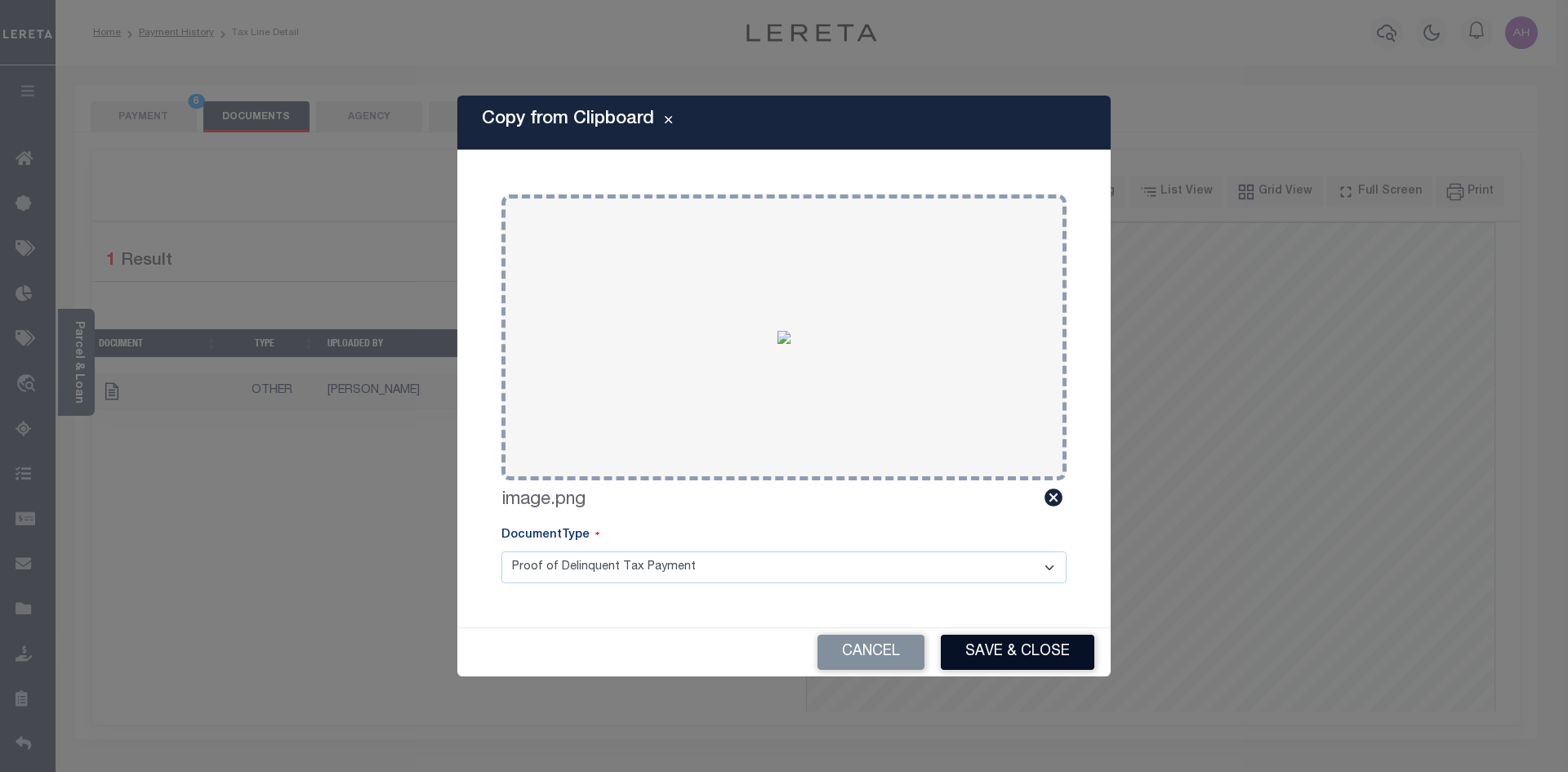
click at [998, 653] on button "Save & Close" at bounding box center [1017, 652] width 153 height 35
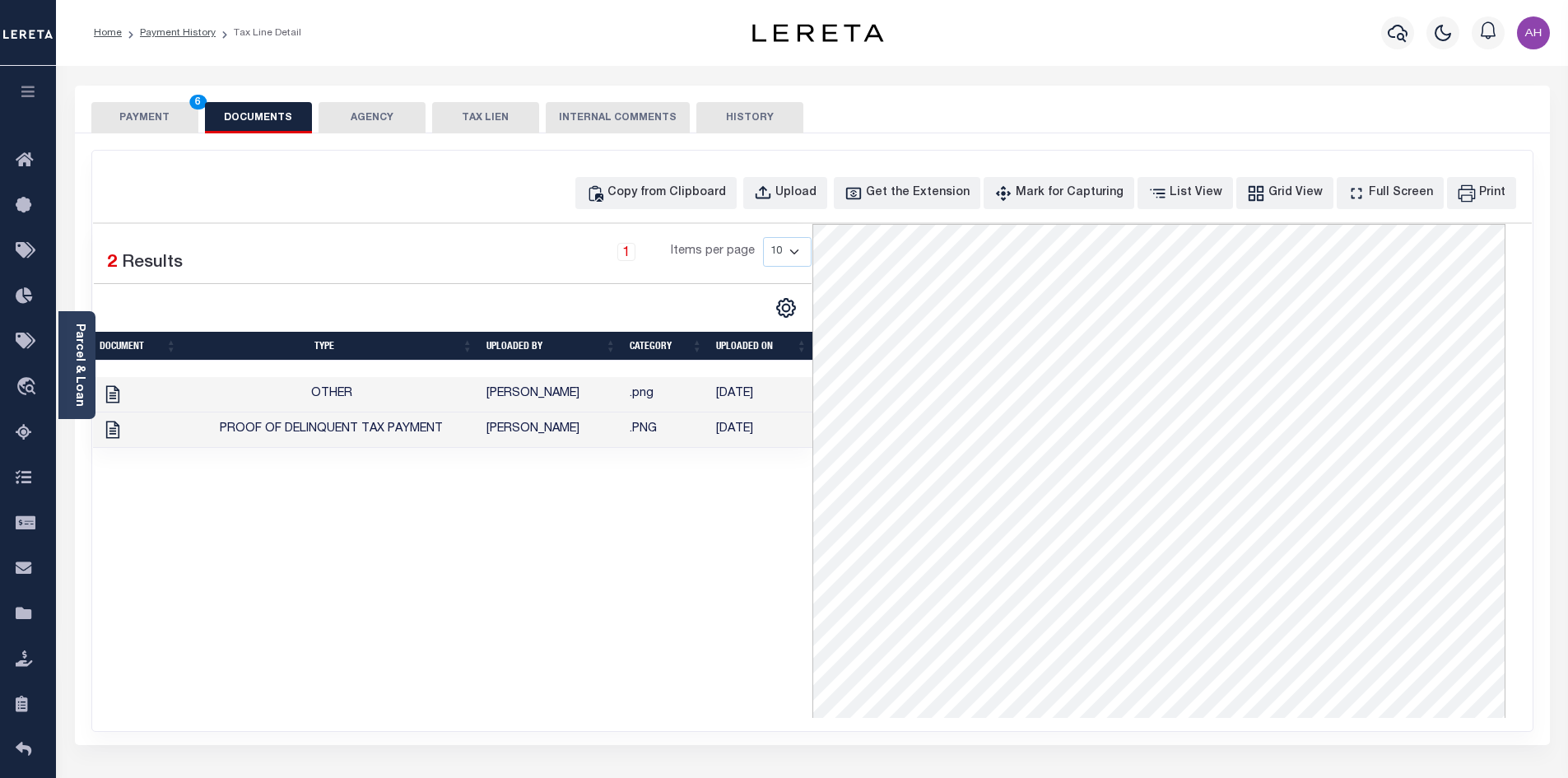
click at [144, 114] on button "PAYMENT 6" at bounding box center [145, 117] width 107 height 31
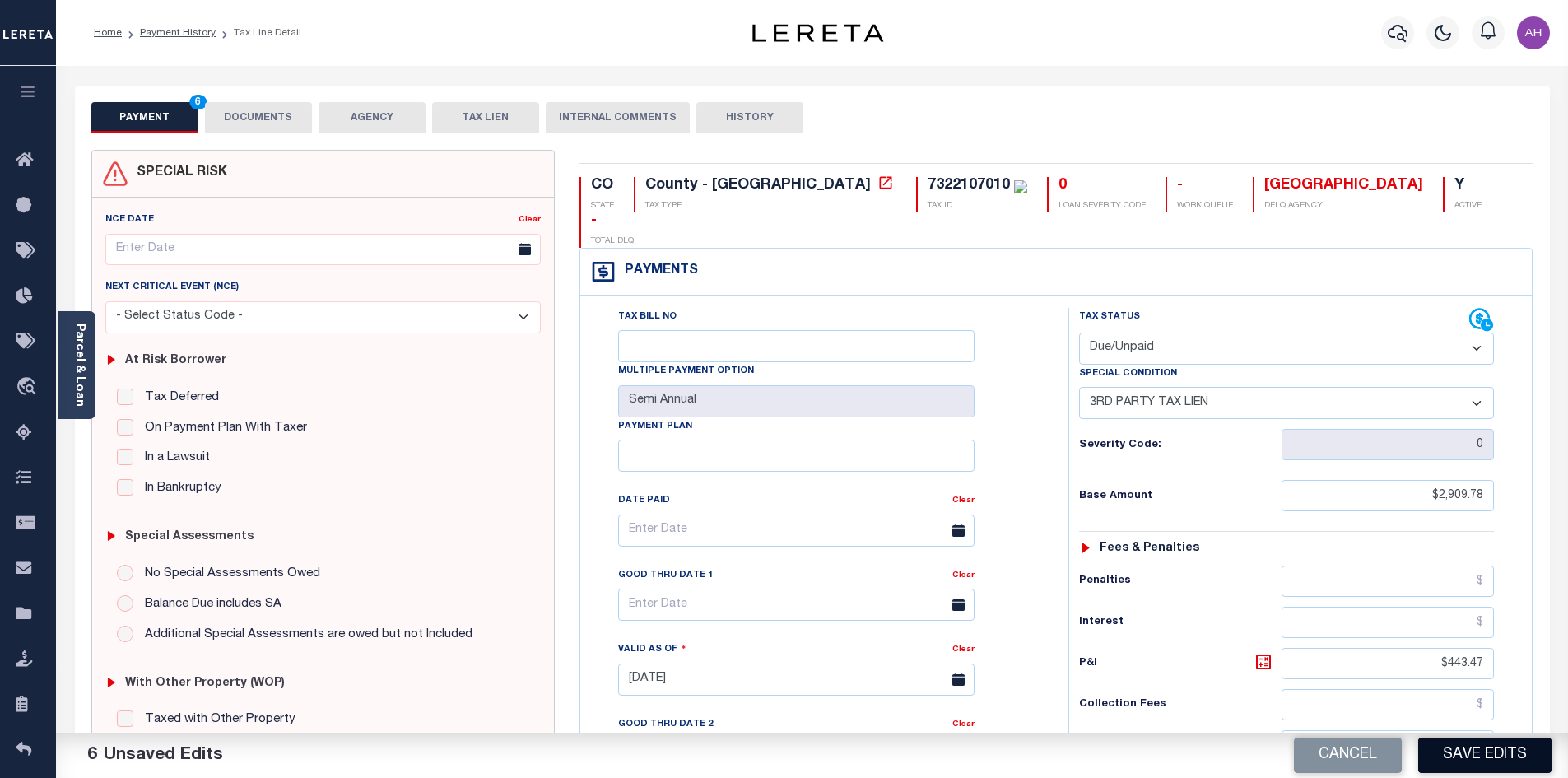
click at [1503, 752] on button "Save Edits" at bounding box center [1484, 755] width 133 height 35
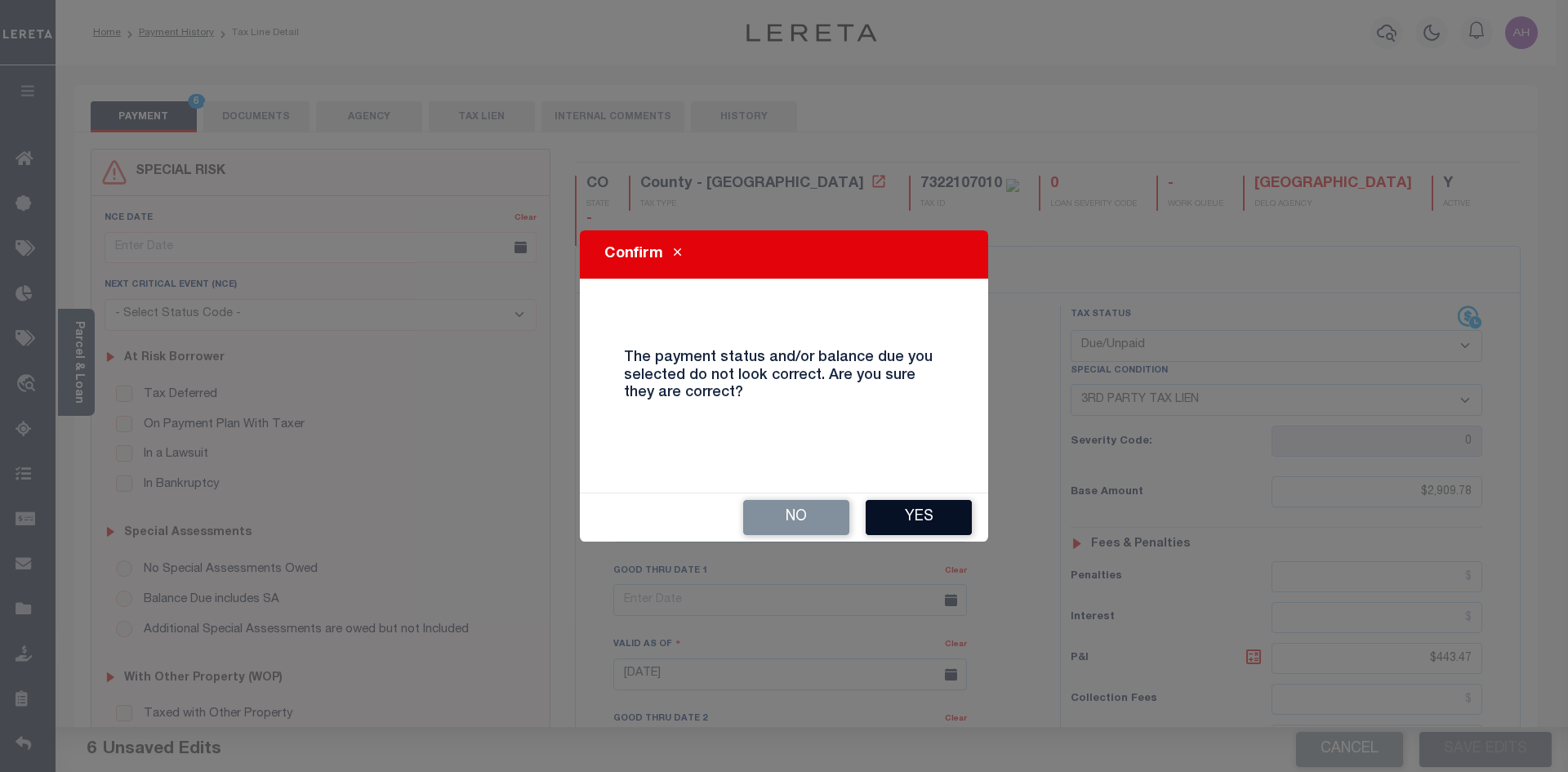
click at [900, 508] on button "Yes" at bounding box center [918, 517] width 106 height 35
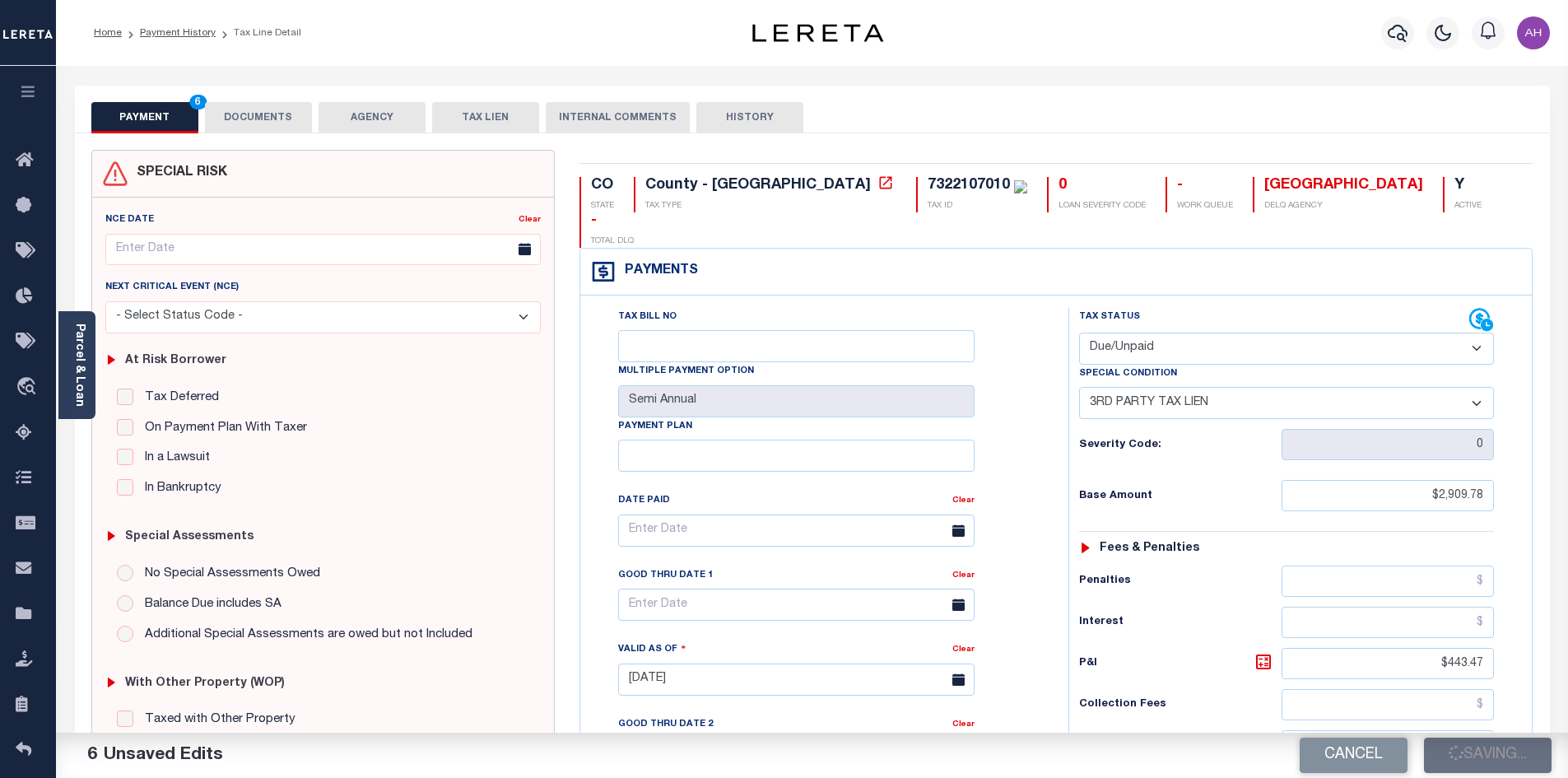
checkbox input "false"
type input "$2,909.78"
type input "$443.47"
type input "$3,353.25"
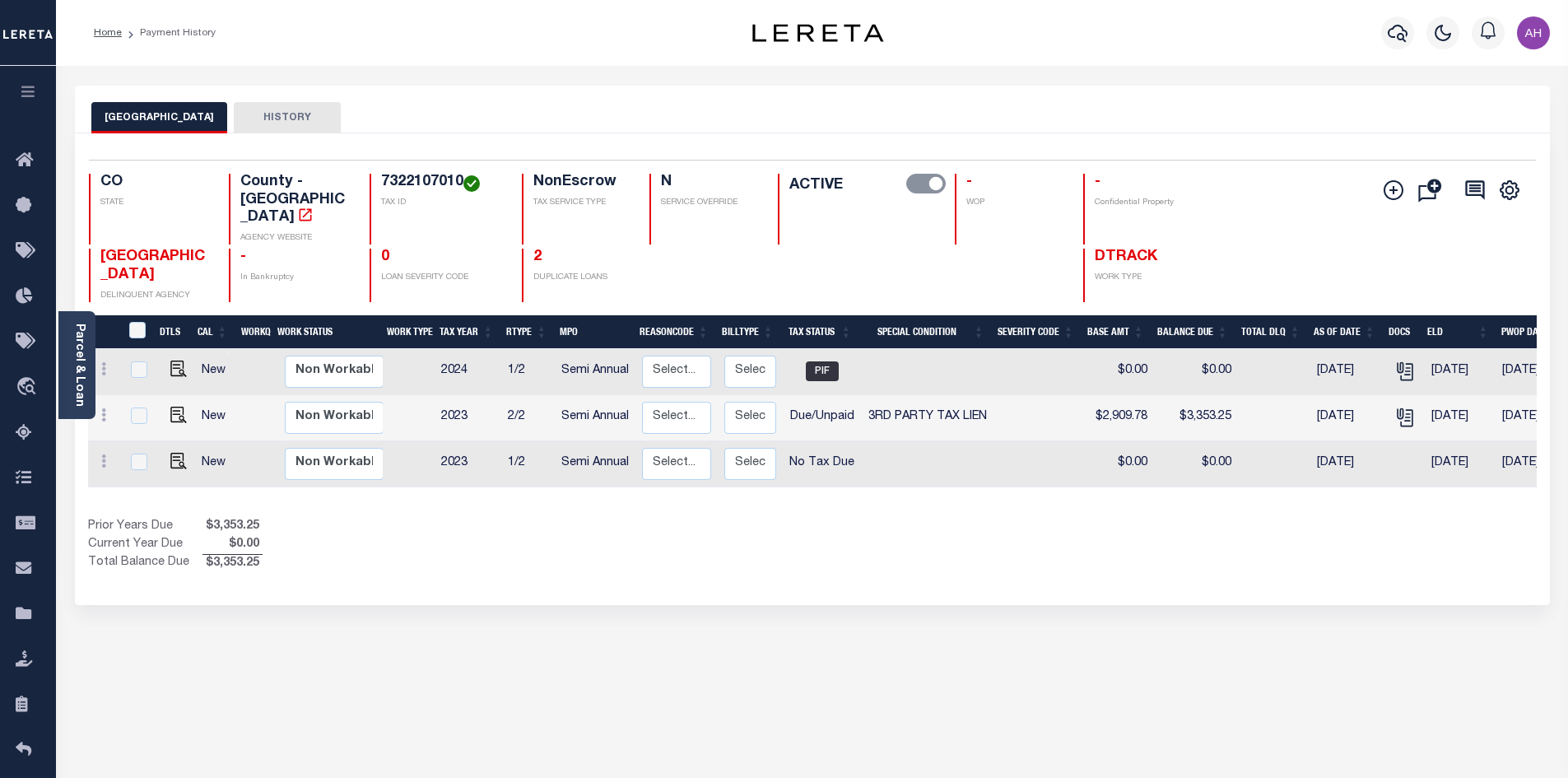
click at [732, 599] on div "EL PASO COUNTY HISTORY Selected 3 Results" at bounding box center [812, 550] width 1499 height 930
click at [1403, 21] on button "button" at bounding box center [1397, 33] width 33 height 33
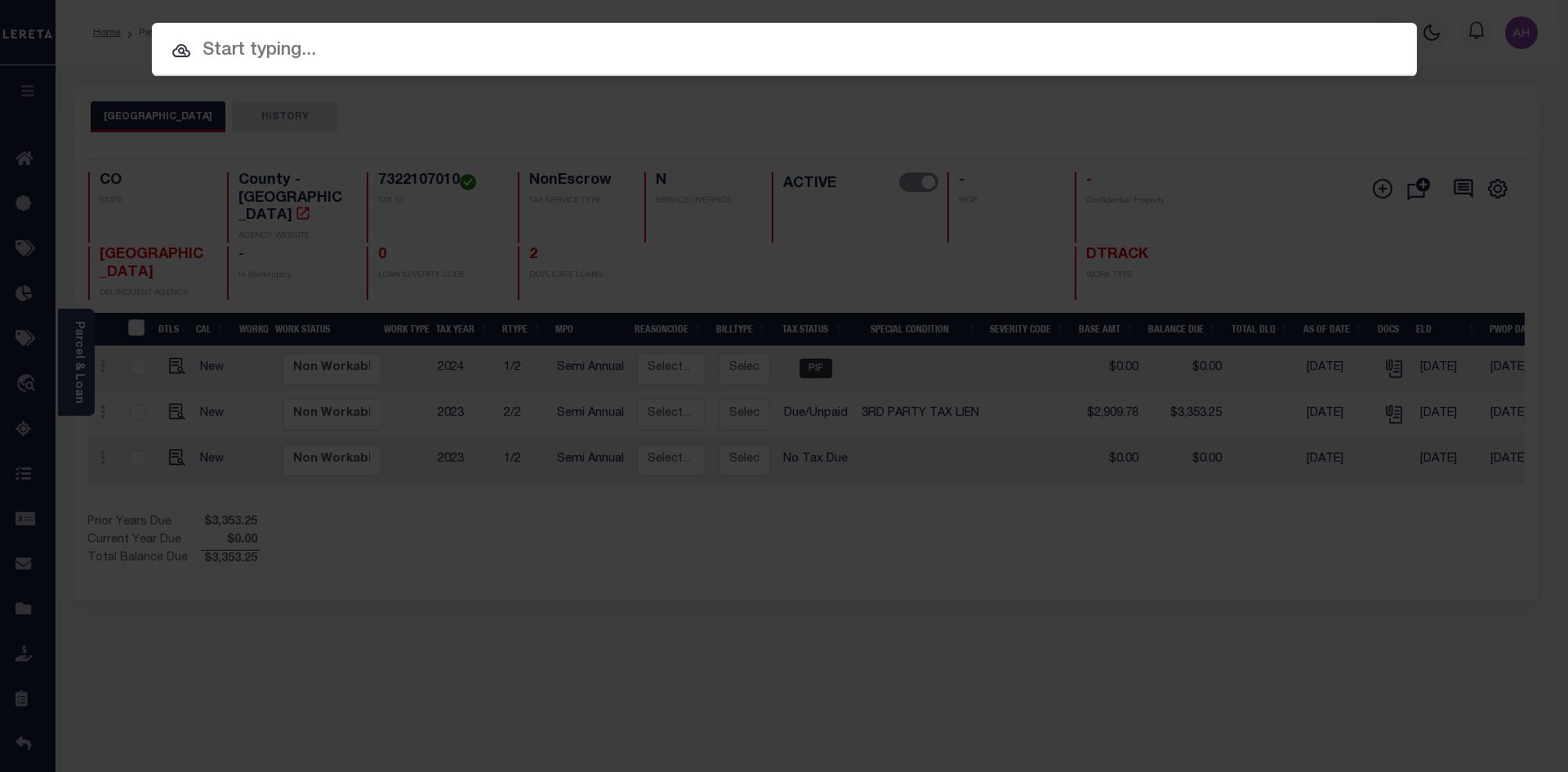
paste input "R0099990"
type input "R0099990"
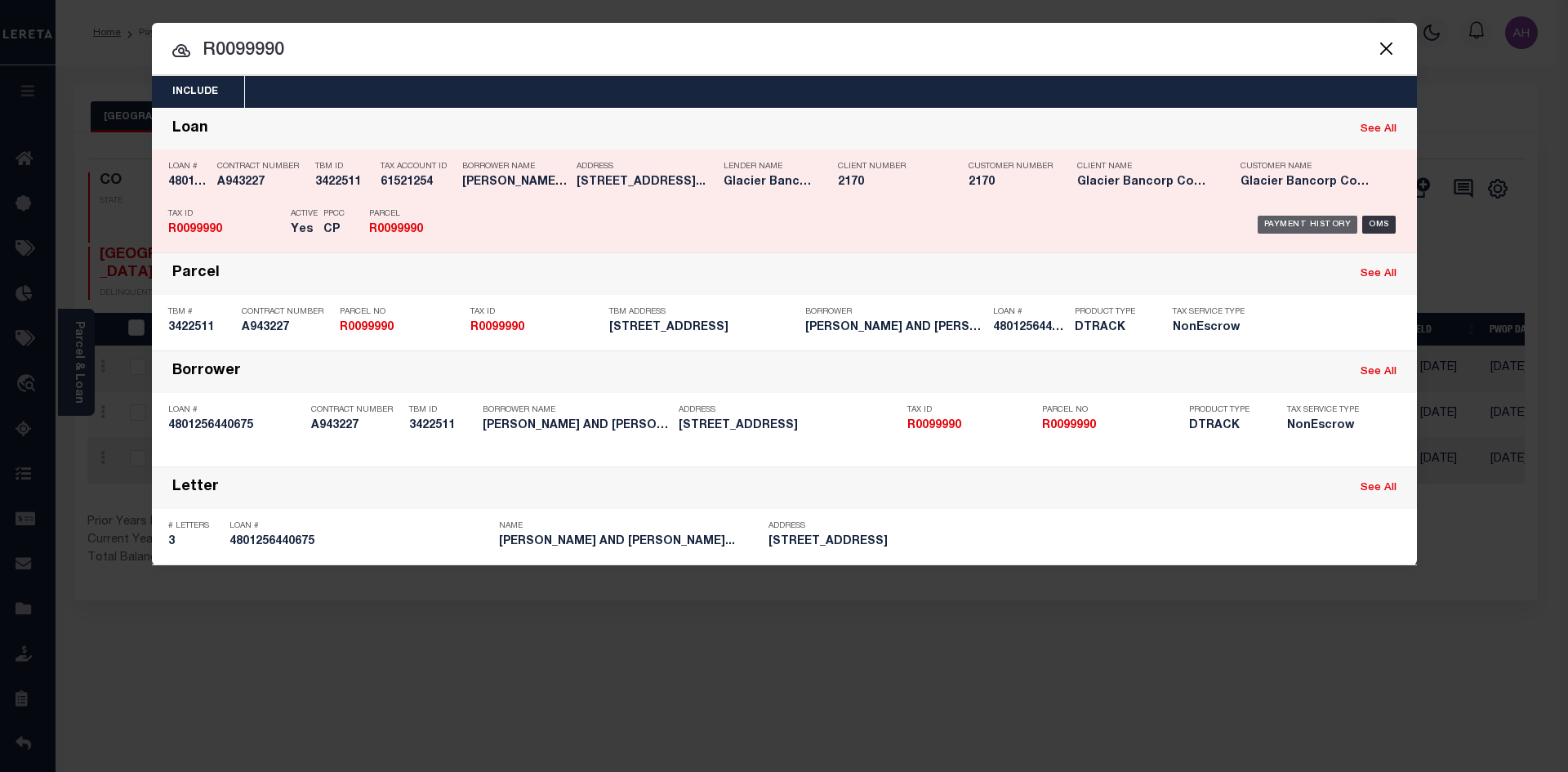
click at [1302, 227] on div "Payment History" at bounding box center [1307, 224] width 101 height 18
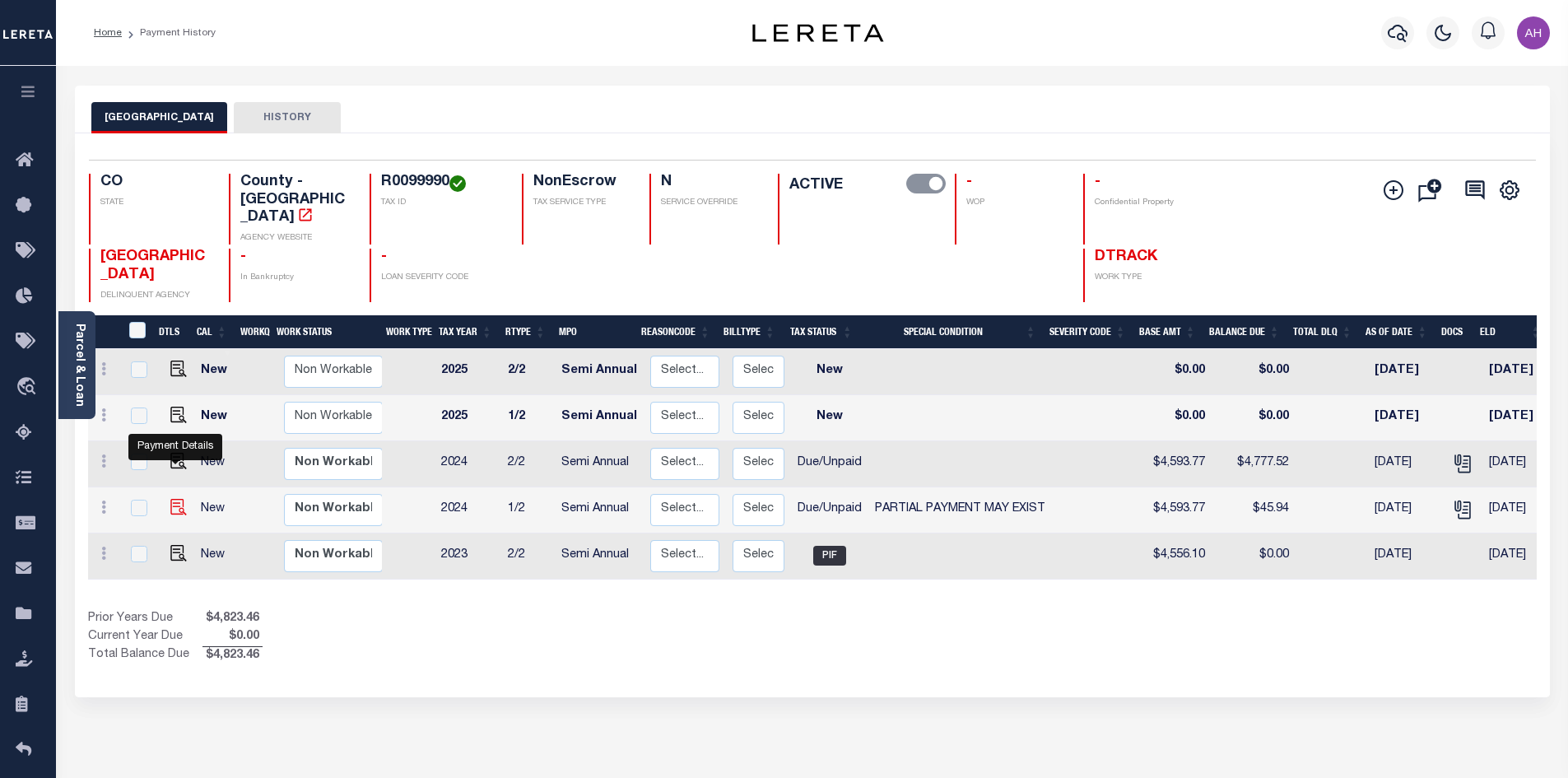
click at [175, 499] on img "" at bounding box center [178, 507] width 17 height 17
checkbox input "true"
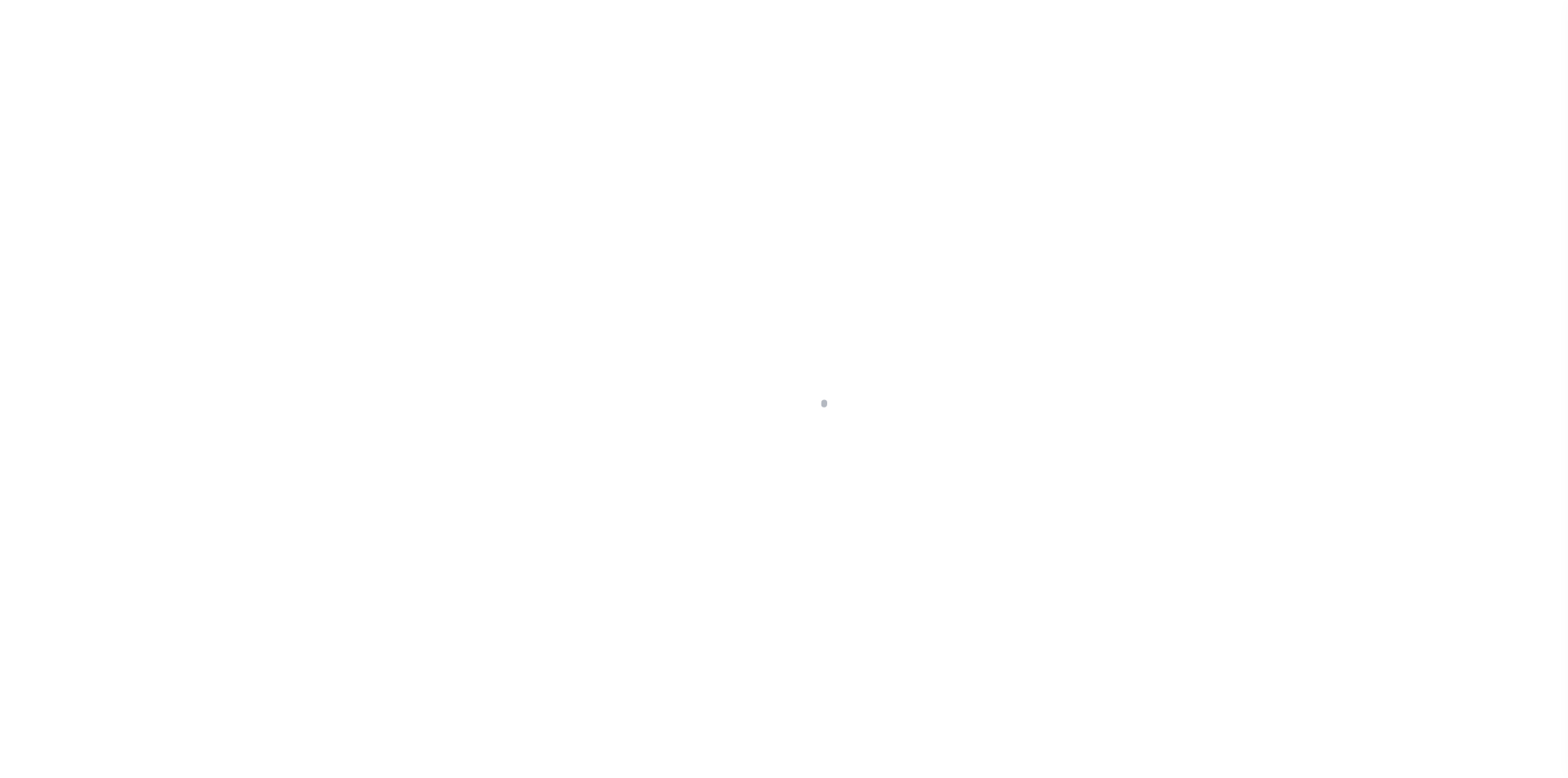
select select "DUE"
select select "15"
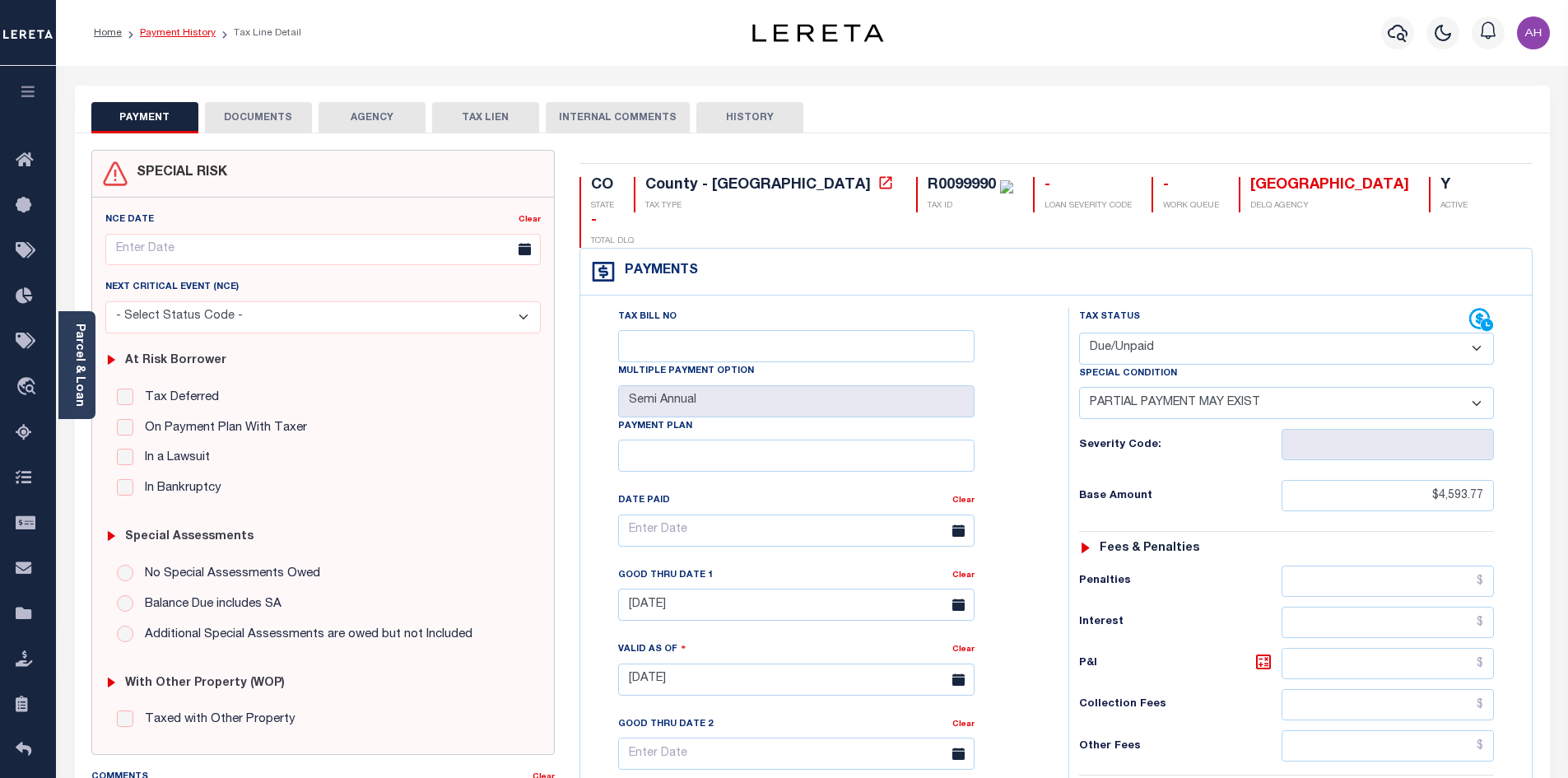
click at [190, 30] on link "Payment History" at bounding box center [178, 33] width 76 height 10
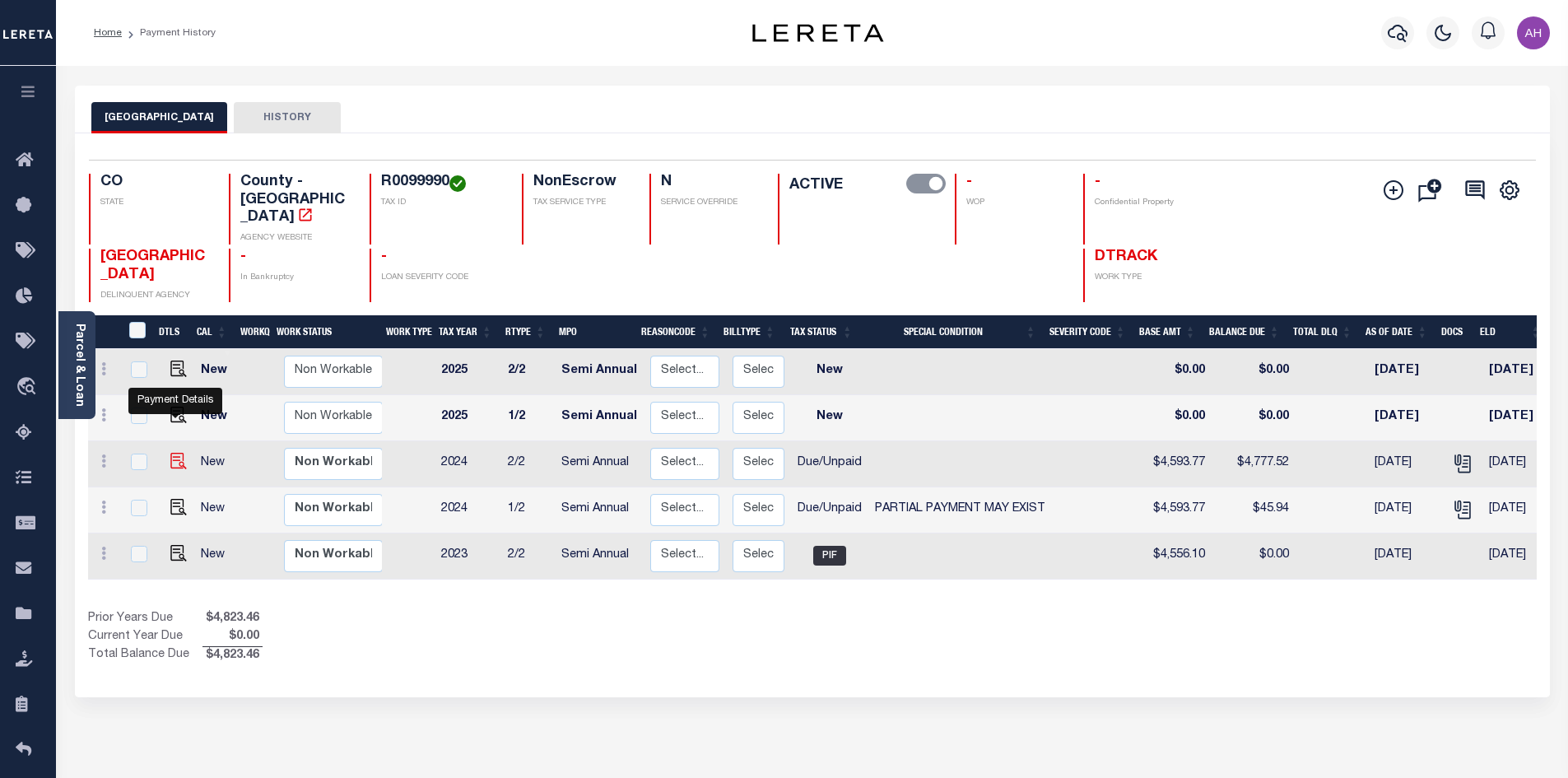
click at [179, 453] on img "" at bounding box center [178, 460] width 17 height 17
checkbox input "true"
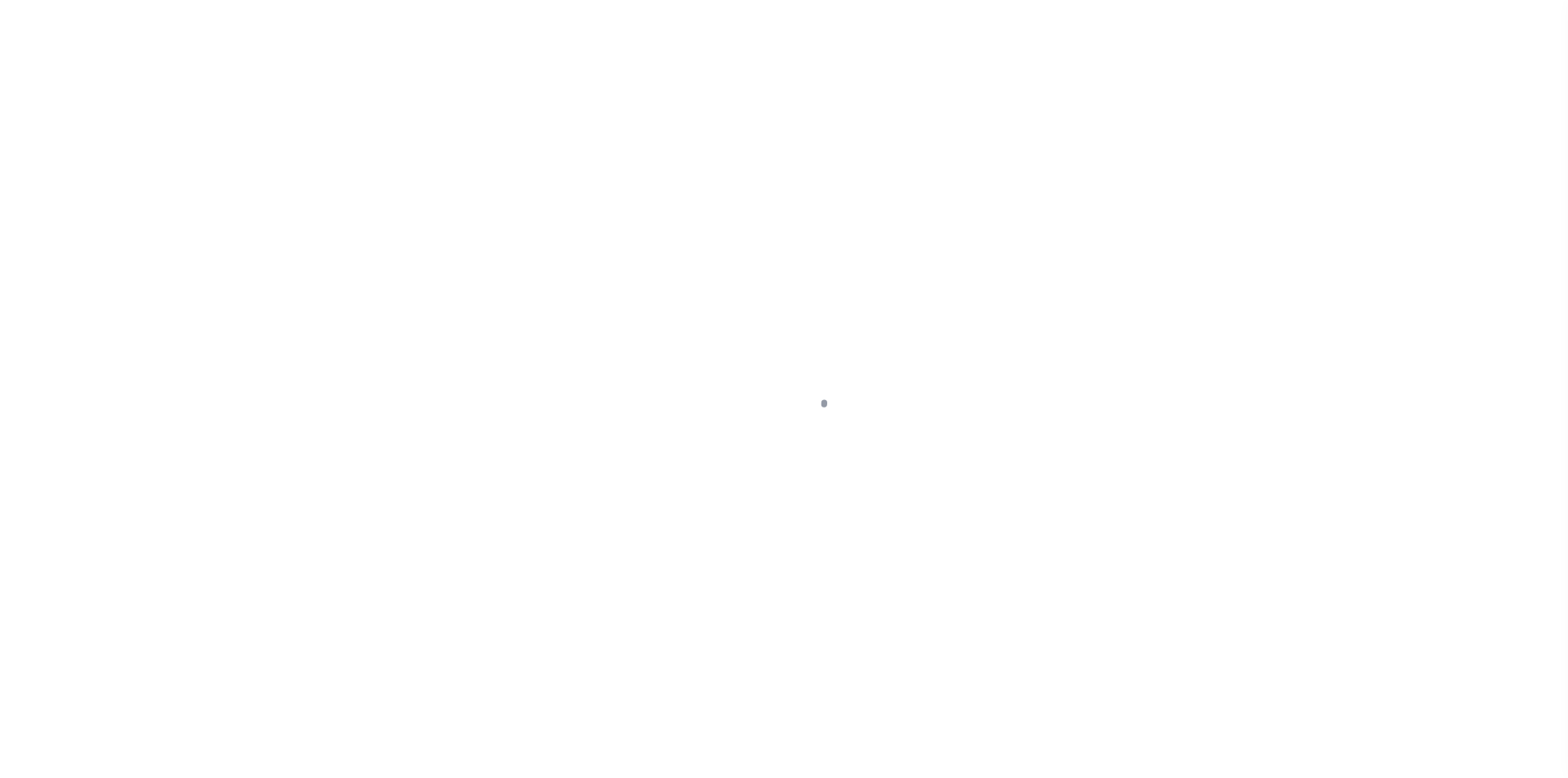
select select "DUE"
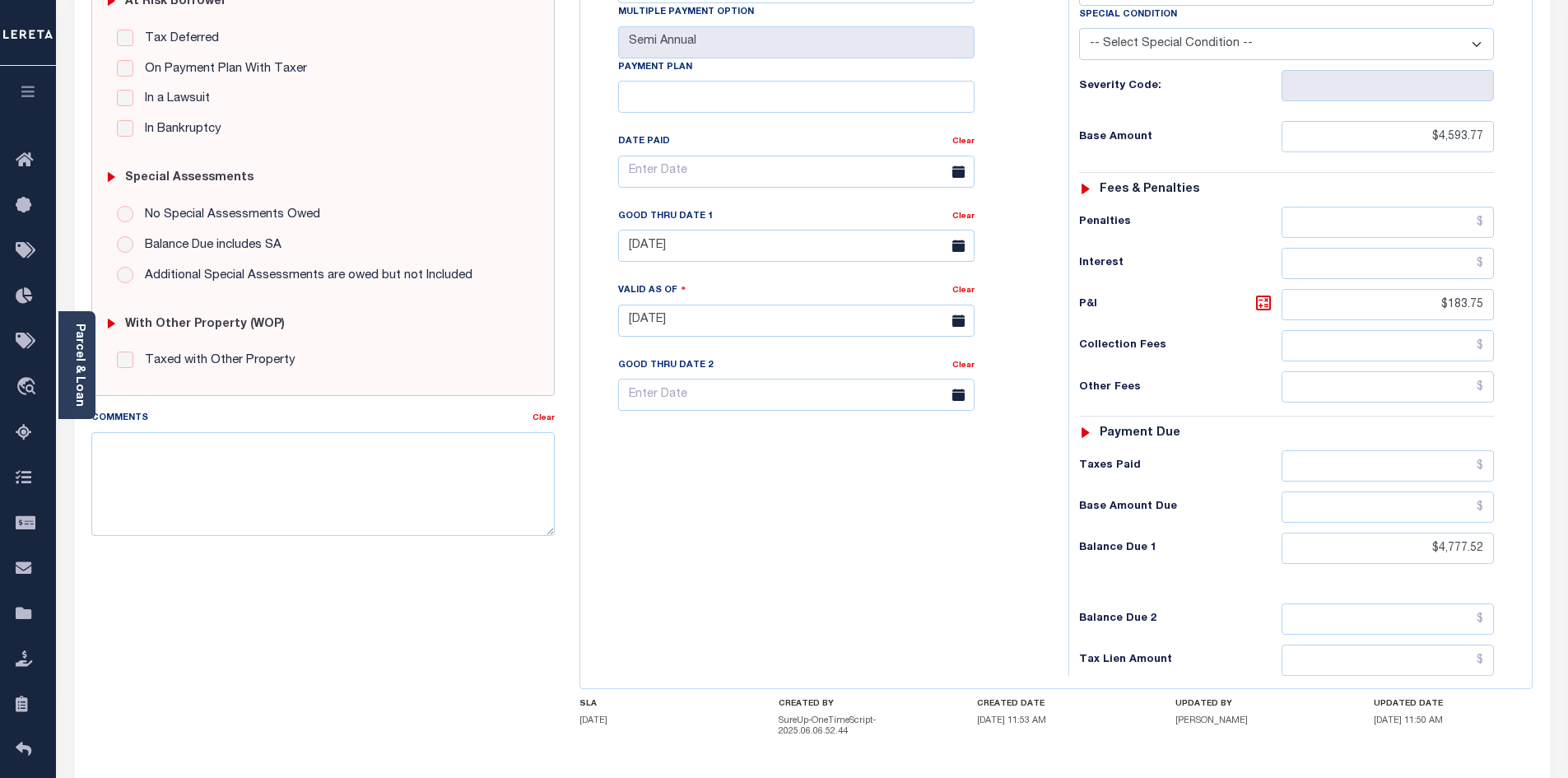
scroll to position [412, 0]
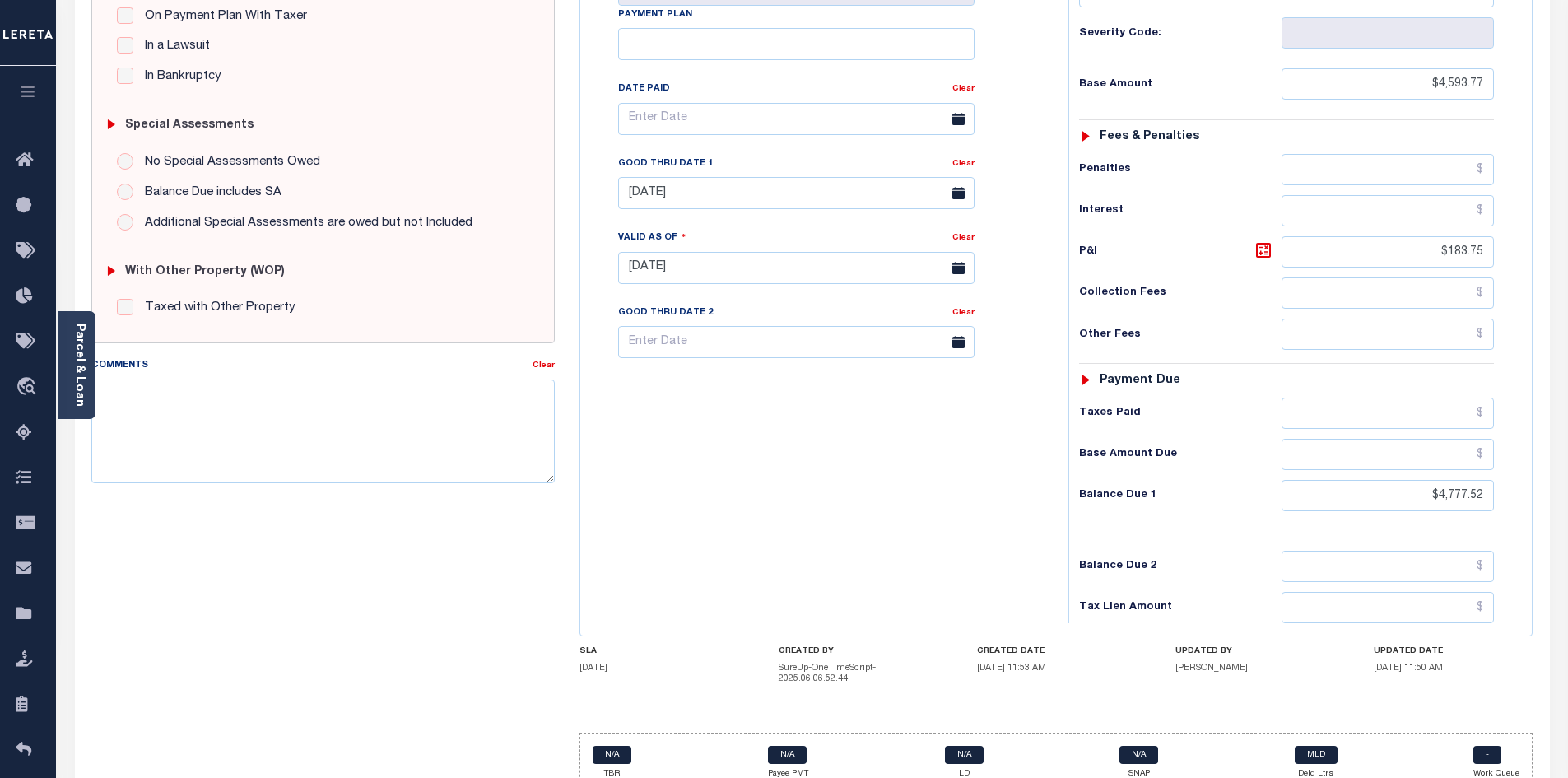
click at [893, 512] on div "Tax Bill No Multiple Payment Option Semi Annual Payment Plan Clear" at bounding box center [820, 259] width 472 height 727
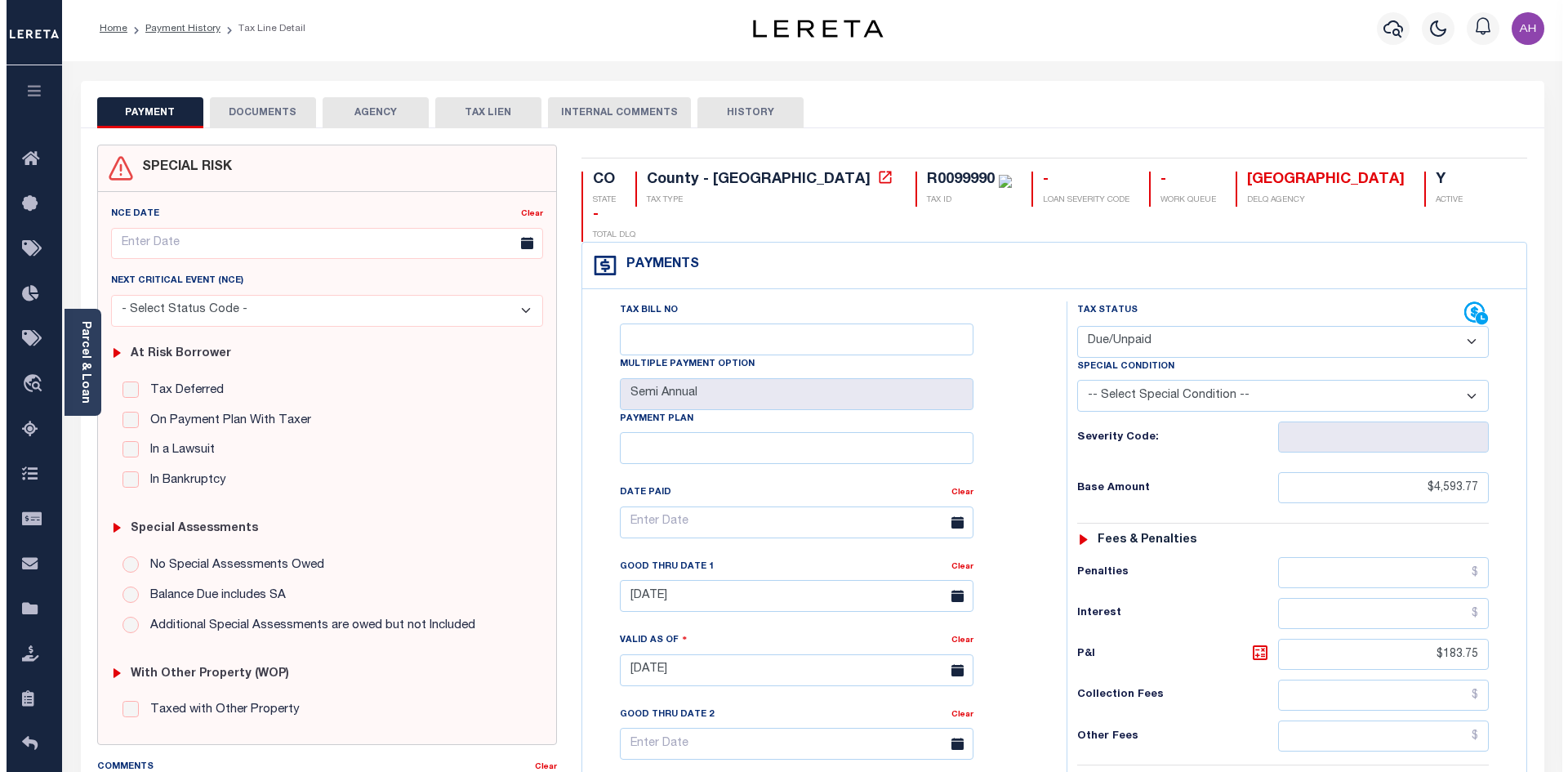
scroll to position [0, 0]
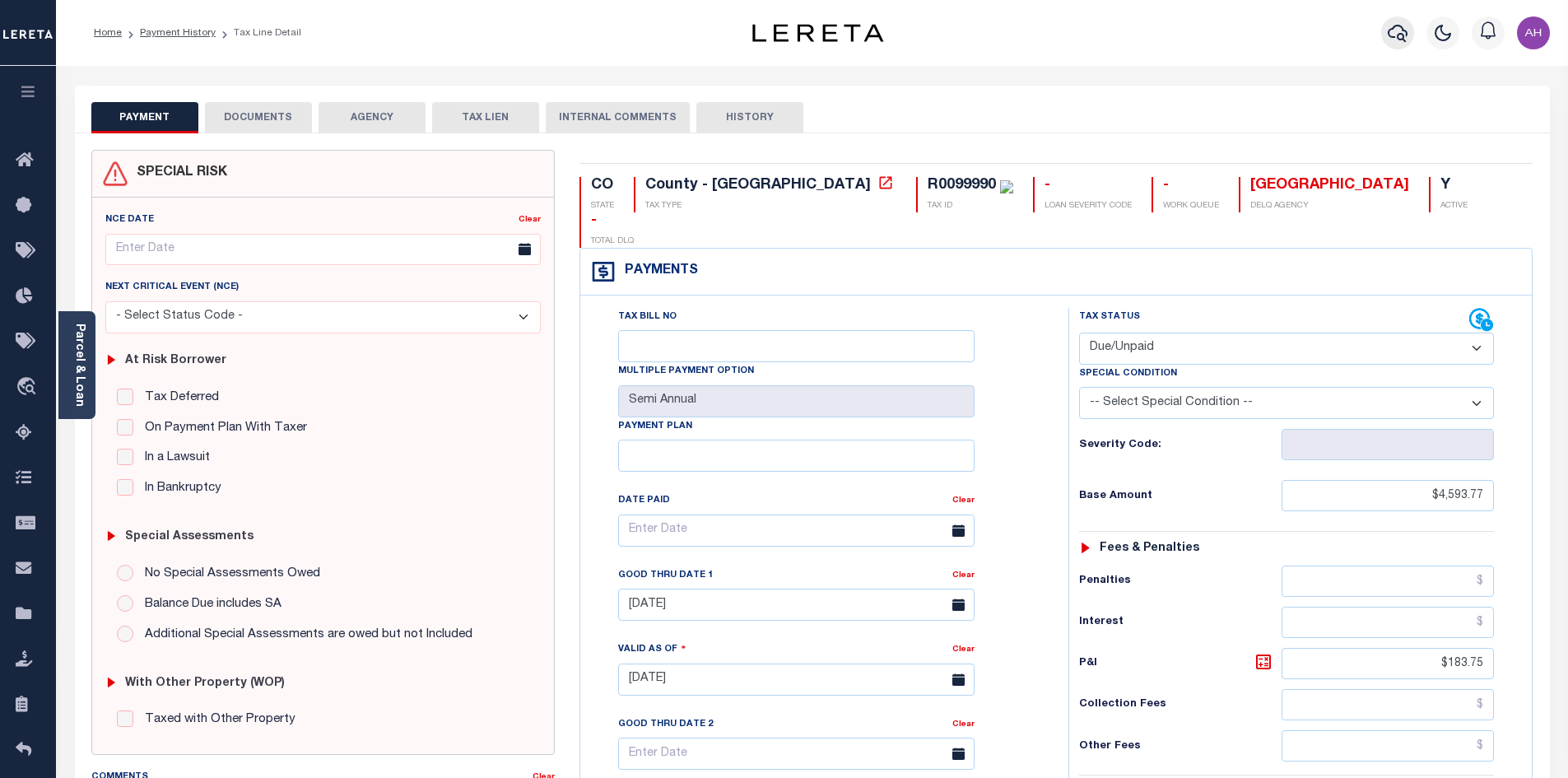
click at [1391, 31] on icon "button" at bounding box center [1398, 34] width 19 height 18
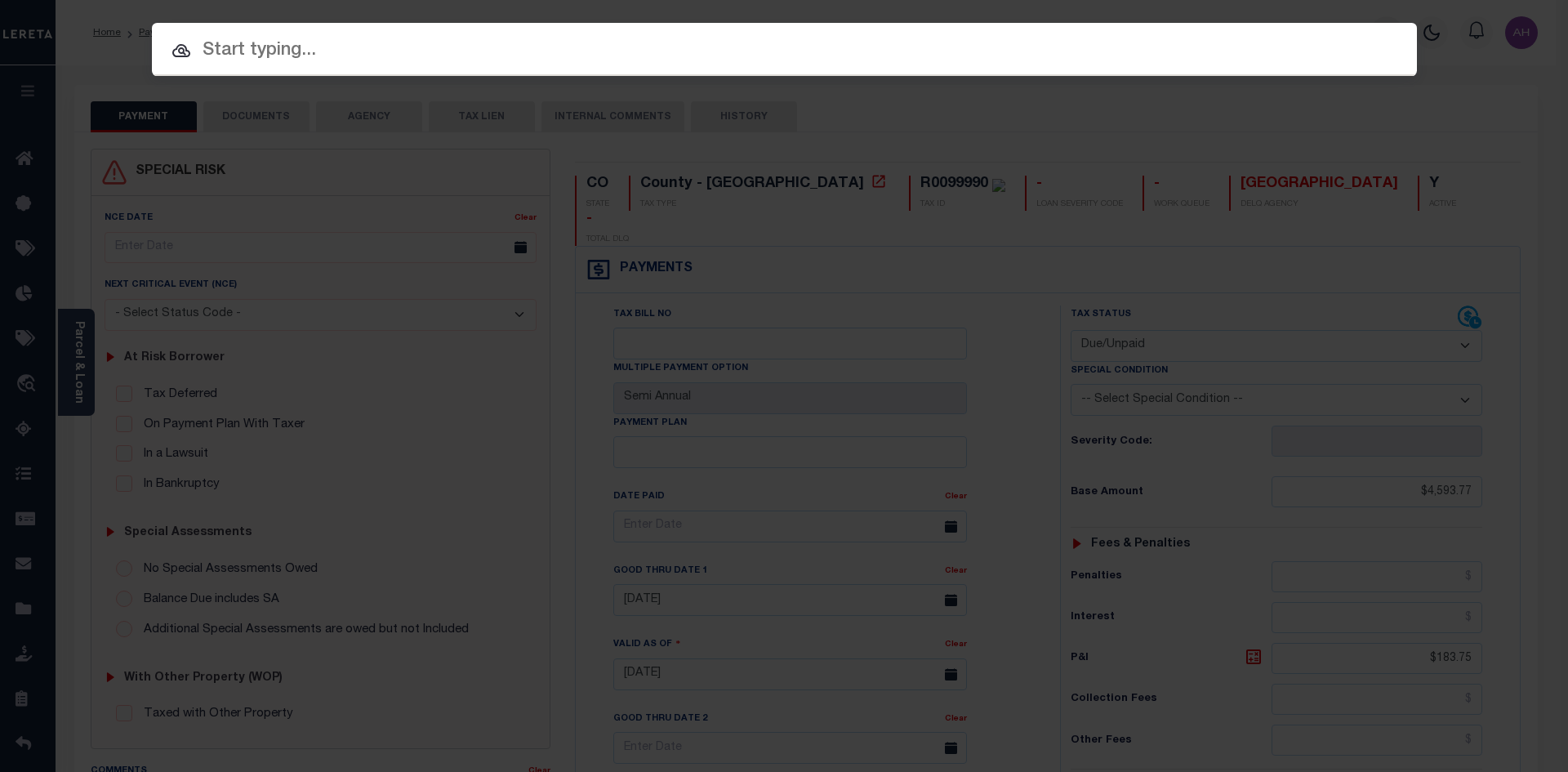
paste input "032052112"
type input "032052112"
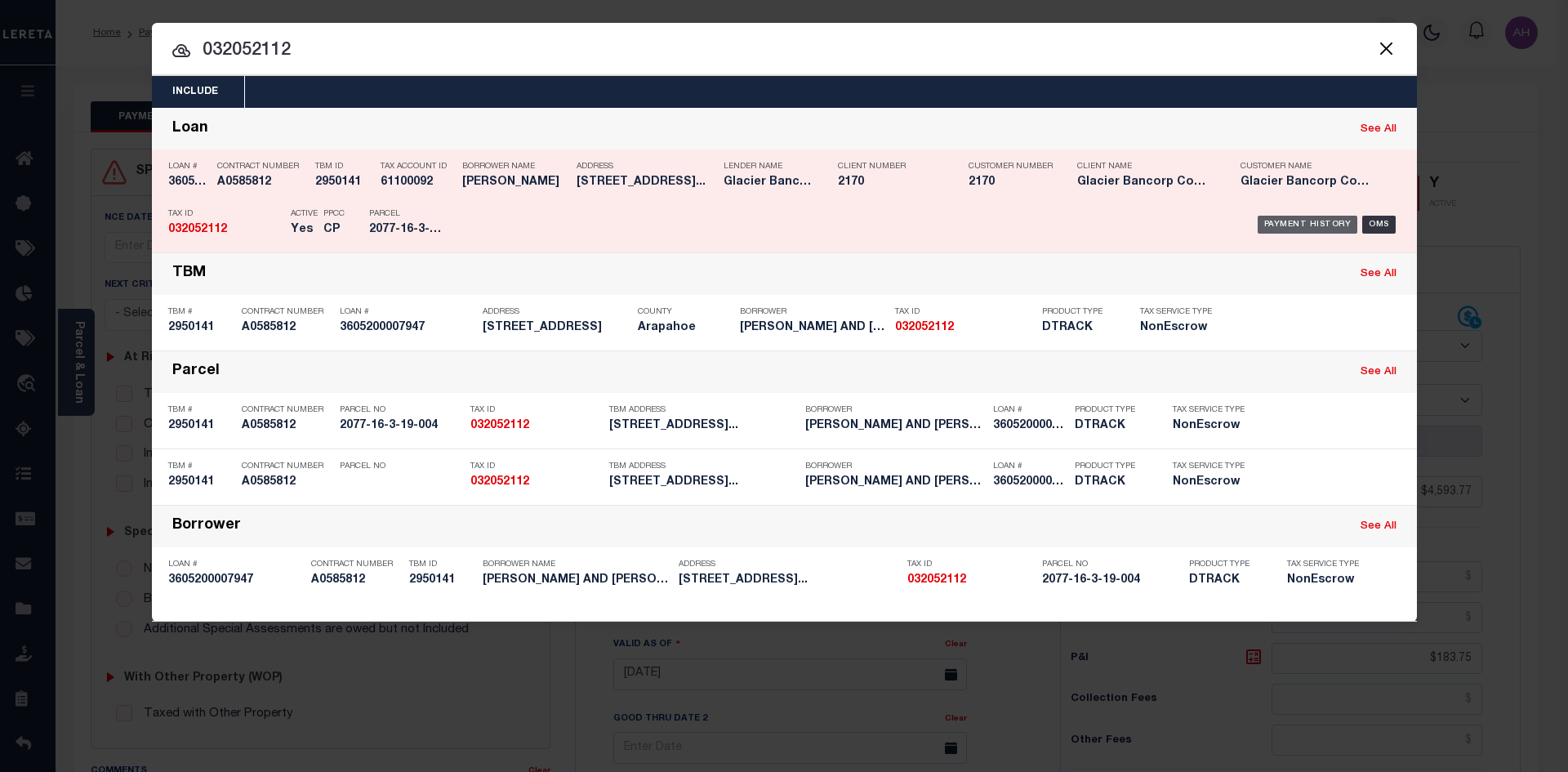
click at [1319, 227] on div "Payment History" at bounding box center [1307, 224] width 101 height 18
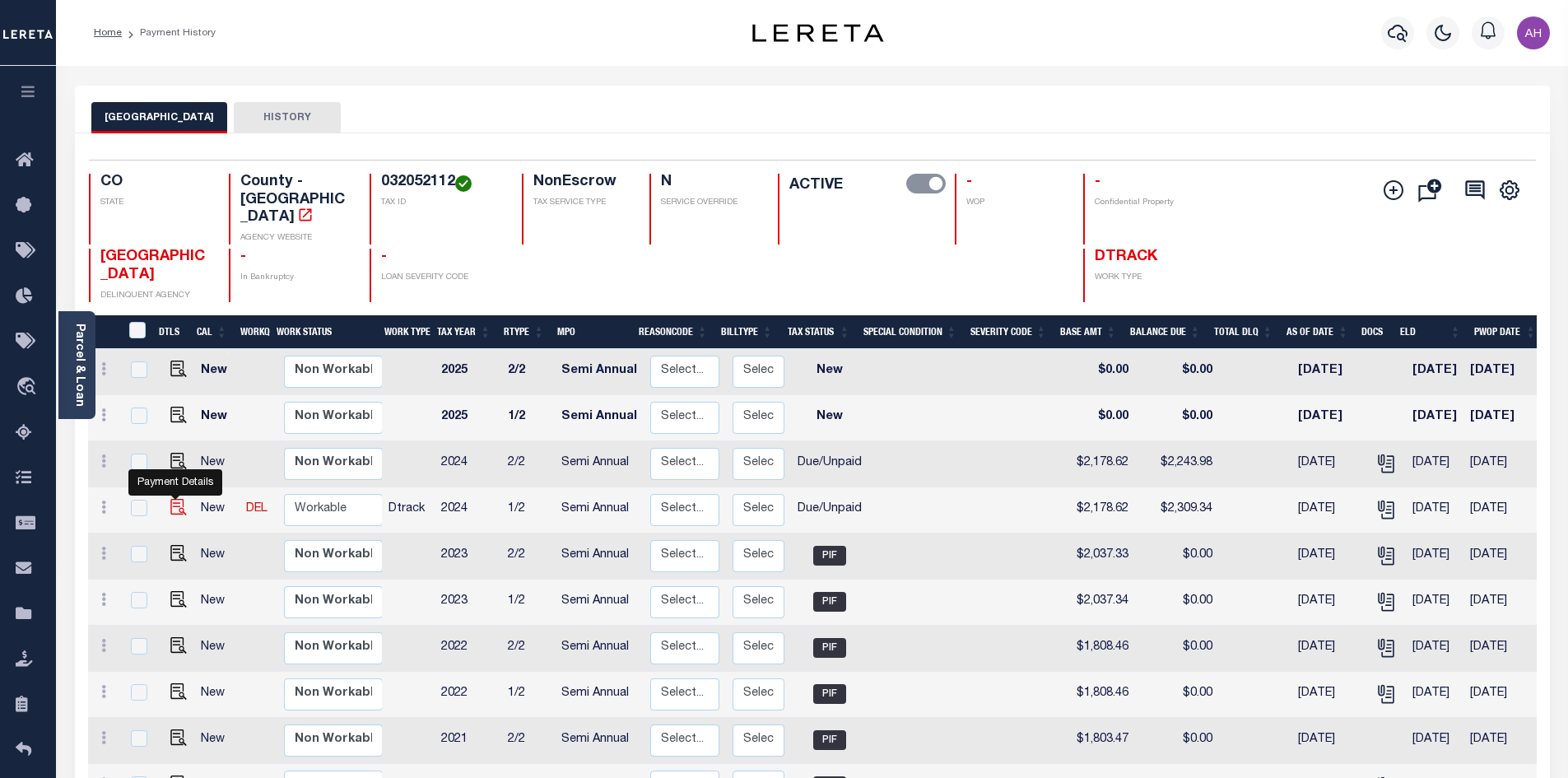
click at [175, 499] on img "" at bounding box center [178, 507] width 17 height 17
checkbox input "true"
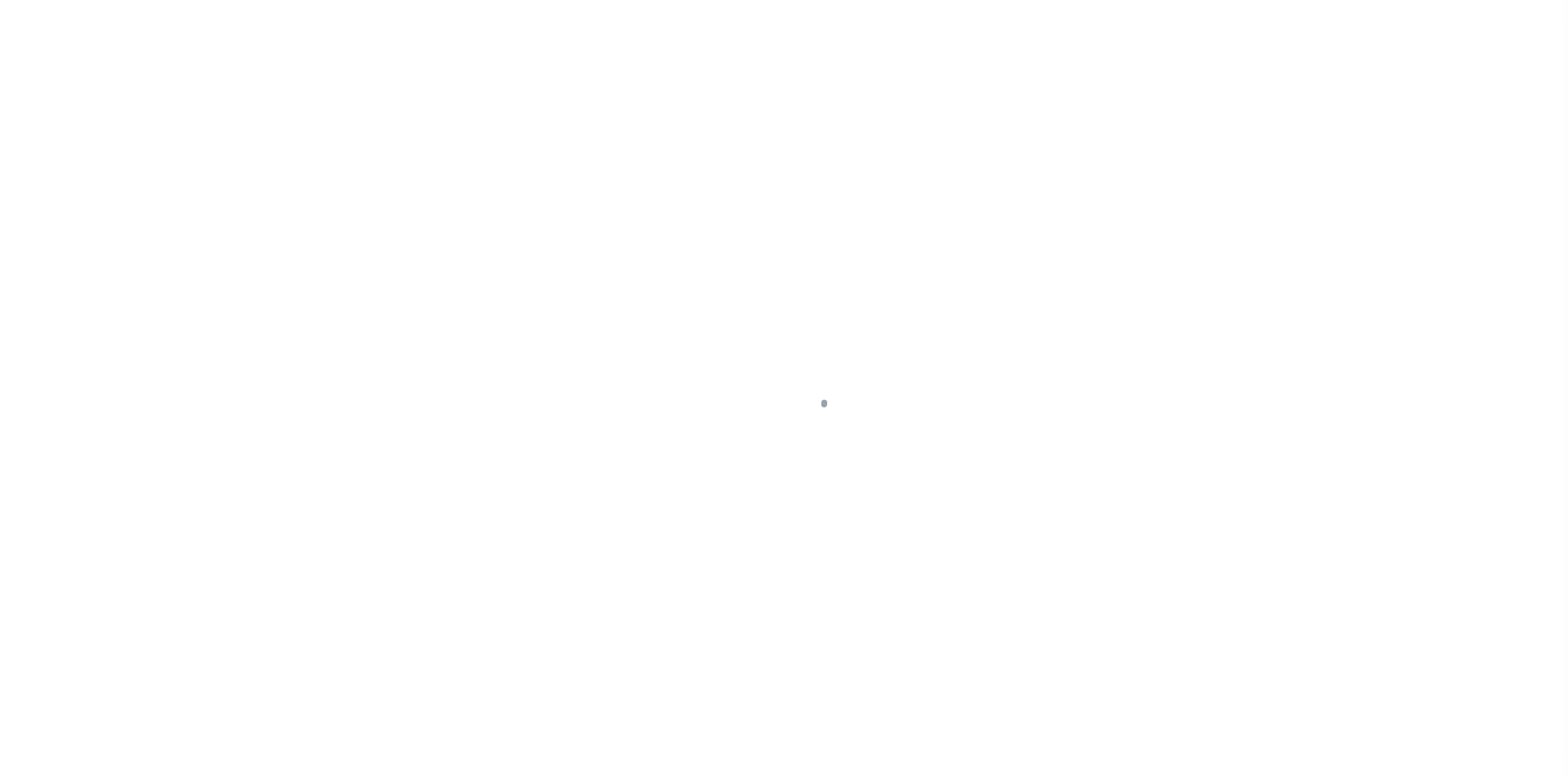
select select "DUE"
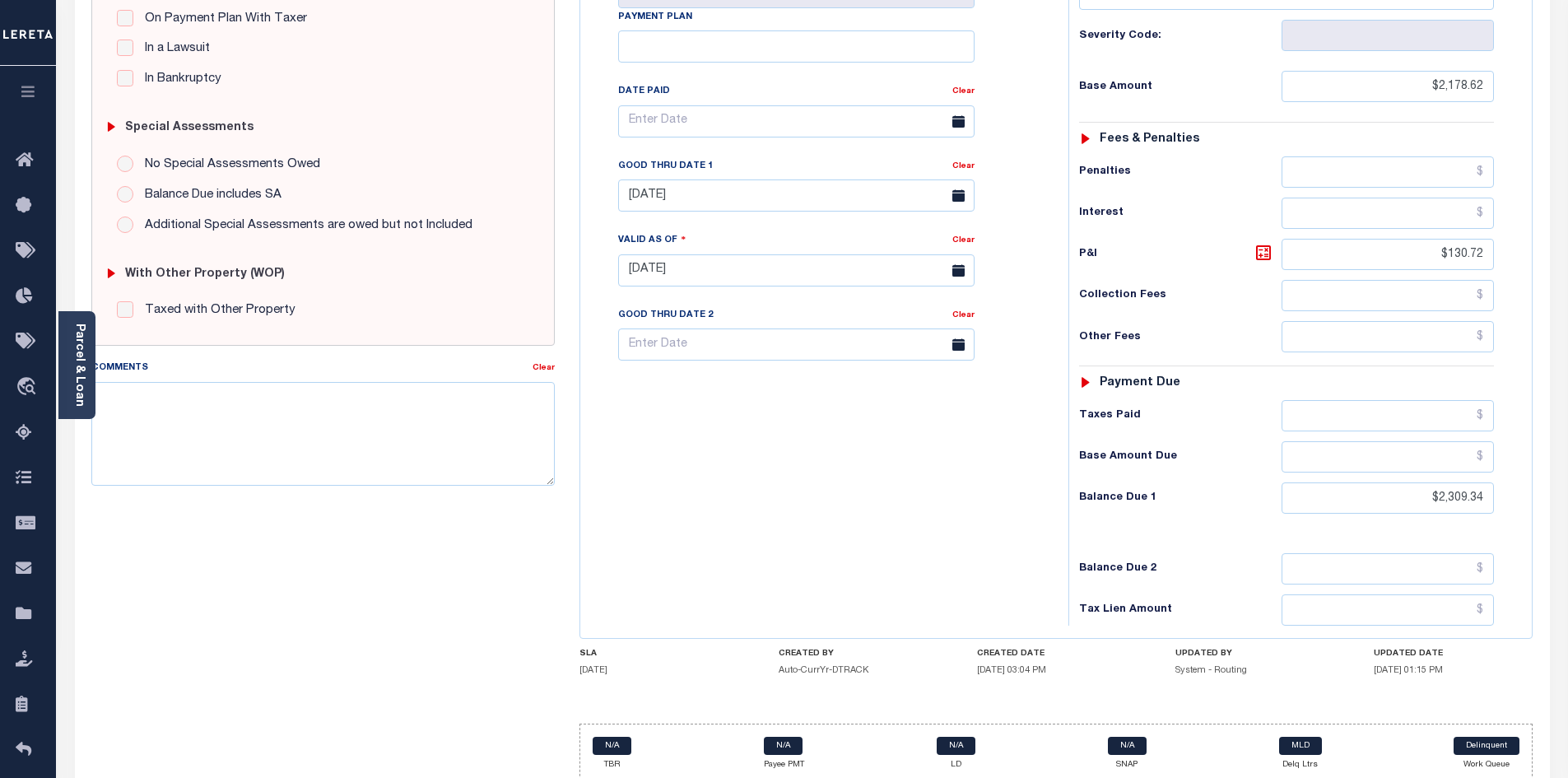
scroll to position [412, 0]
click at [1266, 243] on icon at bounding box center [1263, 250] width 15 height 15
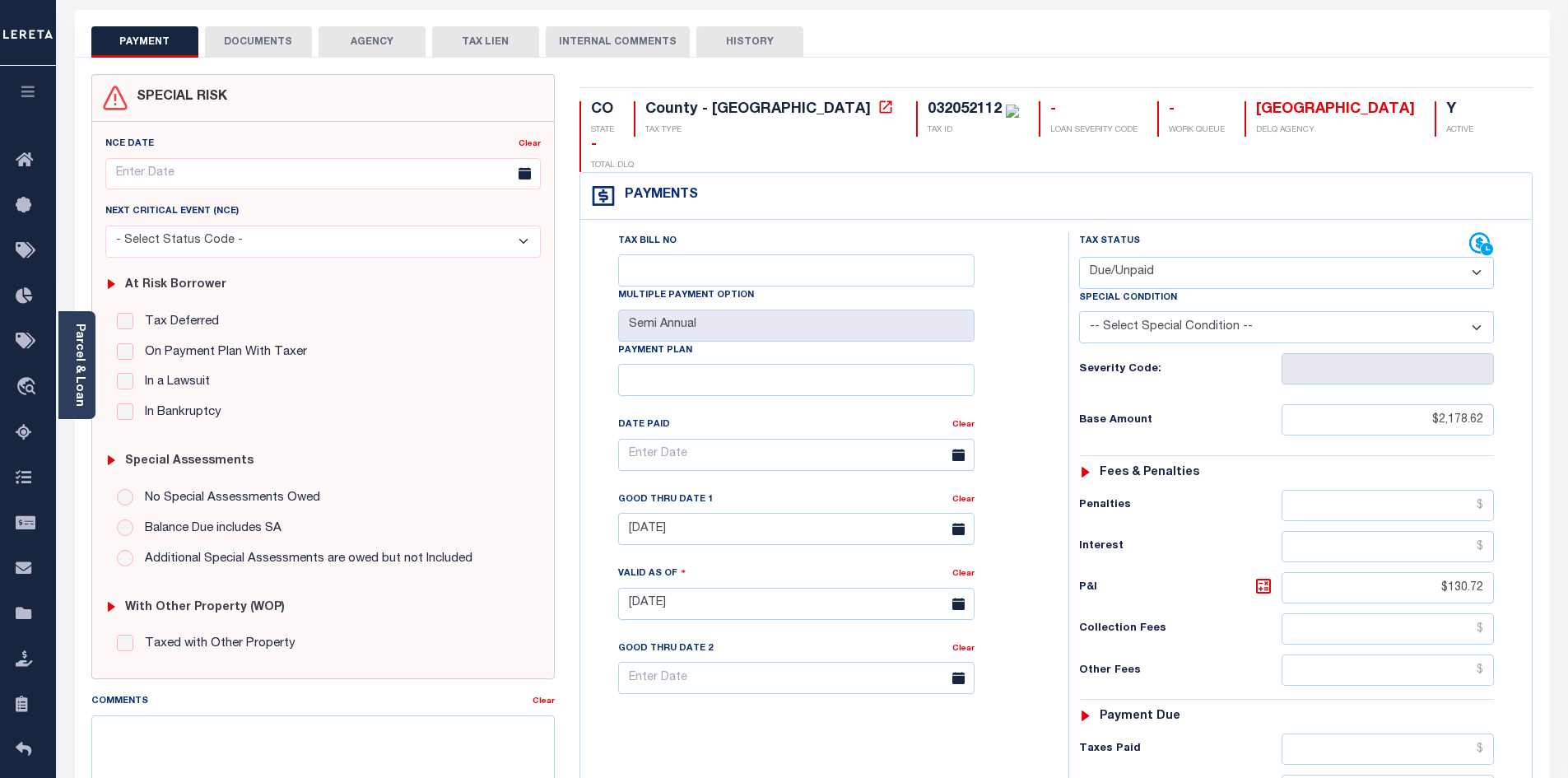
scroll to position [0, 0]
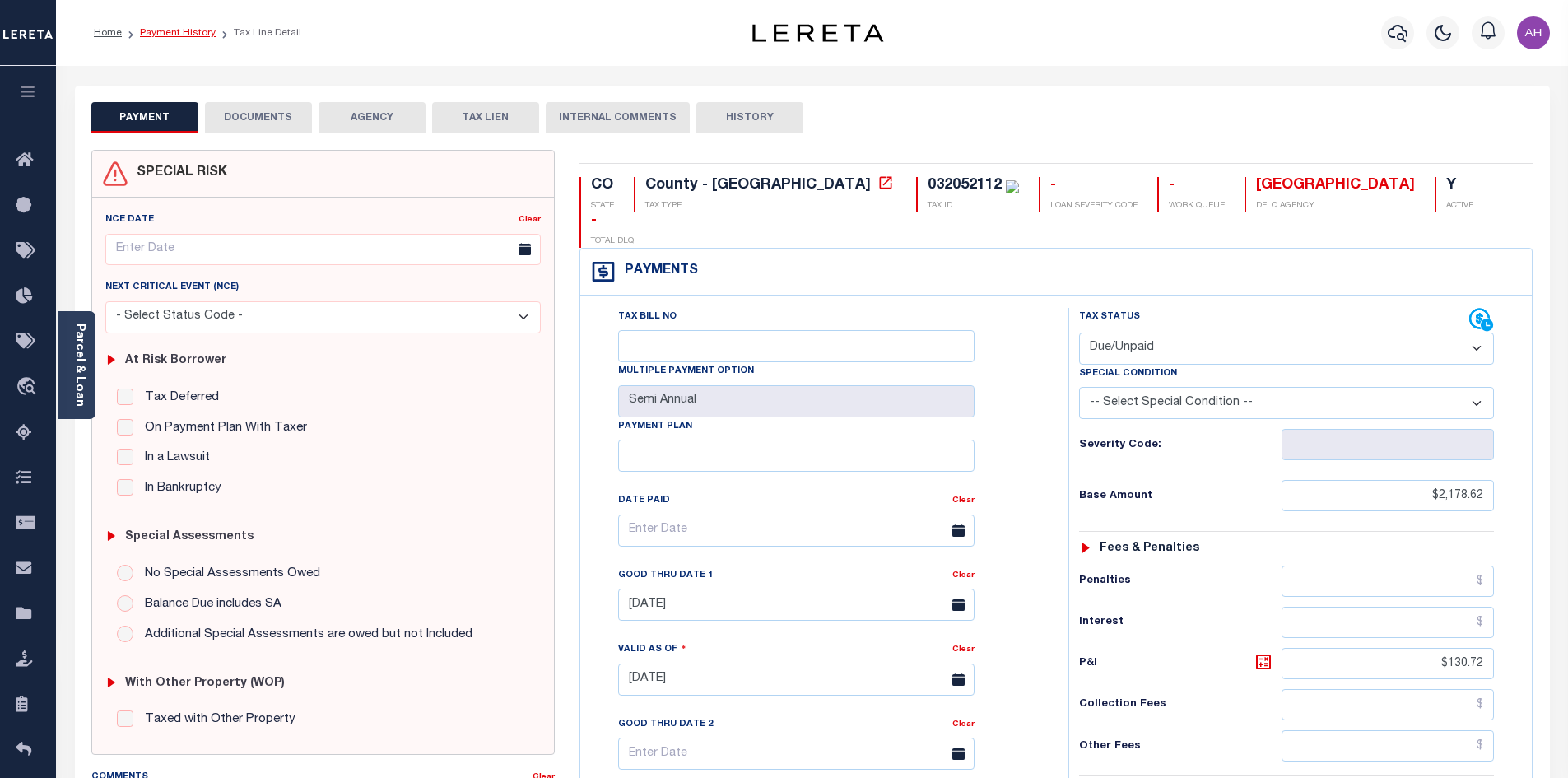
click at [183, 31] on link "Payment History" at bounding box center [178, 33] width 76 height 10
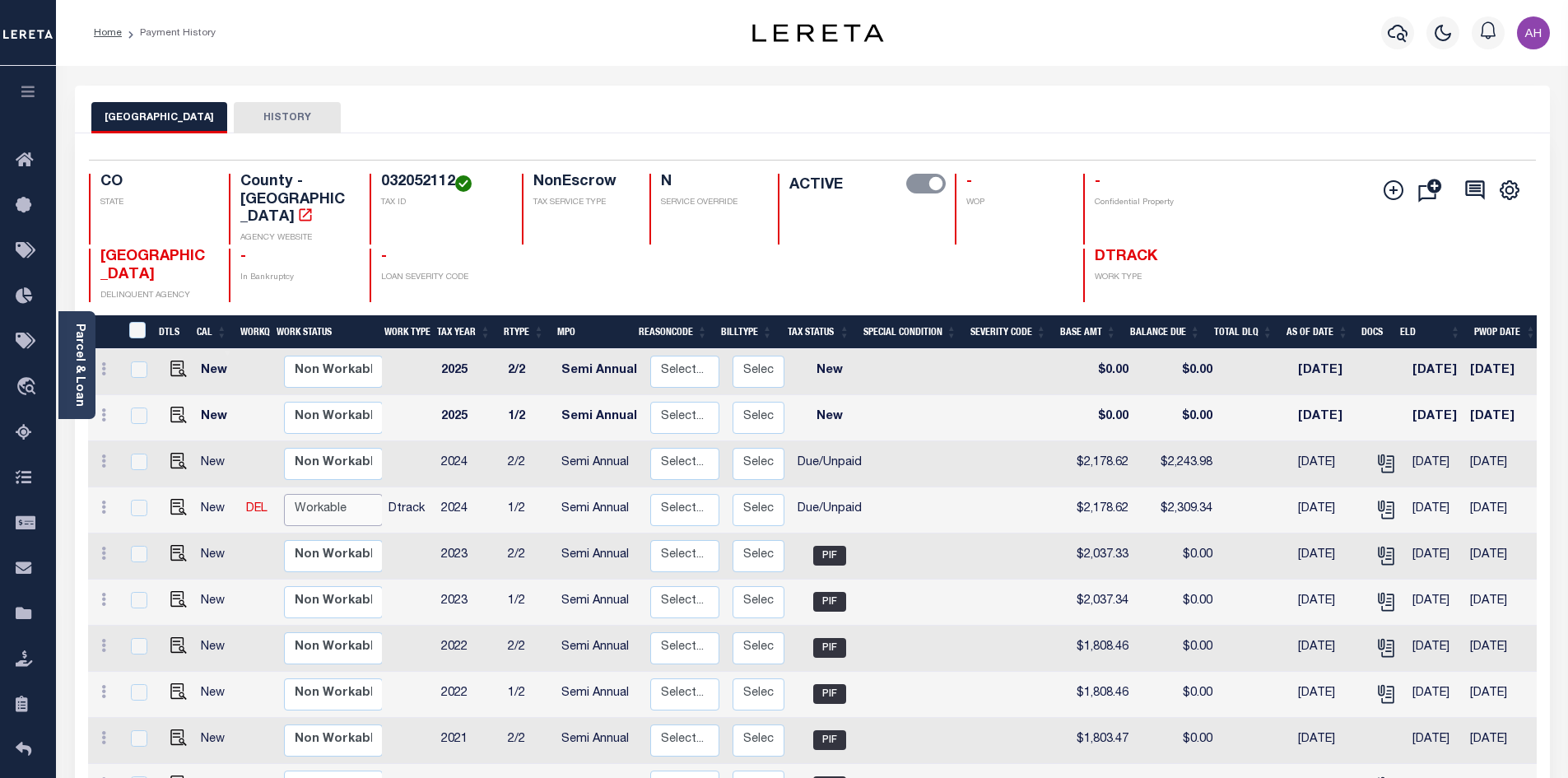
click at [325, 494] on select "Non Workable Workable" at bounding box center [333, 510] width 99 height 32
checkbox input "true"
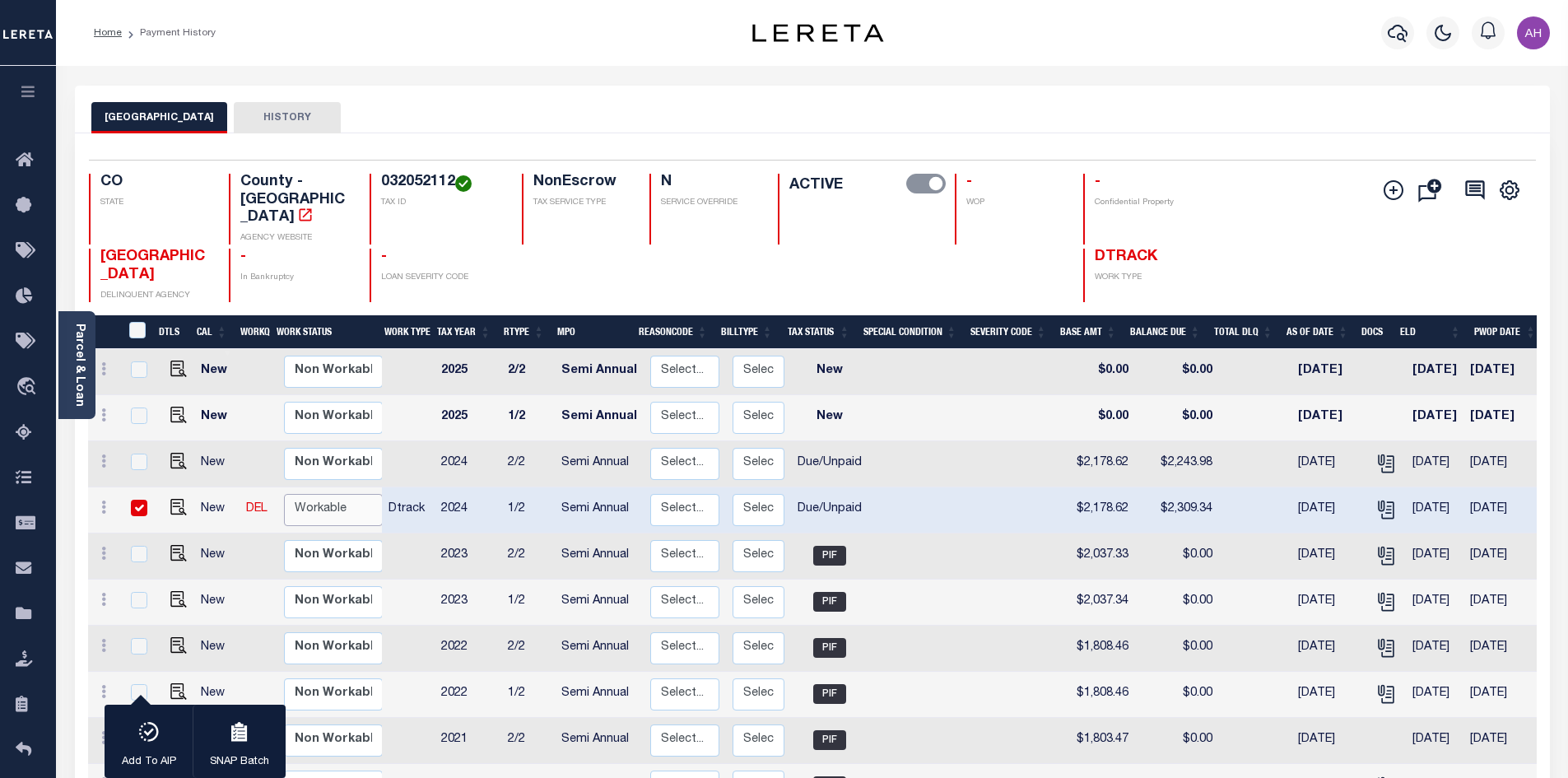
select select "true"
click at [284, 494] on select "Non Workable Workable" at bounding box center [333, 510] width 99 height 32
checkbox input "false"
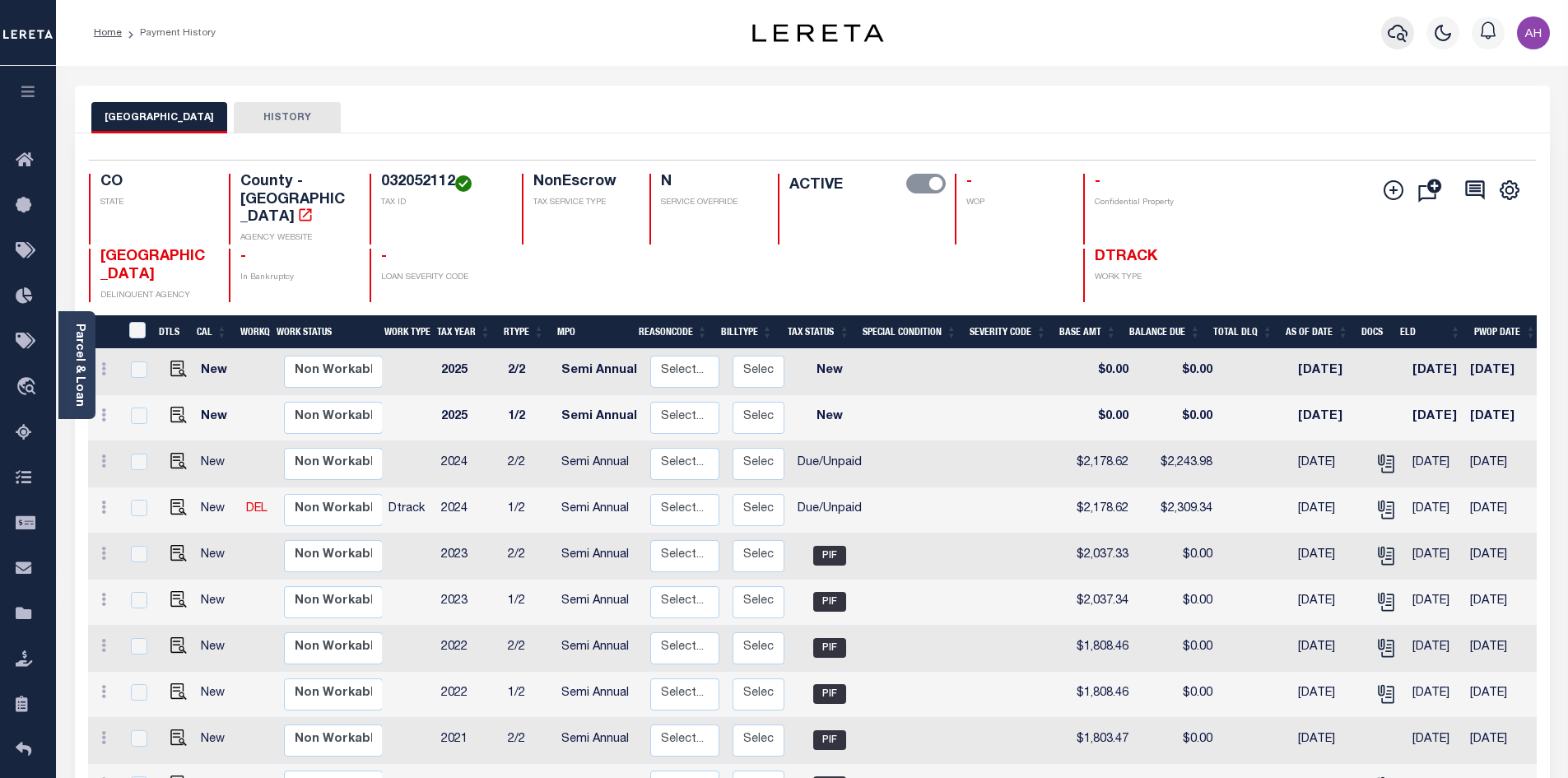
click at [1398, 41] on icon "button" at bounding box center [1398, 33] width 19 height 19
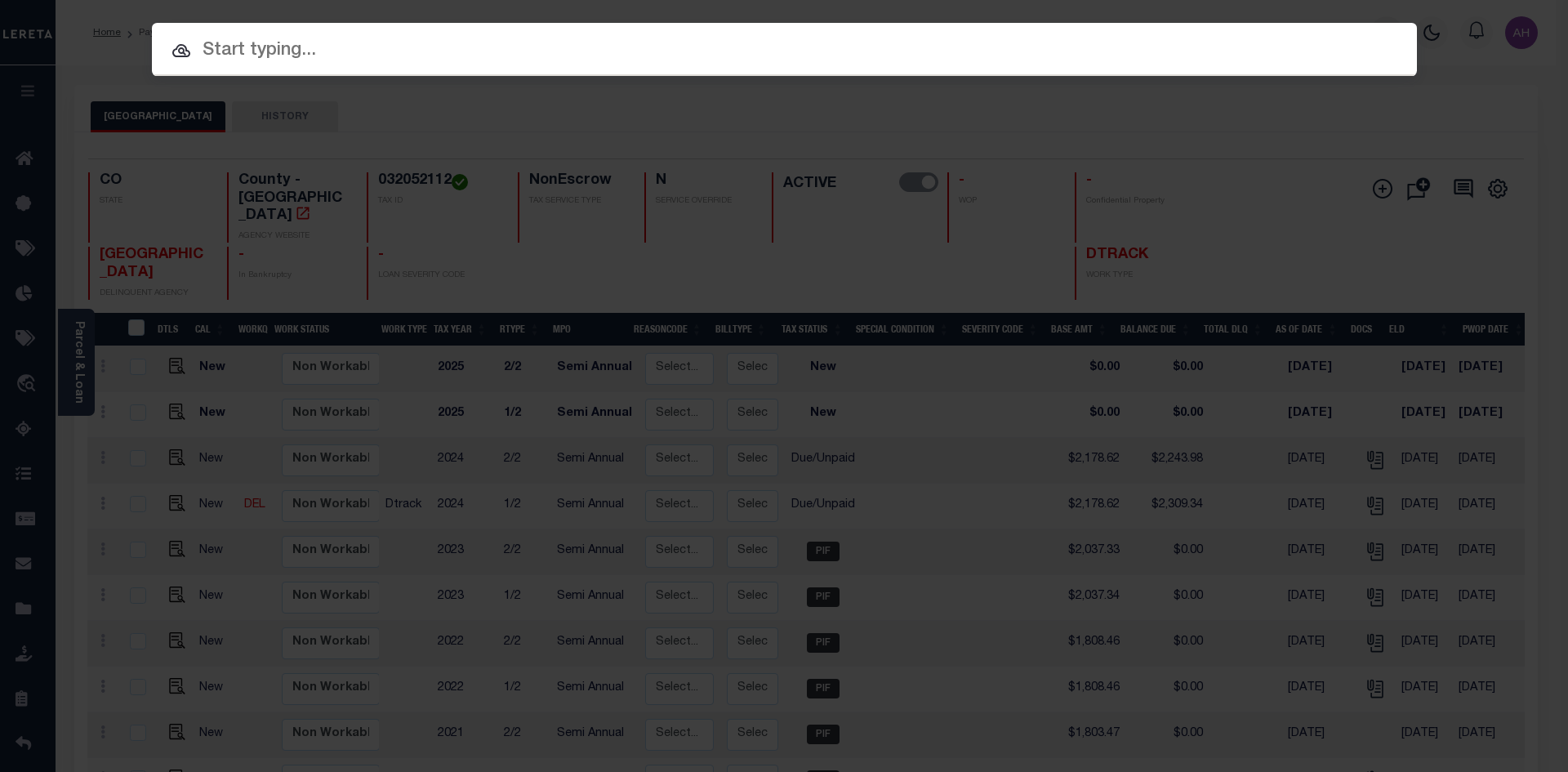
paste input "032893630"
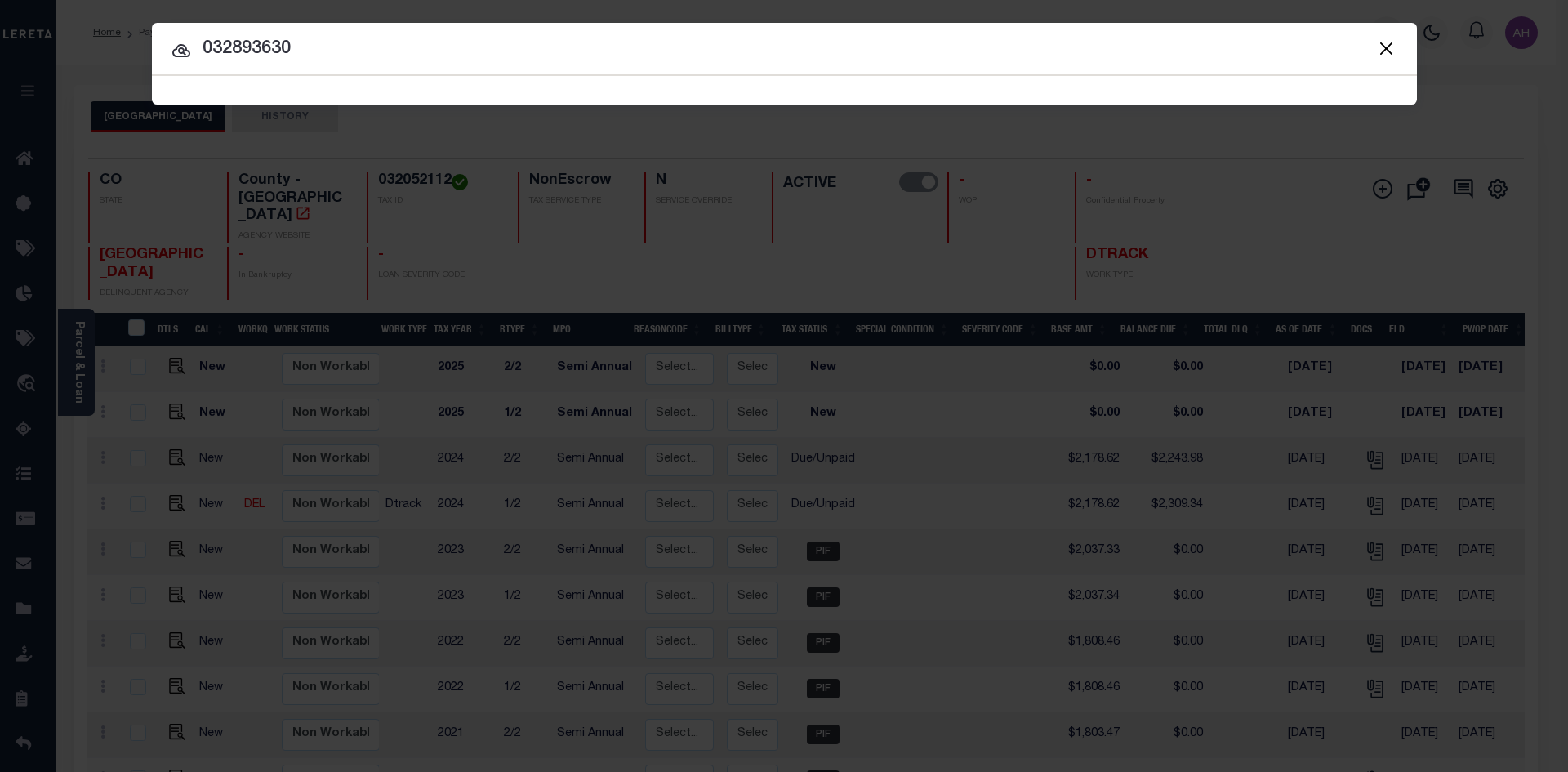
type input "032893630"
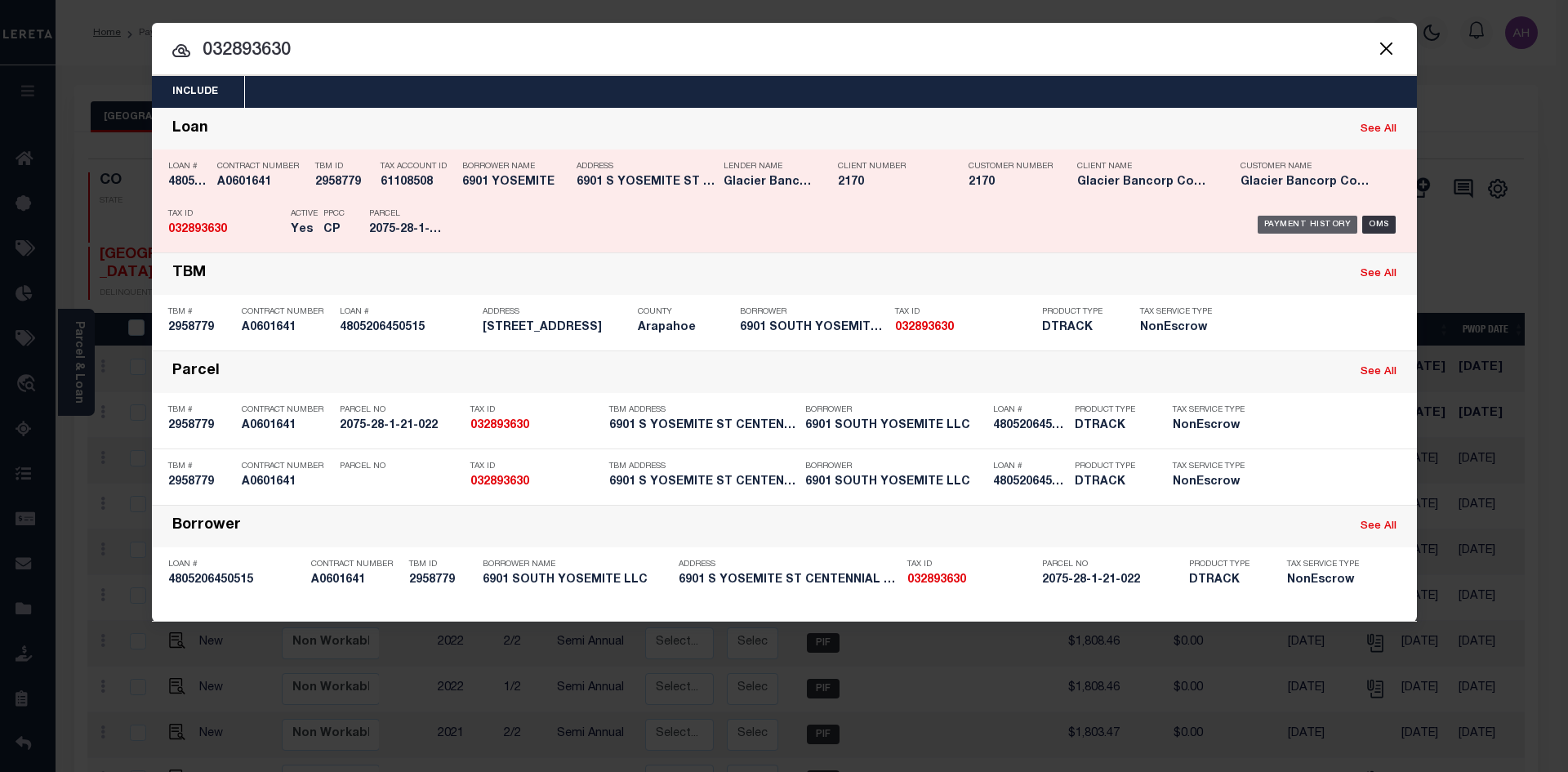
click at [1296, 220] on div "Payment History" at bounding box center [1307, 224] width 101 height 18
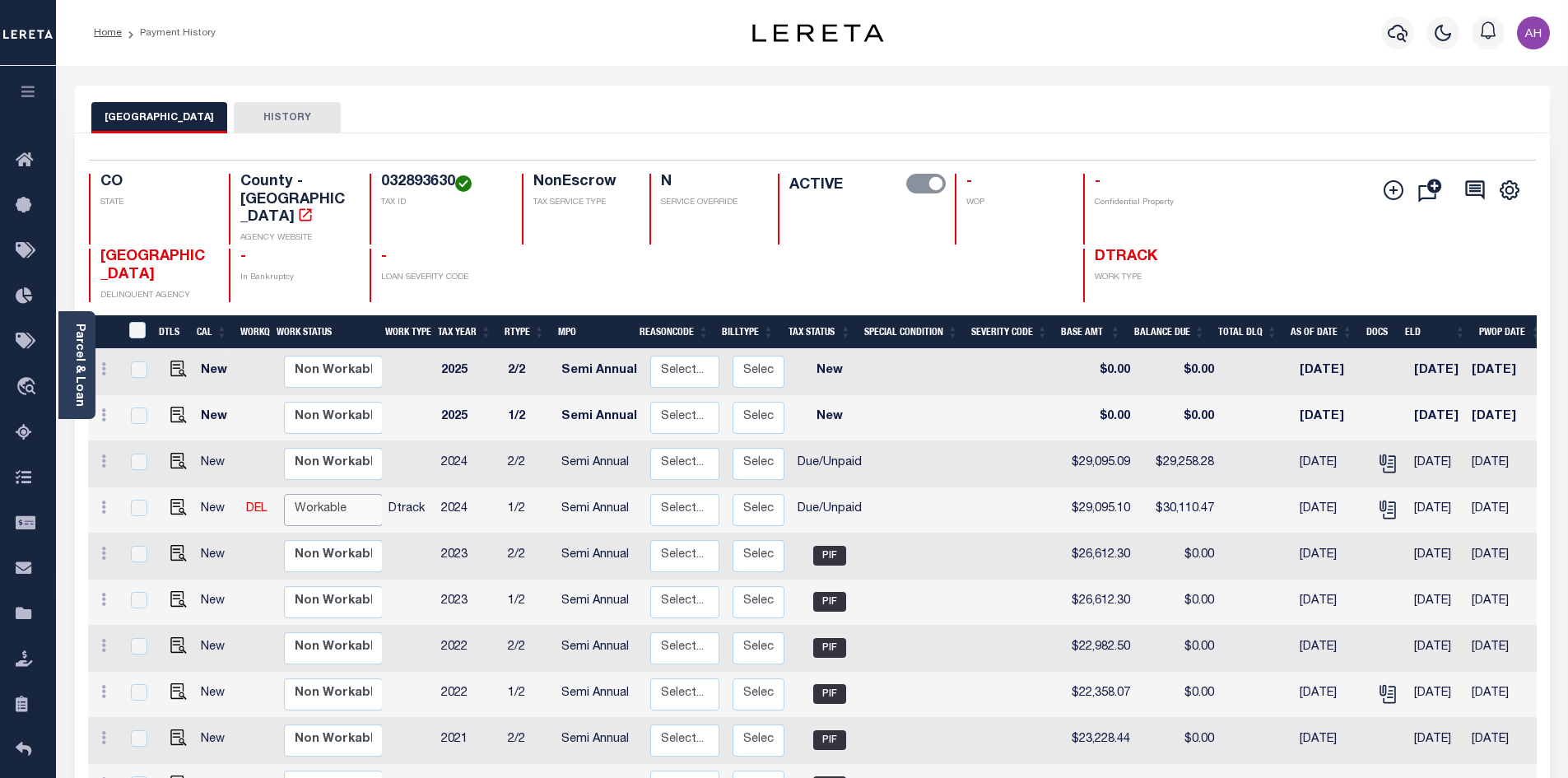
click at [299, 494] on select "Non Workable Workable" at bounding box center [333, 510] width 99 height 32
checkbox input "true"
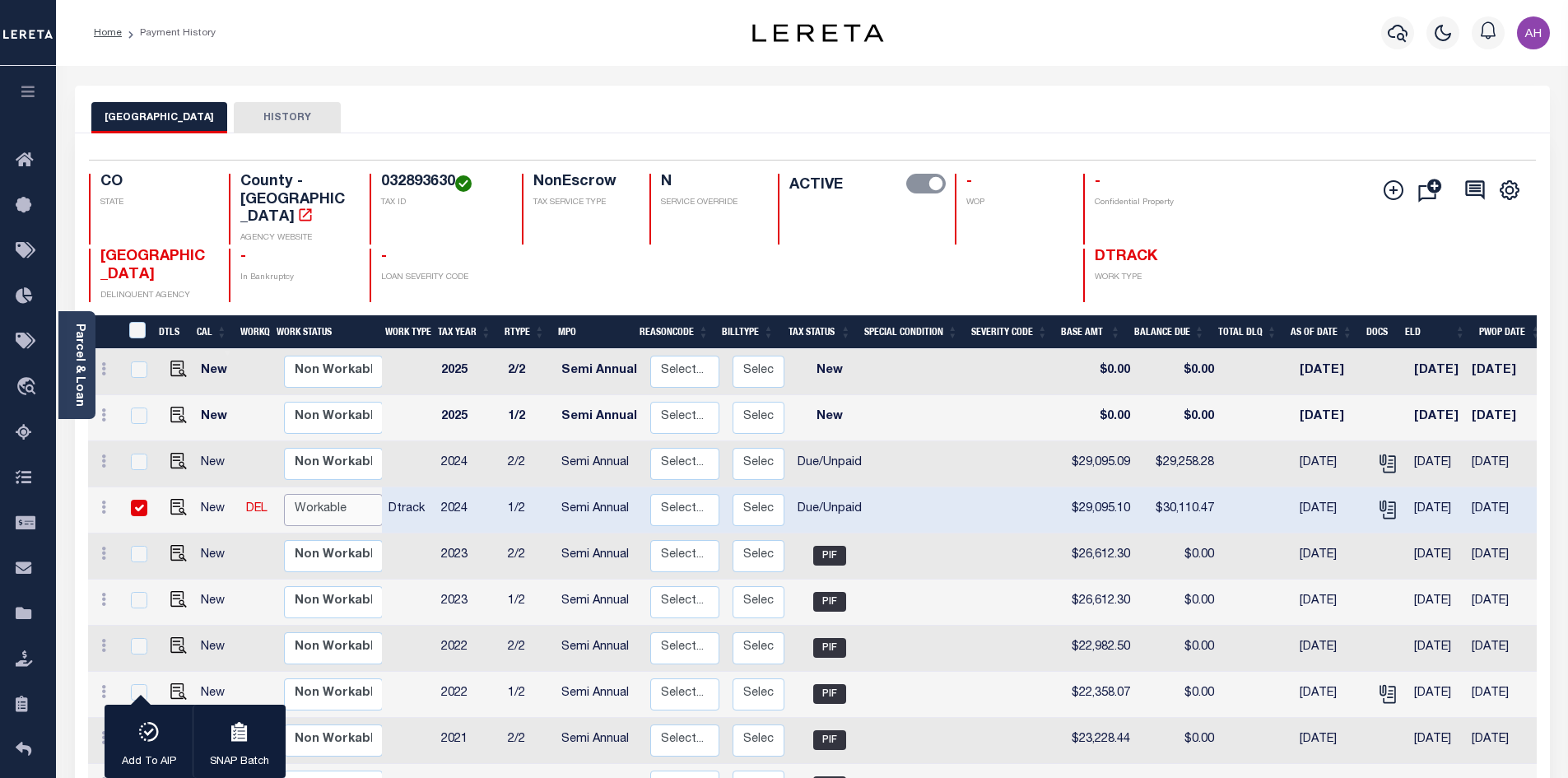
select select "true"
click at [284, 494] on select "Non Workable Workable" at bounding box center [333, 510] width 99 height 32
checkbox input "false"
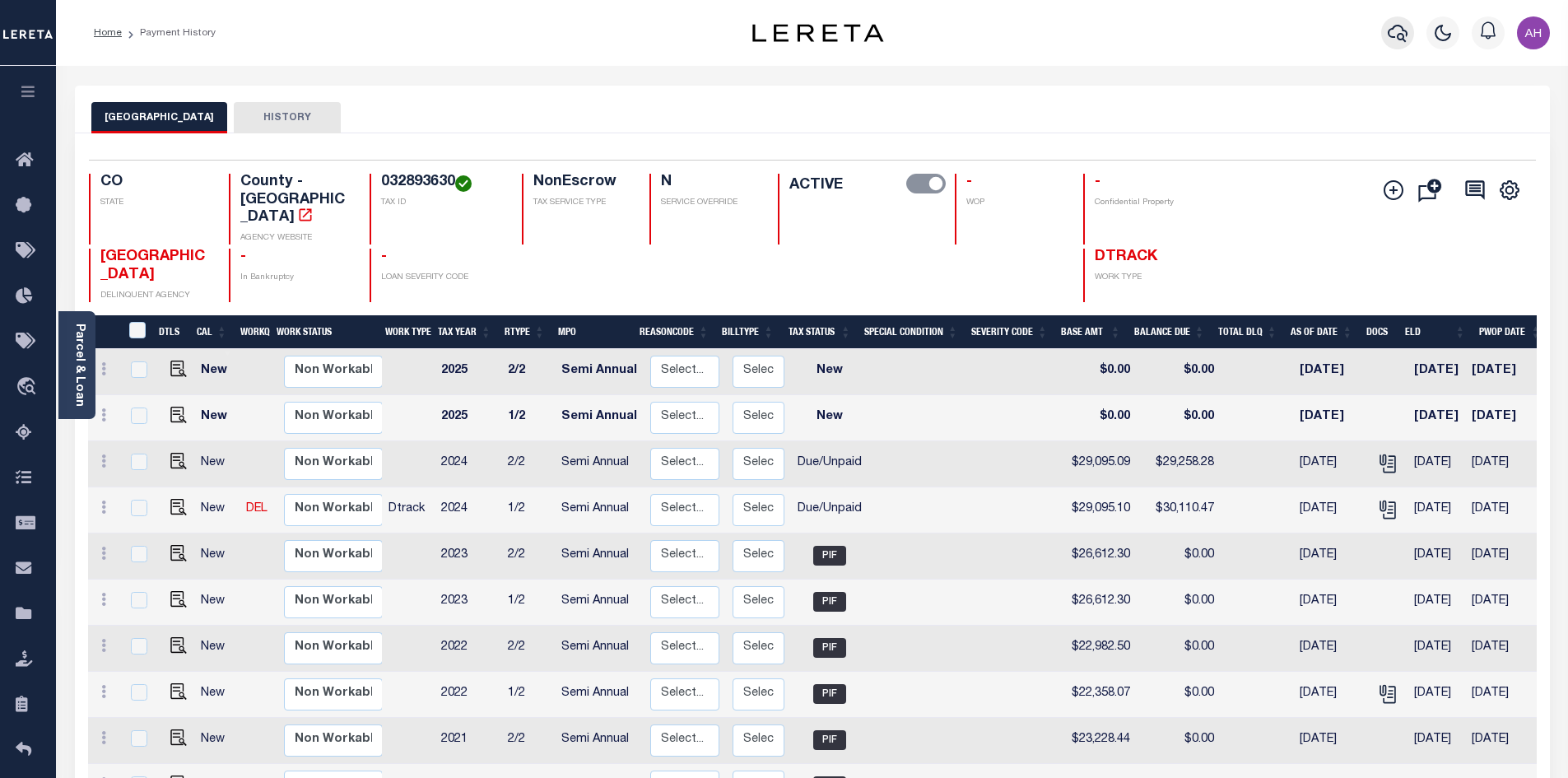
click at [1391, 33] on icon "button" at bounding box center [1398, 33] width 19 height 19
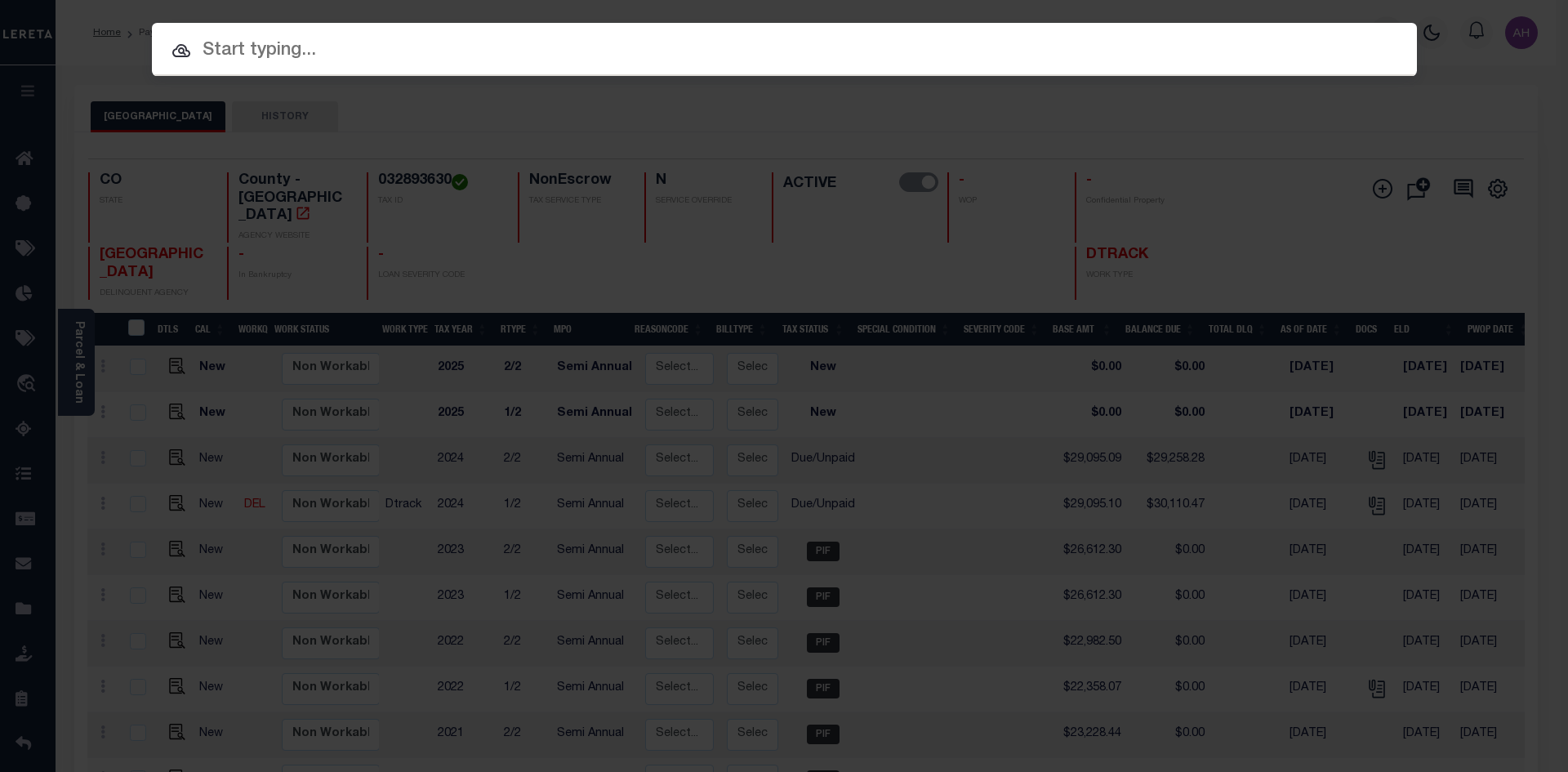
paste input "035034798"
type input "035034798"
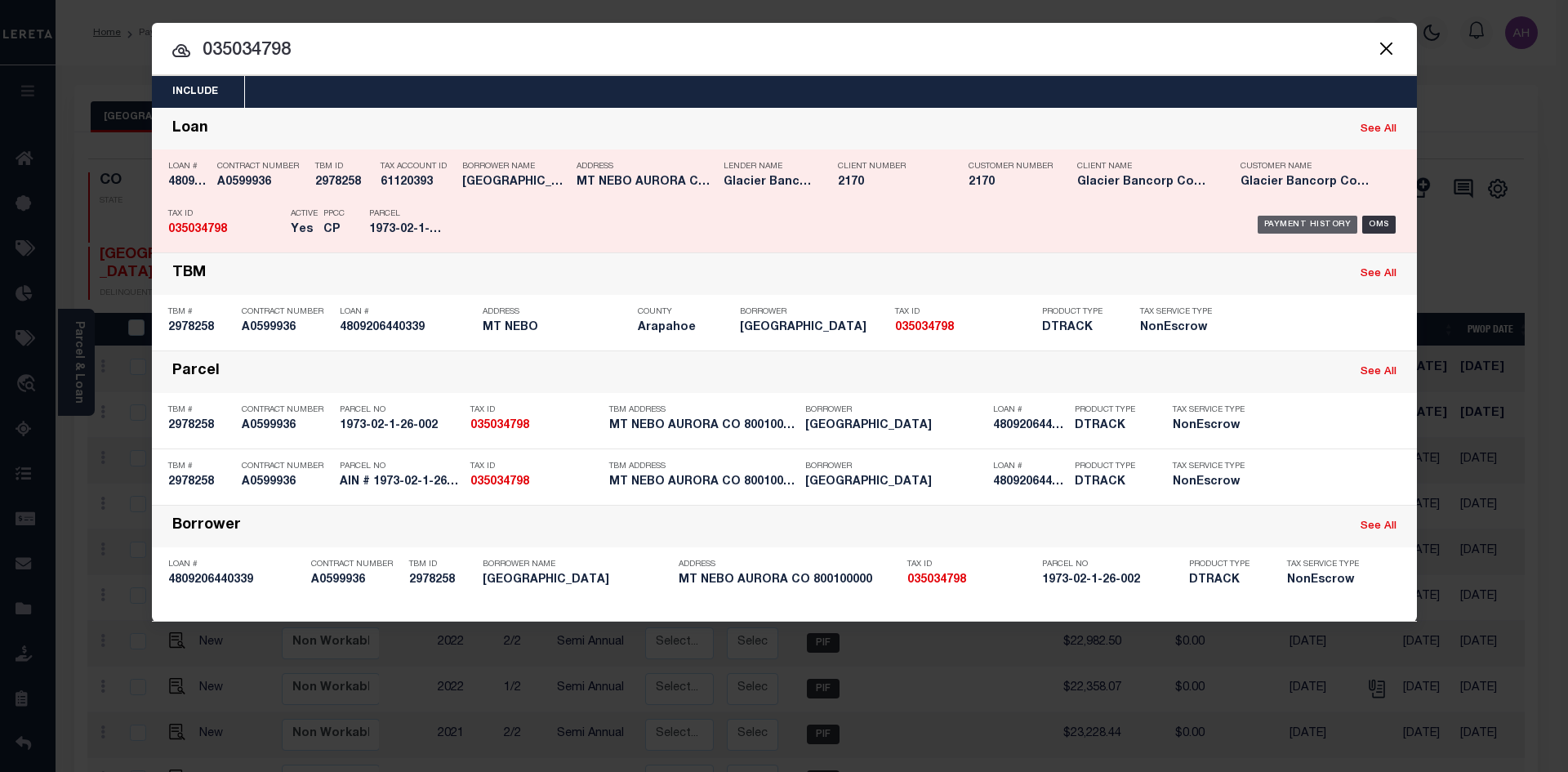
click at [1278, 226] on div "Payment History" at bounding box center [1307, 224] width 101 height 18
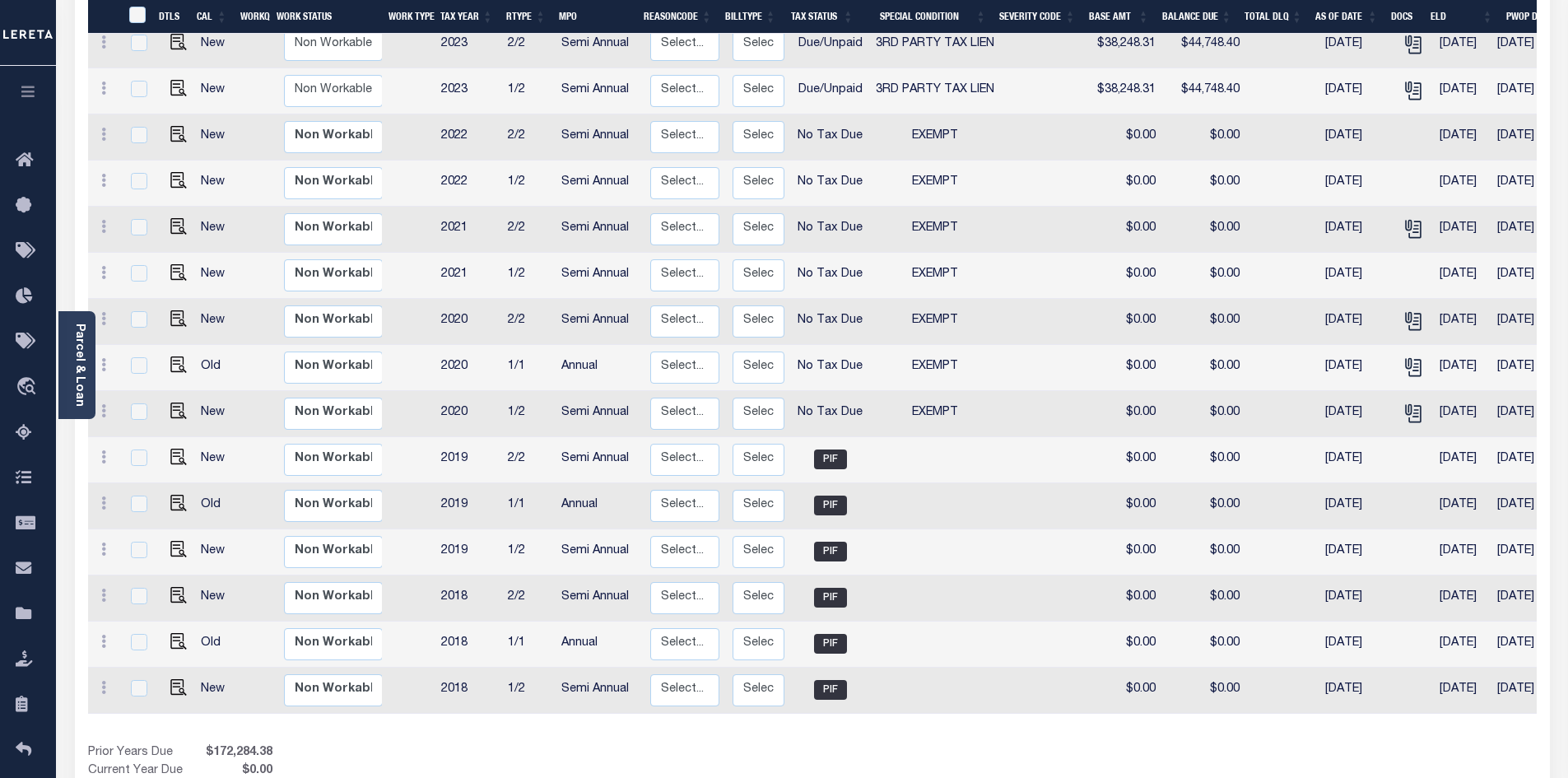
scroll to position [557, 0]
